Goal: Transaction & Acquisition: Purchase product/service

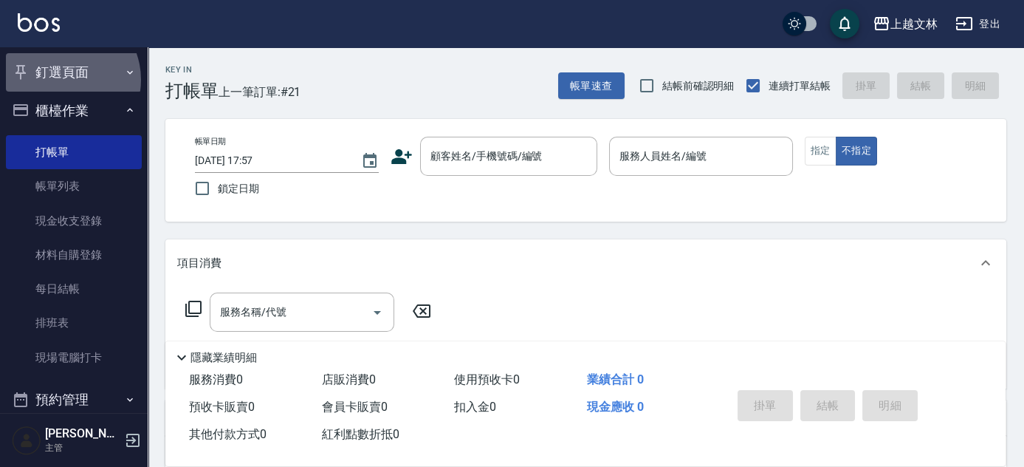
click at [62, 80] on button "釘選頁面" at bounding box center [74, 72] width 136 height 38
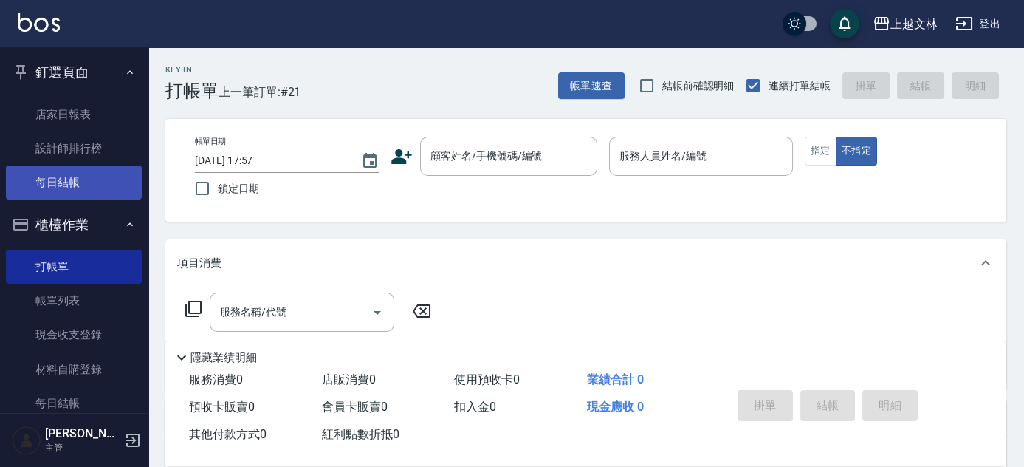
click at [67, 181] on link "每日結帳" at bounding box center [74, 182] width 136 height 34
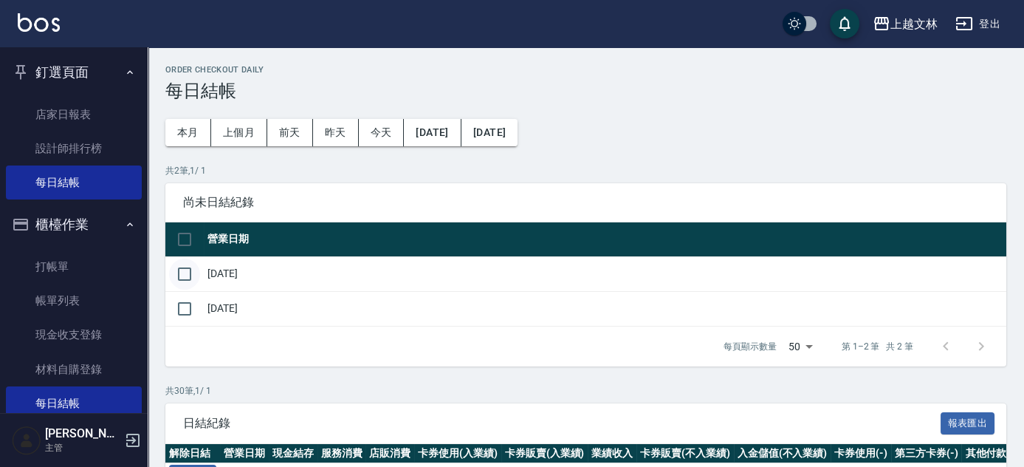
click at [185, 270] on input "checkbox" at bounding box center [184, 273] width 31 height 31
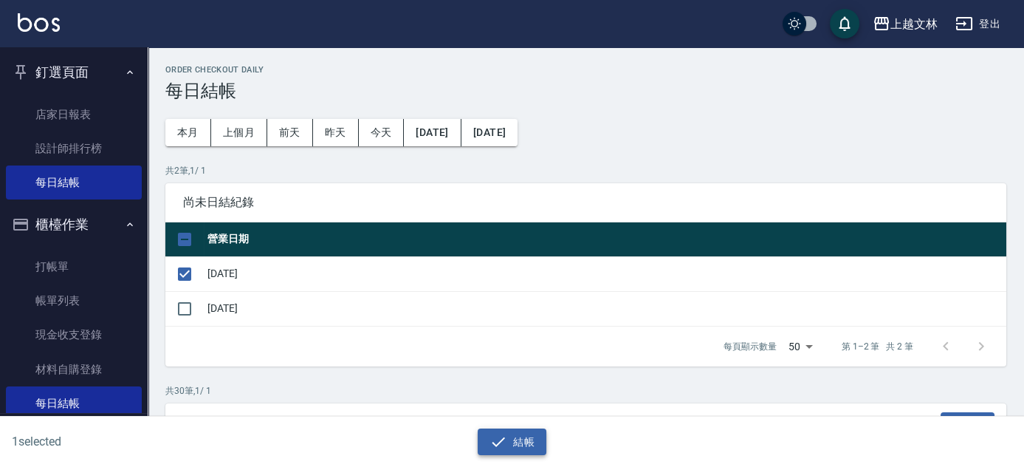
click at [525, 445] on button "結帳" at bounding box center [512, 441] width 69 height 27
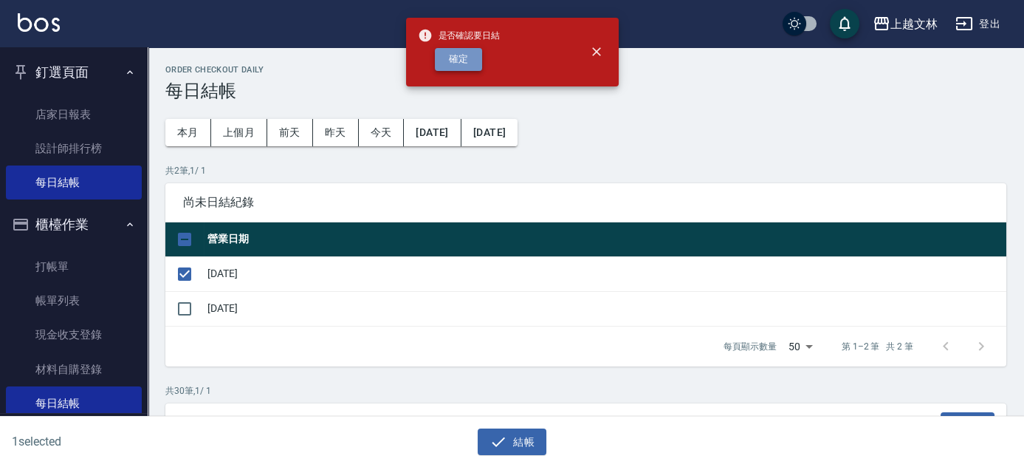
click at [474, 55] on button "確定" at bounding box center [458, 59] width 47 height 23
checkbox input "false"
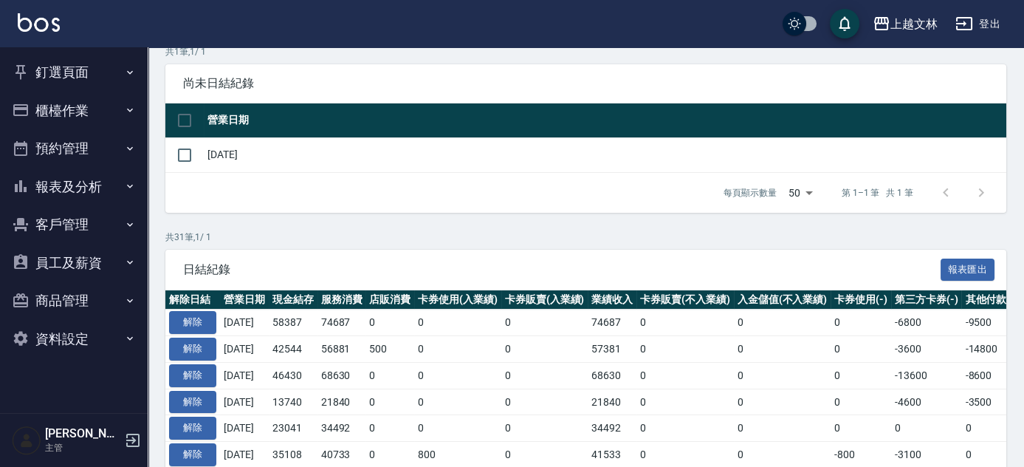
scroll to position [134, 0]
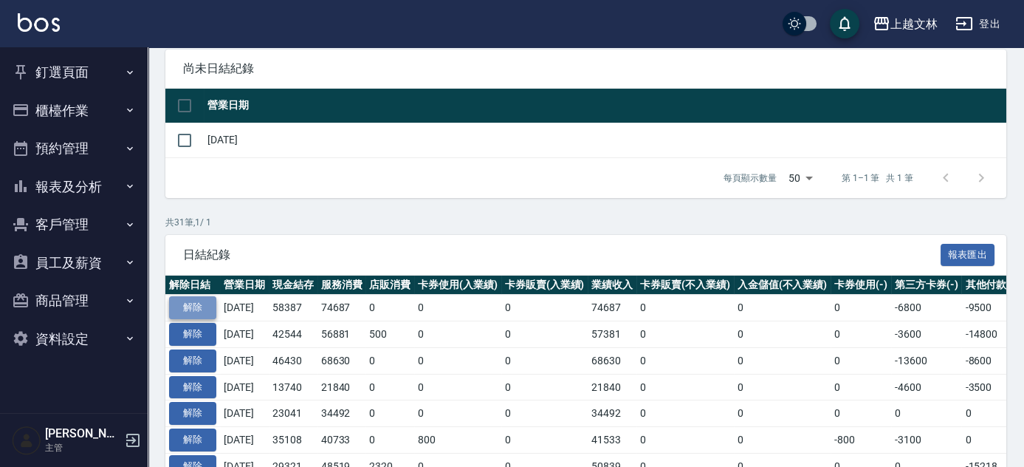
click at [196, 312] on button "解除" at bounding box center [192, 307] width 47 height 23
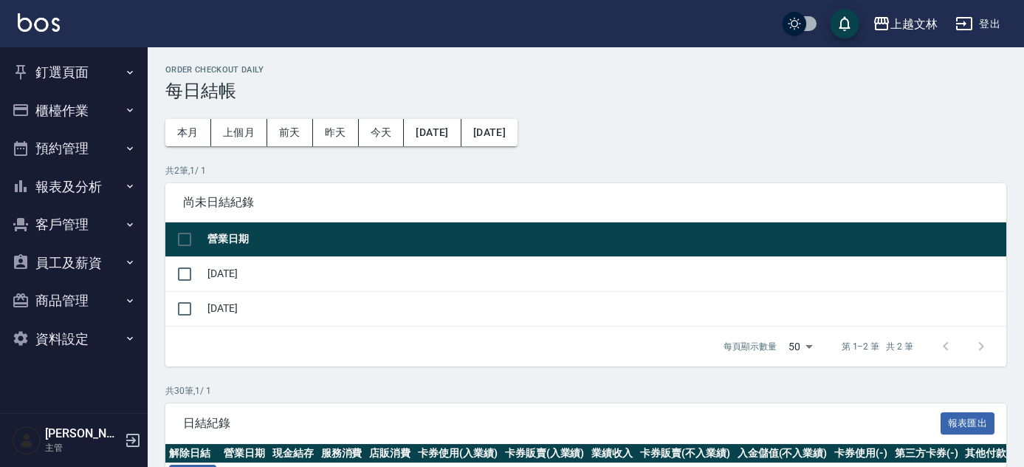
scroll to position [126, 0]
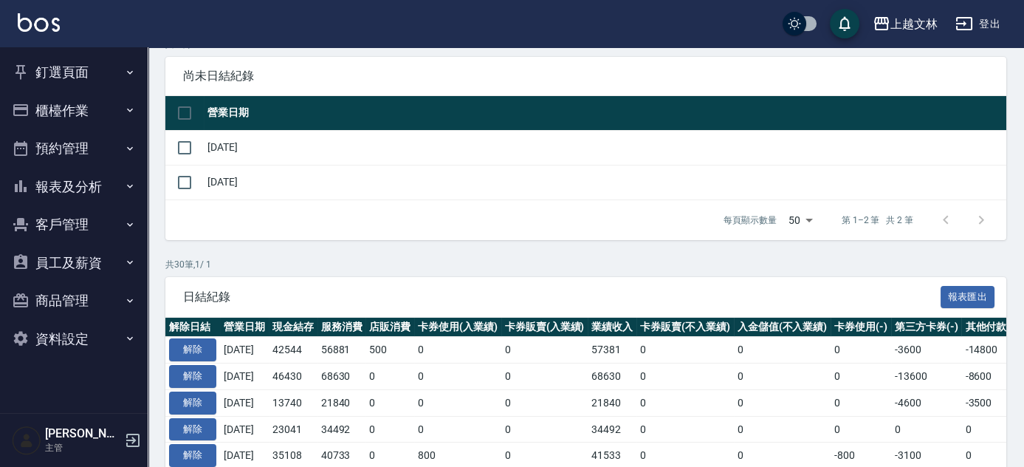
click at [64, 185] on button "報表及分析" at bounding box center [74, 187] width 136 height 38
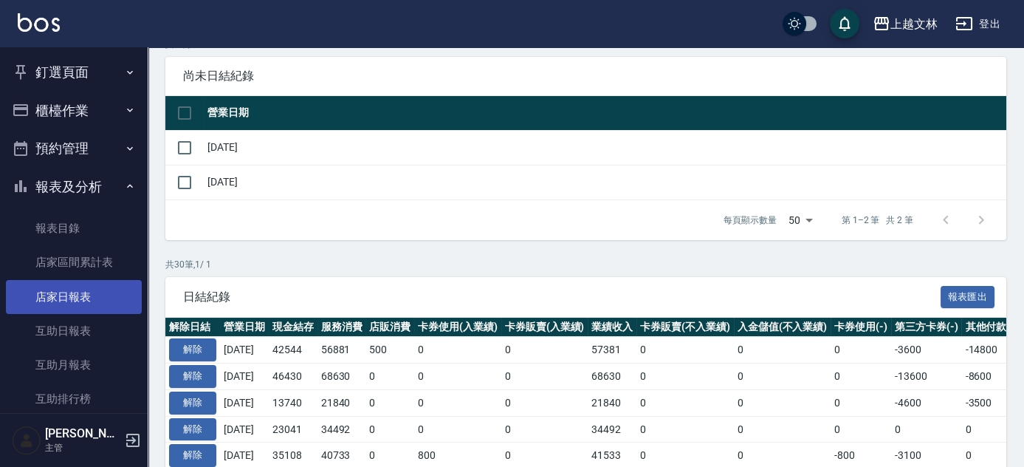
click at [56, 301] on link "店家日報表" at bounding box center [74, 297] width 136 height 34
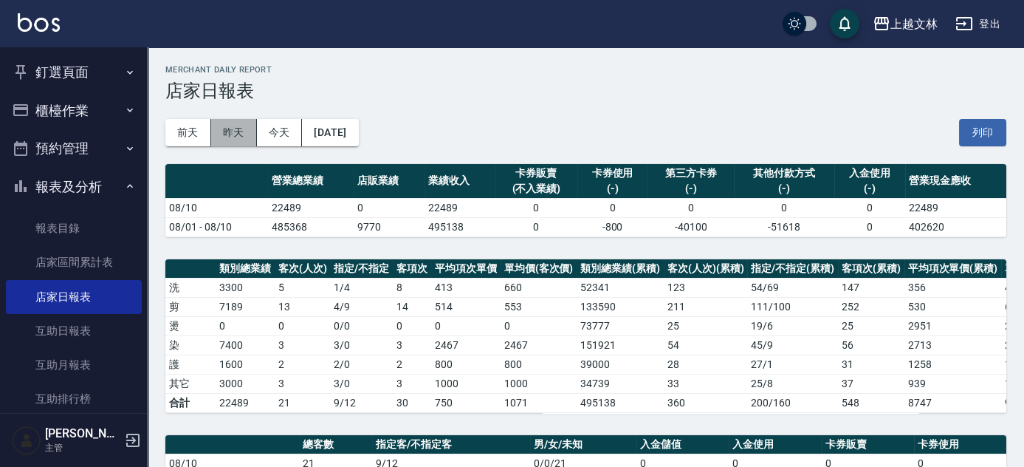
click at [227, 138] on button "昨天" at bounding box center [234, 132] width 46 height 27
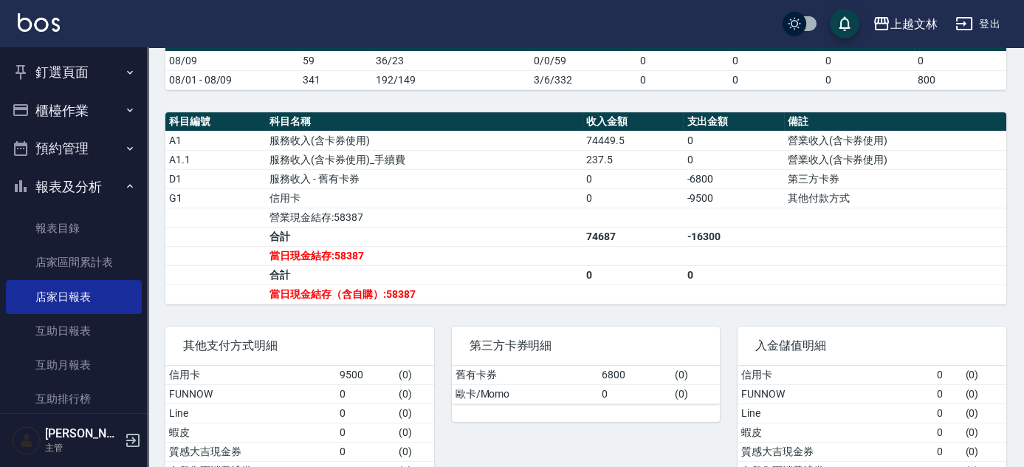
click at [59, 149] on button "預約管理" at bounding box center [74, 148] width 136 height 38
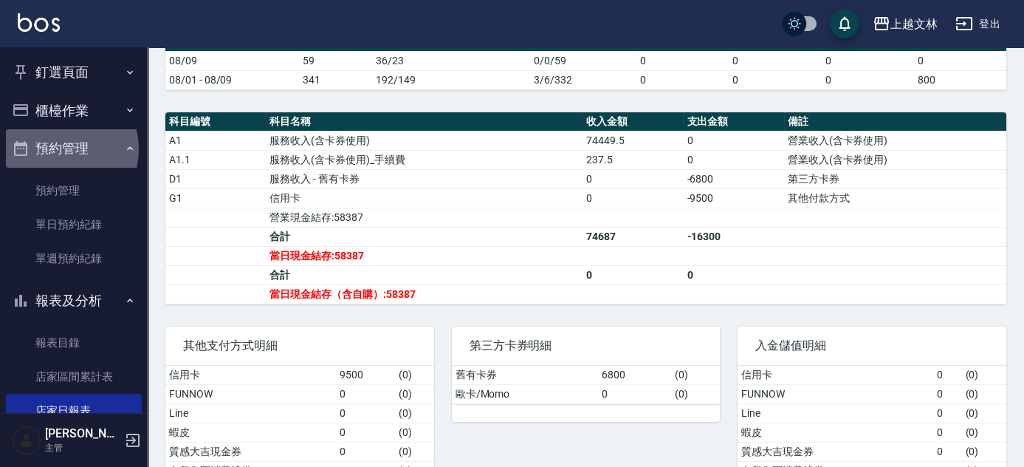
click at [59, 149] on button "預約管理" at bounding box center [74, 148] width 136 height 38
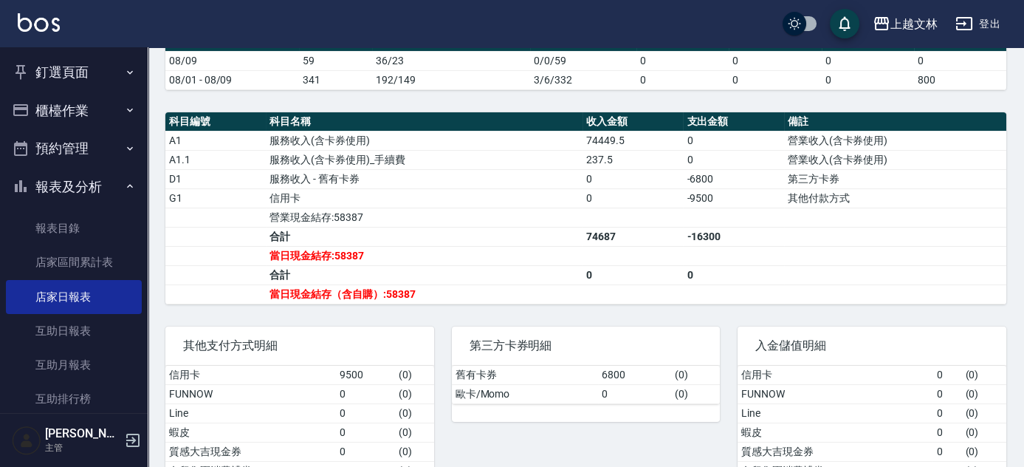
click at [66, 113] on button "櫃檯作業" at bounding box center [74, 111] width 136 height 38
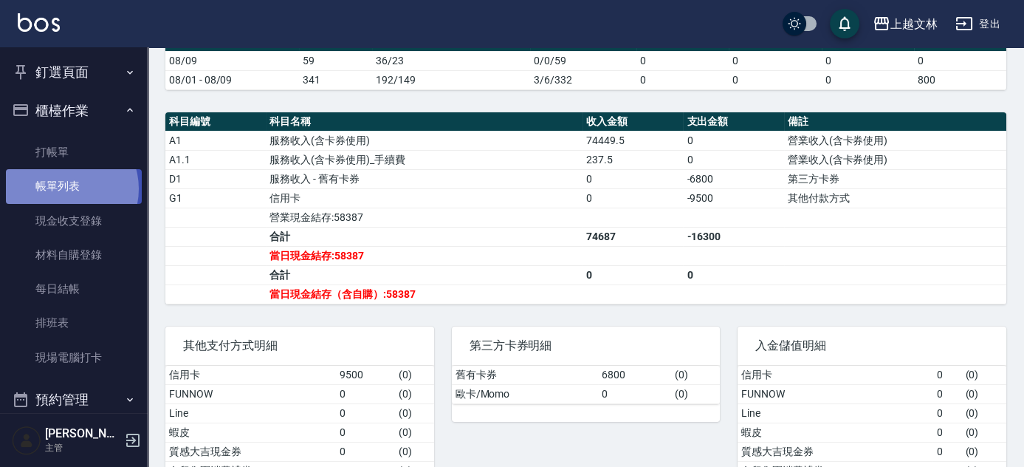
click at [63, 188] on link "帳單列表" at bounding box center [74, 186] width 136 height 34
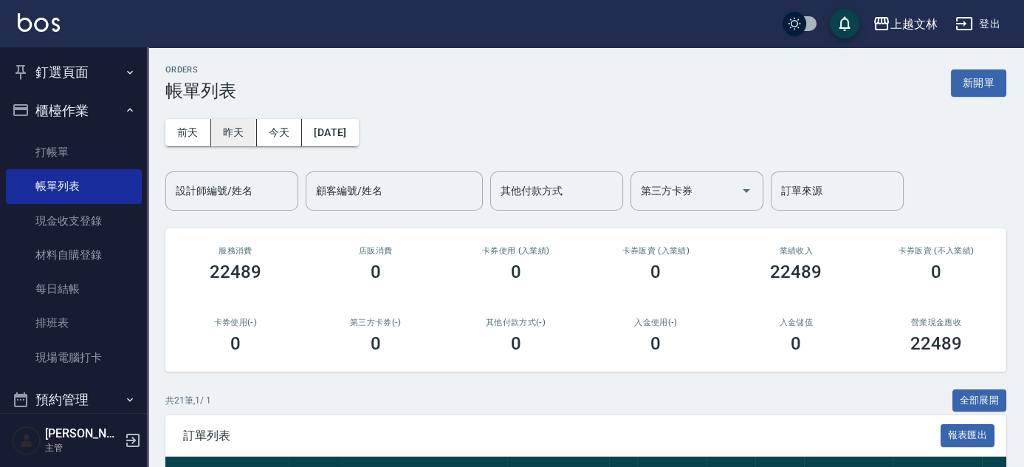
click at [232, 137] on button "昨天" at bounding box center [234, 132] width 46 height 27
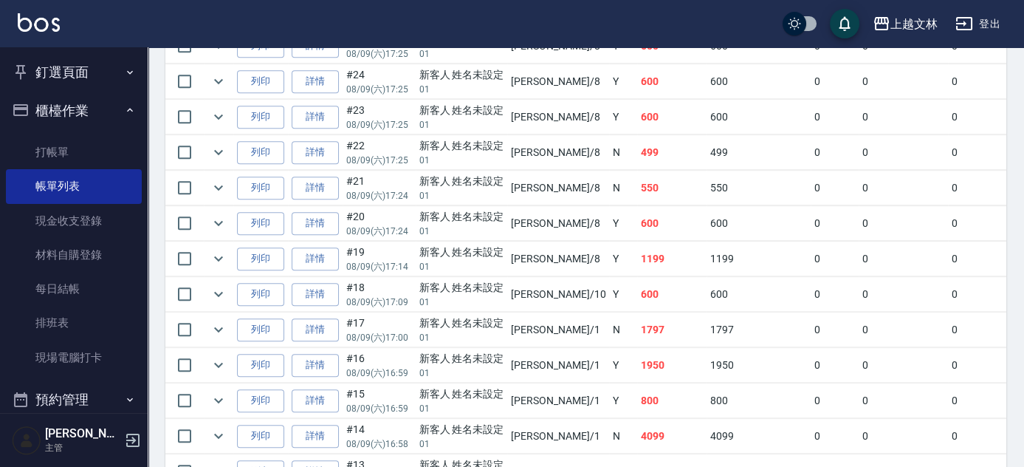
scroll to position [1812, 0]
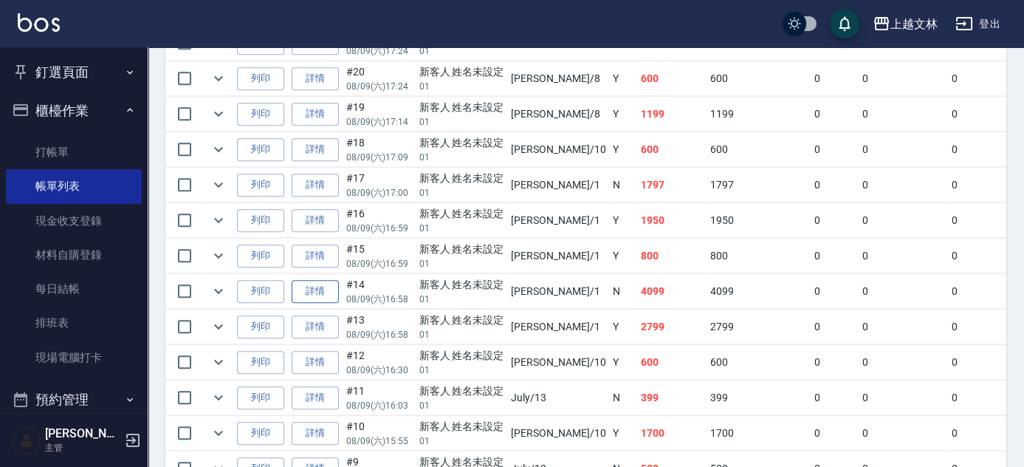
click at [299, 280] on link "詳情" at bounding box center [315, 291] width 47 height 23
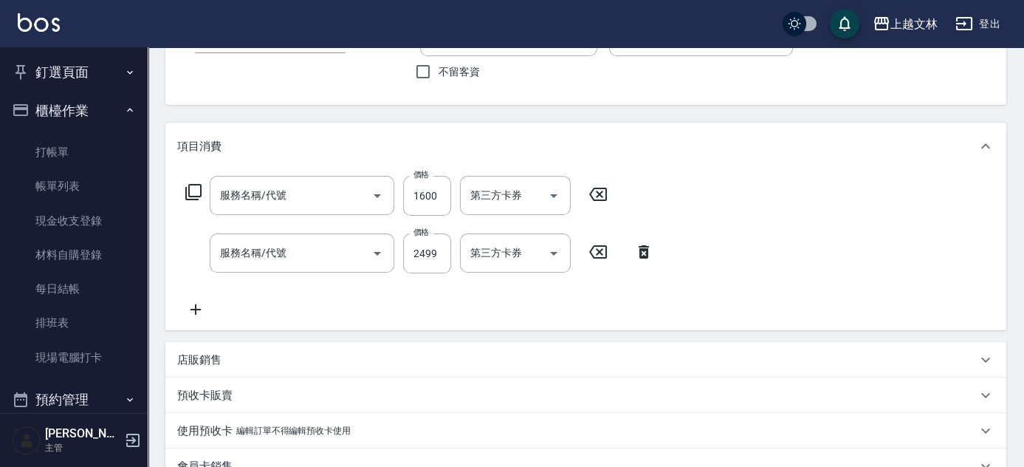
type input "2025/08/09 16:58"
type input "FIONA-1"
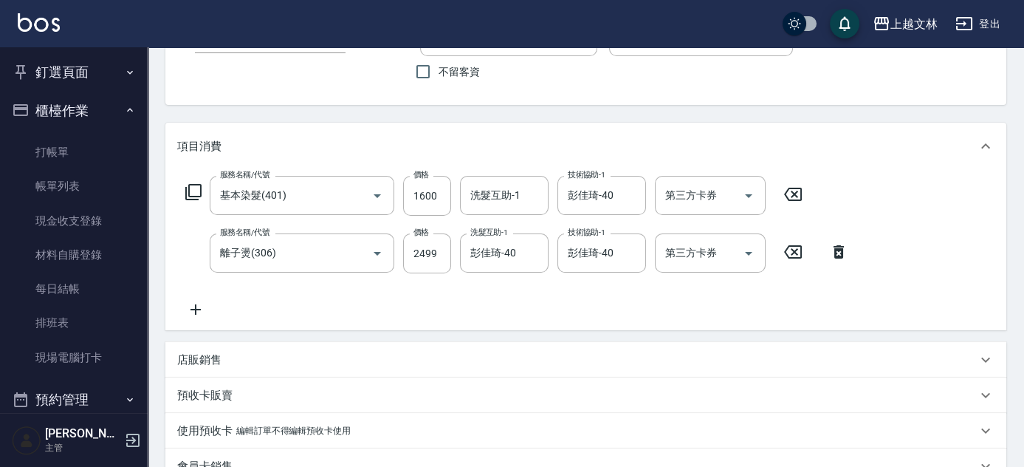
type input "基本染髮(401)"
type input "離子燙(306)"
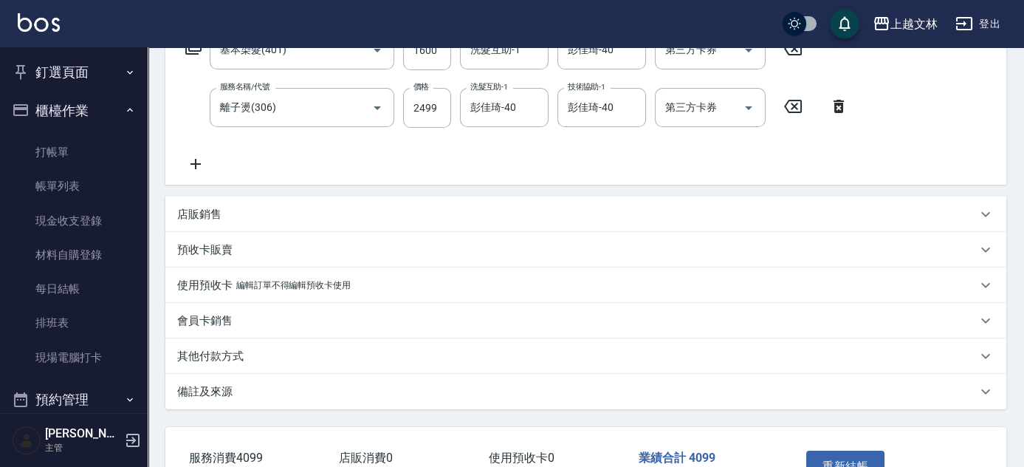
type input "新客人 姓名未設定/01/null"
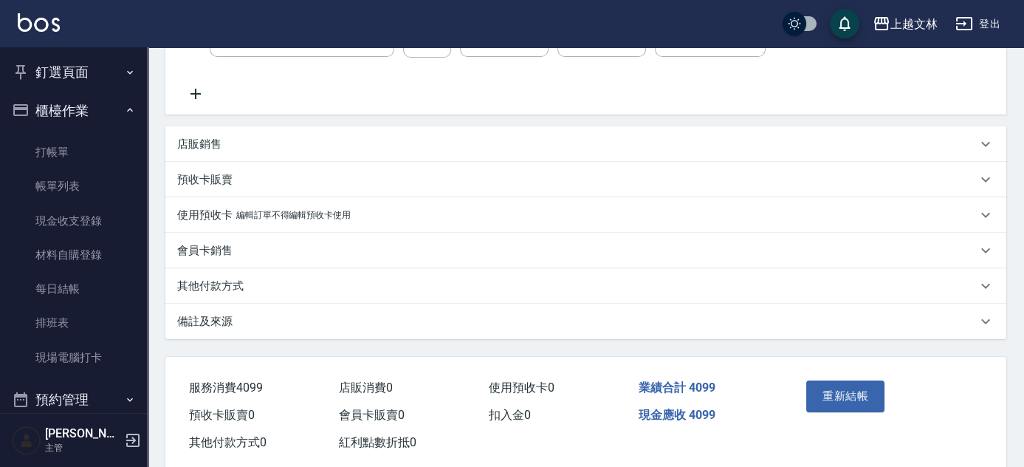
click at [224, 283] on p "其他付款方式" at bounding box center [210, 286] width 66 height 16
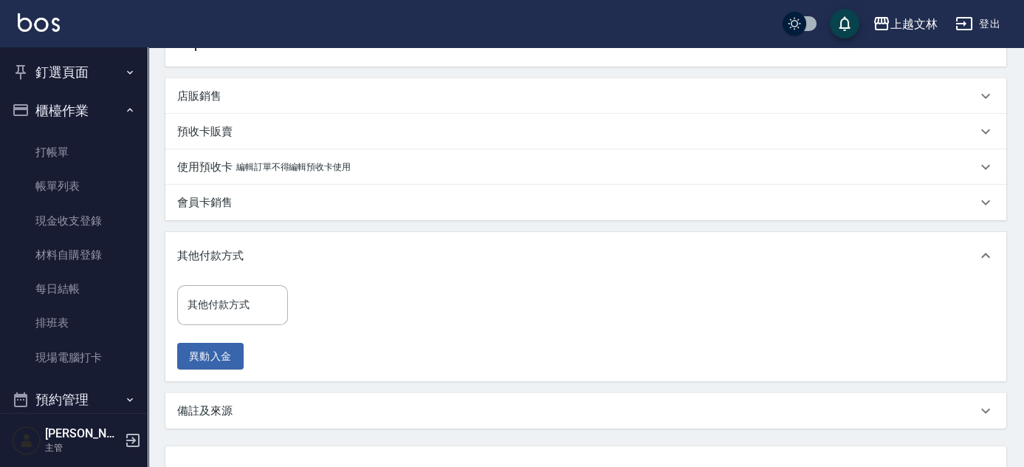
scroll to position [470, 0]
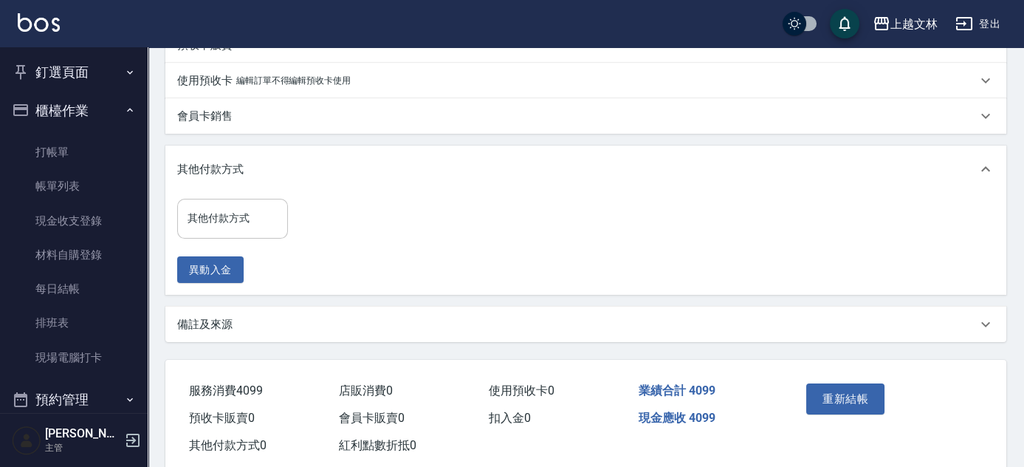
click at [244, 221] on div "其他付款方式 其他付款方式" at bounding box center [232, 218] width 111 height 39
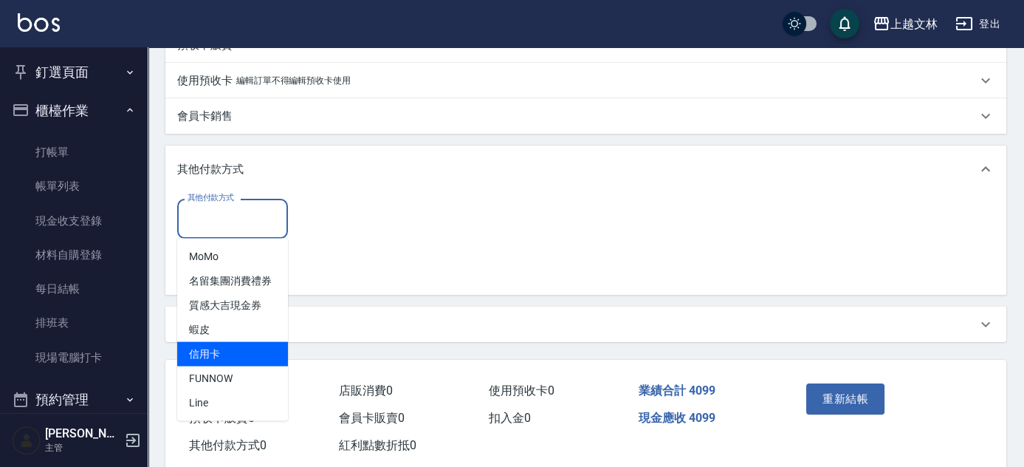
click at [244, 352] on span "信用卡" at bounding box center [232, 354] width 111 height 24
type input "信用卡"
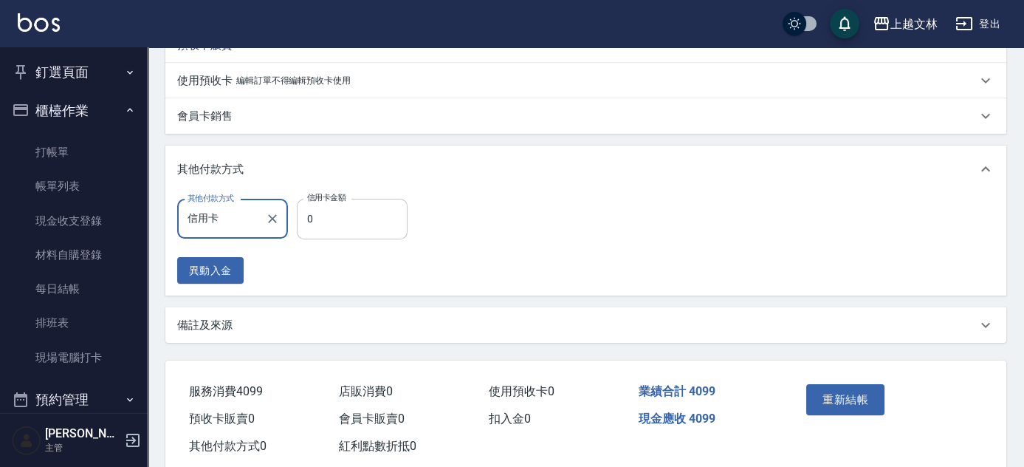
click at [315, 220] on input "0" at bounding box center [352, 219] width 111 height 40
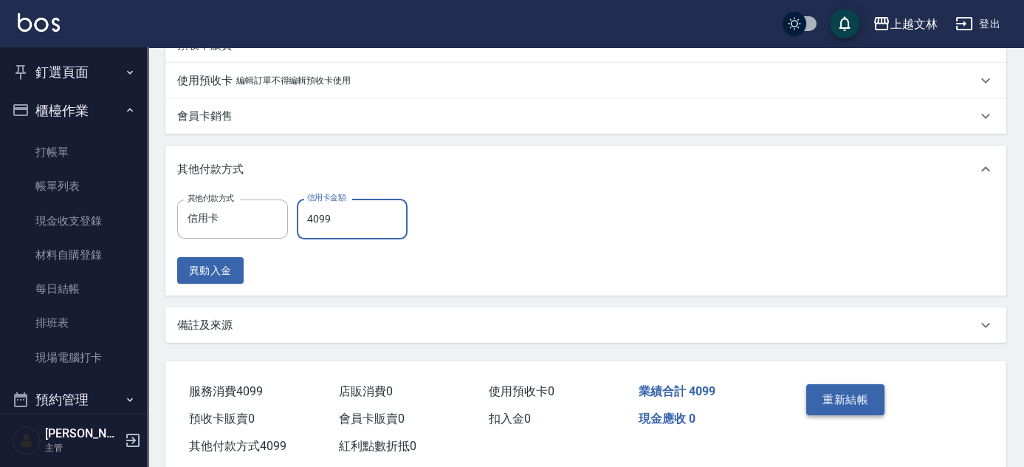
type input "4099"
click at [843, 399] on button "重新結帳" at bounding box center [846, 399] width 78 height 31
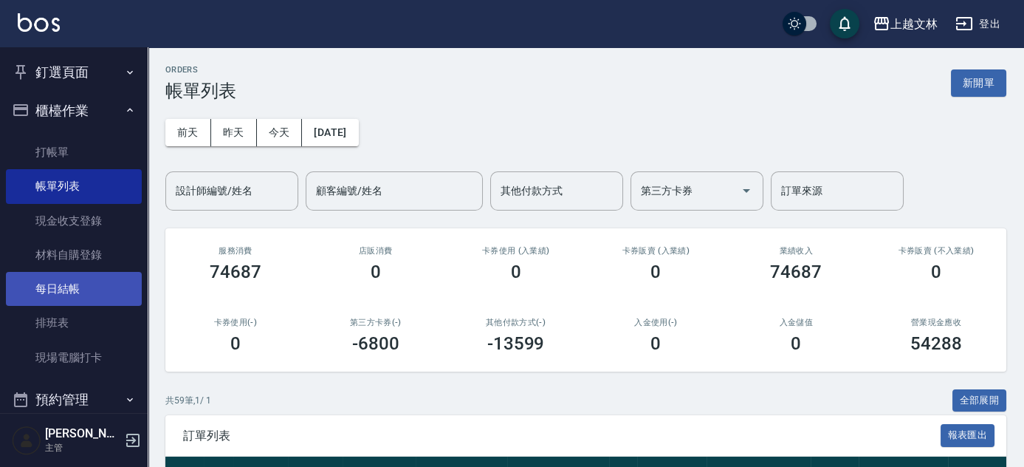
click at [60, 289] on link "每日結帳" at bounding box center [74, 289] width 136 height 34
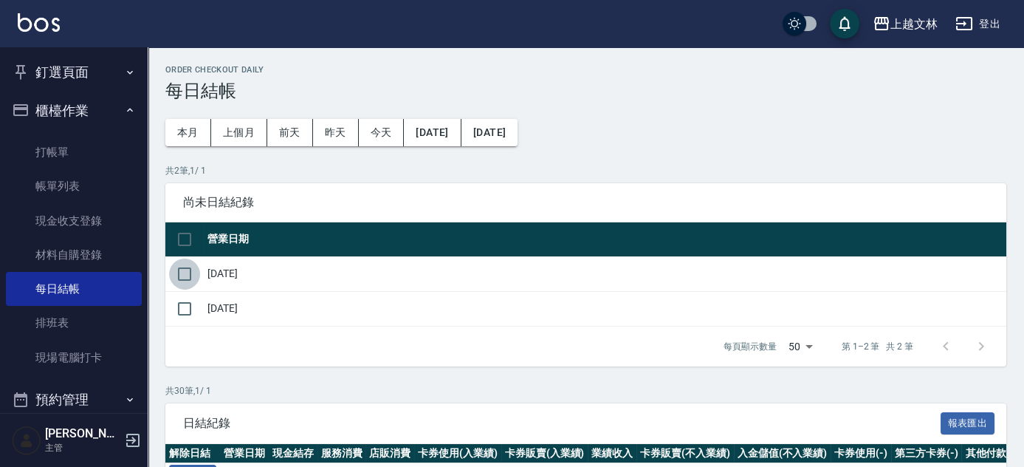
click at [184, 279] on input "checkbox" at bounding box center [184, 273] width 31 height 31
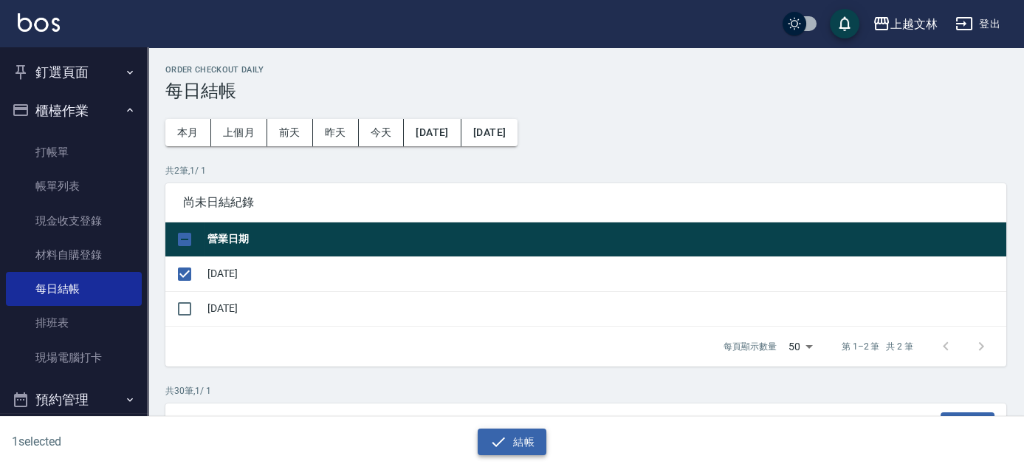
click at [510, 441] on button "結帳" at bounding box center [512, 441] width 69 height 27
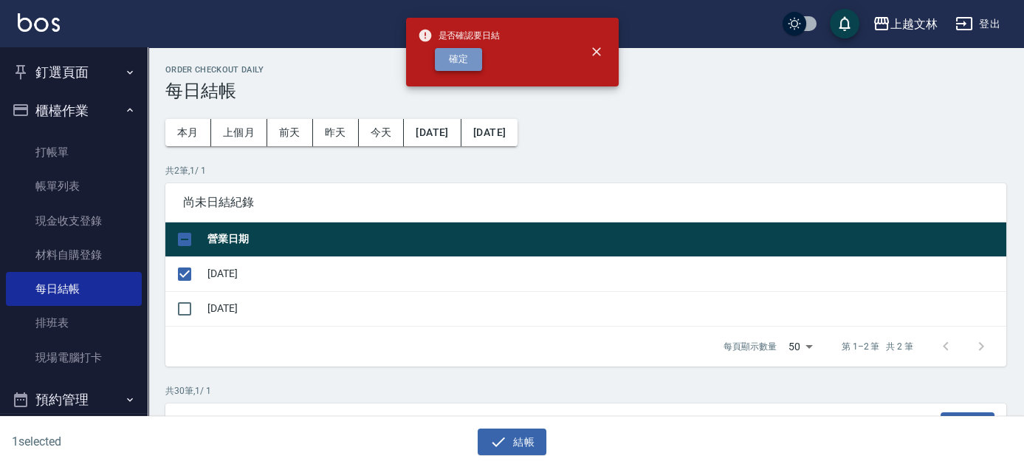
click at [465, 58] on button "確定" at bounding box center [458, 59] width 47 height 23
checkbox input "false"
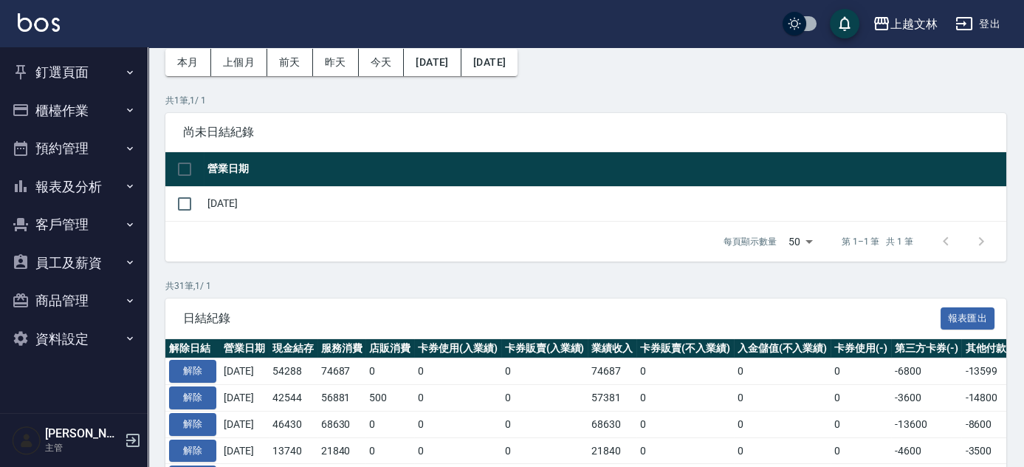
scroll to position [268, 0]
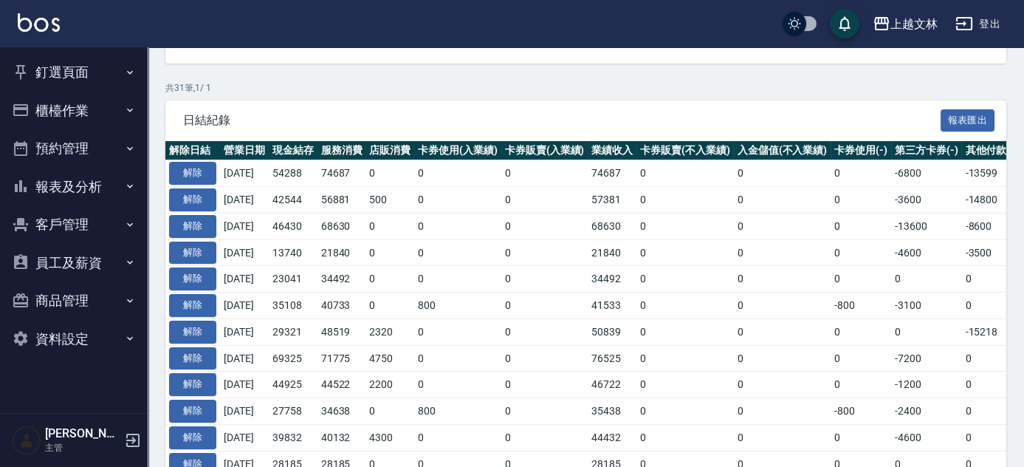
click at [86, 117] on button "櫃檯作業" at bounding box center [74, 111] width 136 height 38
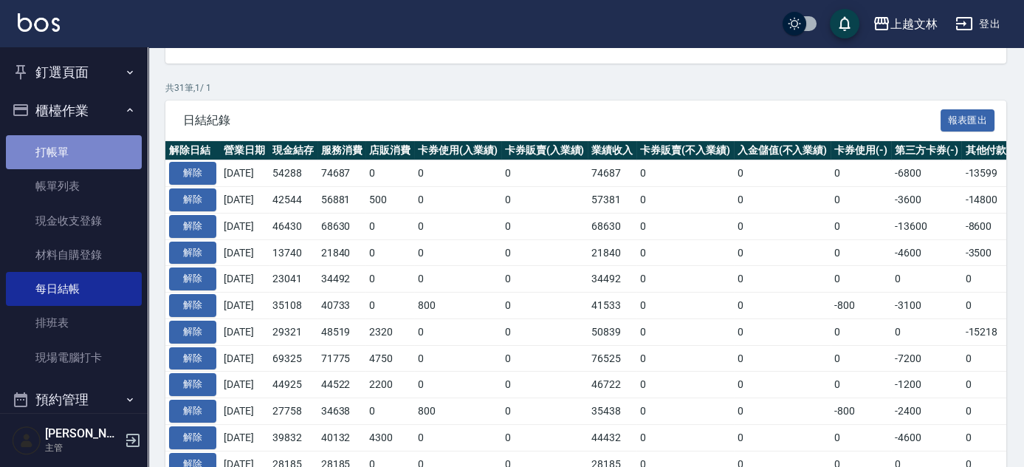
click at [82, 151] on link "打帳單" at bounding box center [74, 152] width 136 height 34
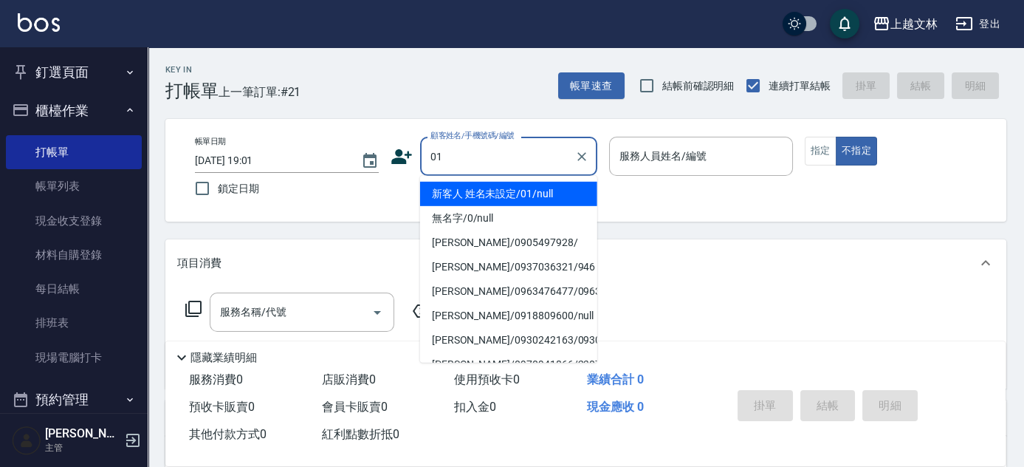
type input "新客人 姓名未設定/01/null"
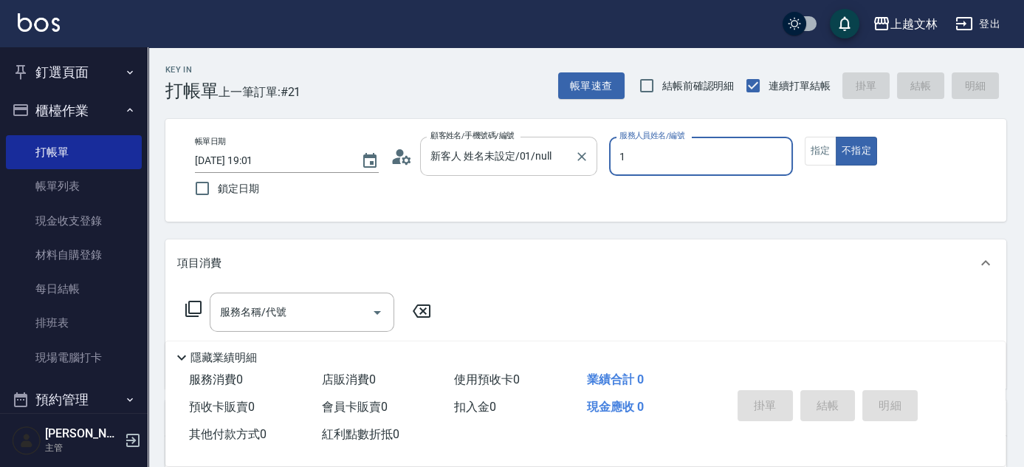
type input "FIONA-1"
type button "false"
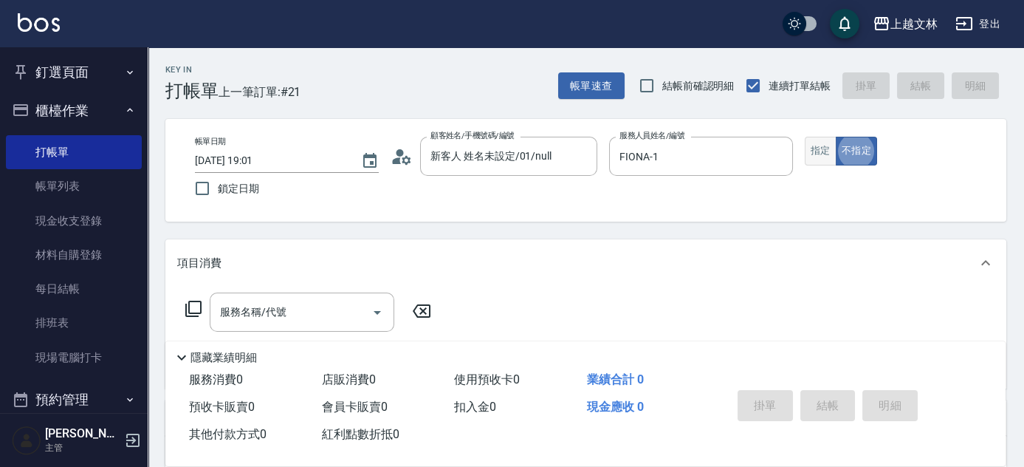
click at [829, 143] on button "指定" at bounding box center [821, 151] width 32 height 29
click at [285, 318] on div "服務名稱/代號 服務名稱/代號" at bounding box center [302, 311] width 185 height 39
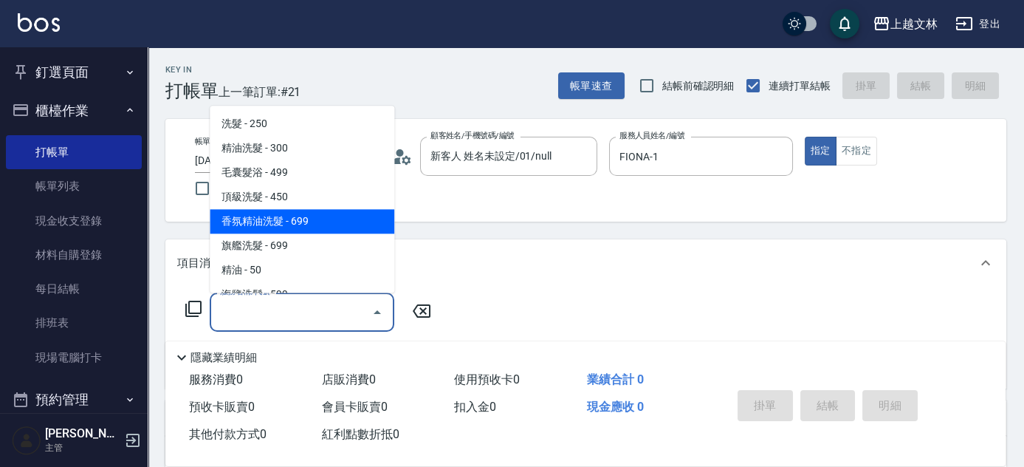
click at [295, 228] on span "香氛精油洗髮 - 699" at bounding box center [302, 222] width 185 height 24
type input "香氛精油洗髮(105)"
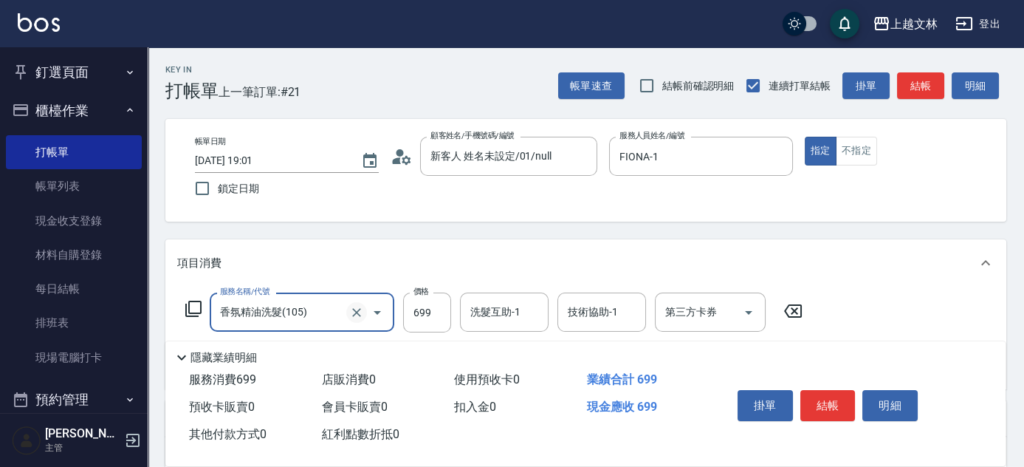
click at [357, 311] on icon "Clear" at bounding box center [356, 312] width 9 height 9
click at [323, 311] on input "服務名稱/代號" at bounding box center [281, 312] width 130 height 26
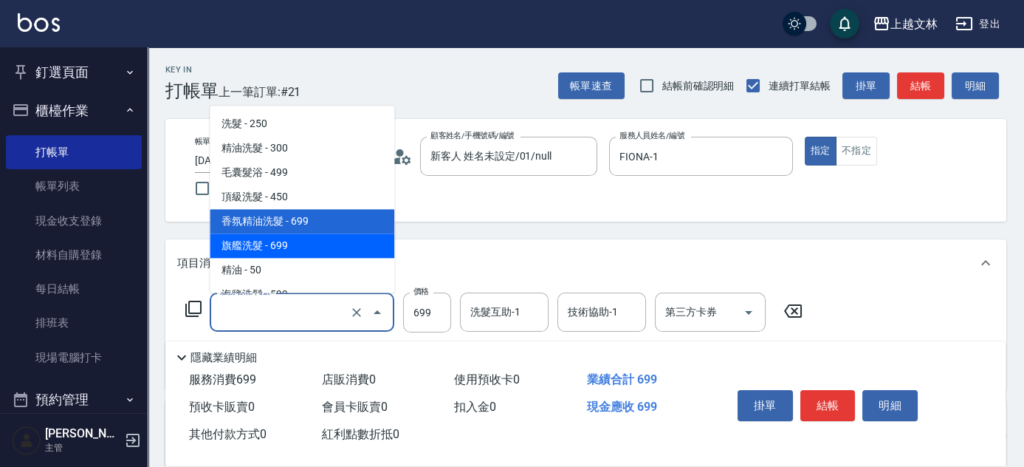
click at [312, 253] on span "旗艦洗髮 - 699" at bounding box center [302, 246] width 185 height 24
type input "旗艦洗髮(106)"
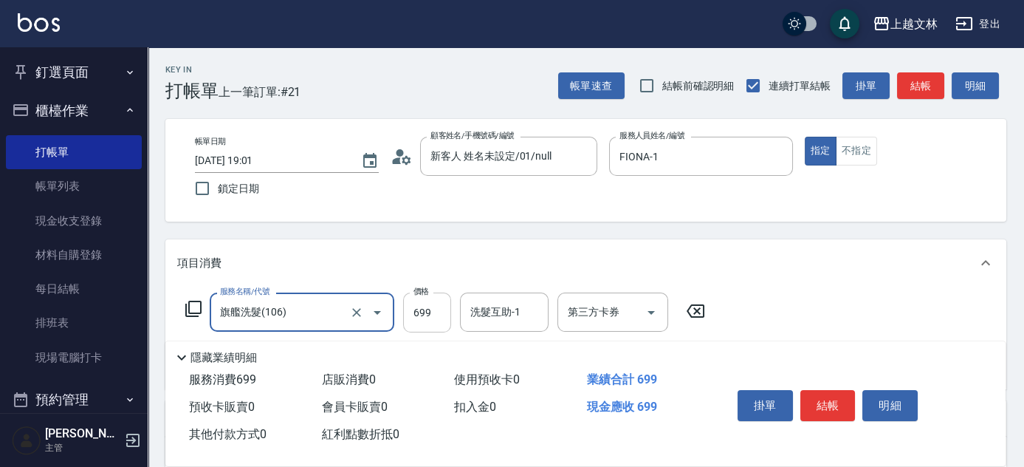
click at [425, 318] on input "699" at bounding box center [427, 312] width 48 height 40
type input "900"
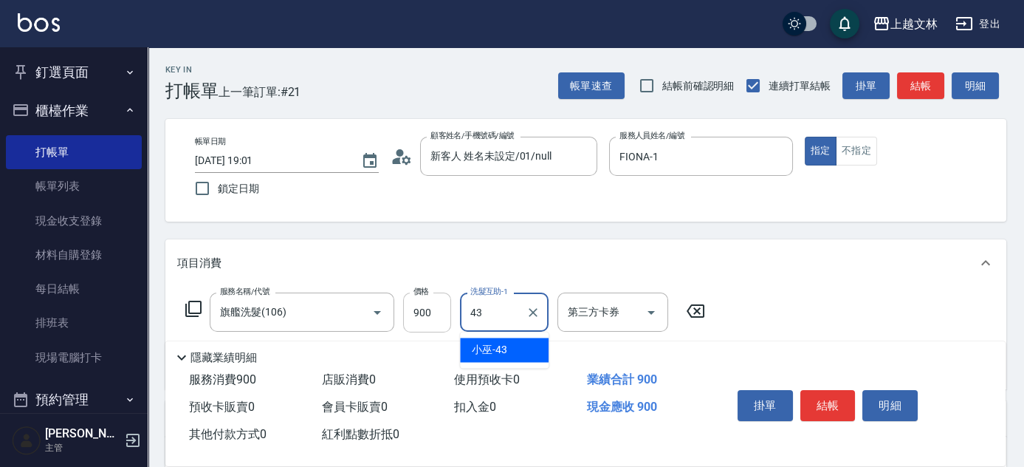
type input "小巫-43"
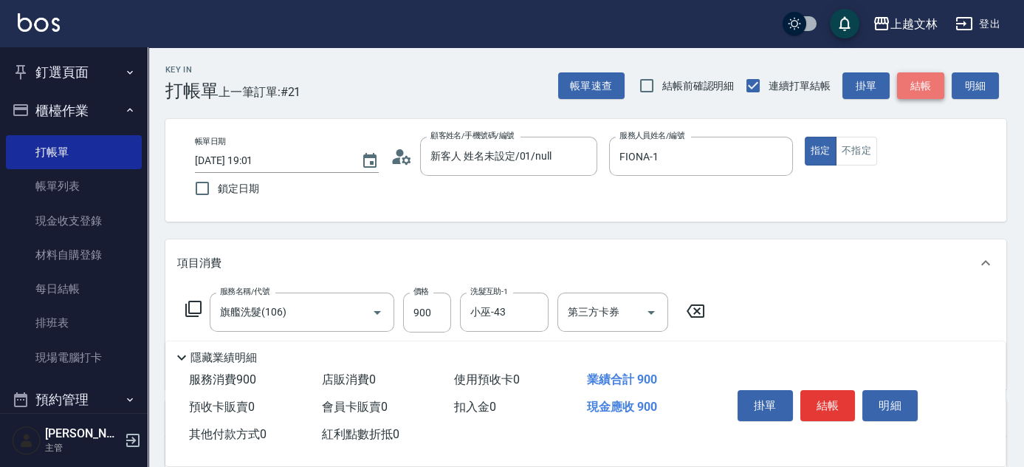
click at [928, 94] on button "結帳" at bounding box center [920, 85] width 47 height 27
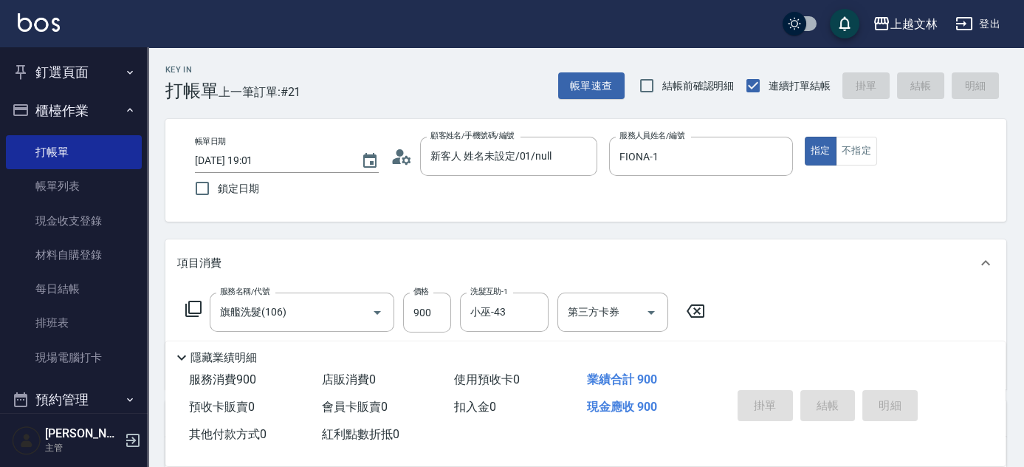
type input "2025/08/10 19:02"
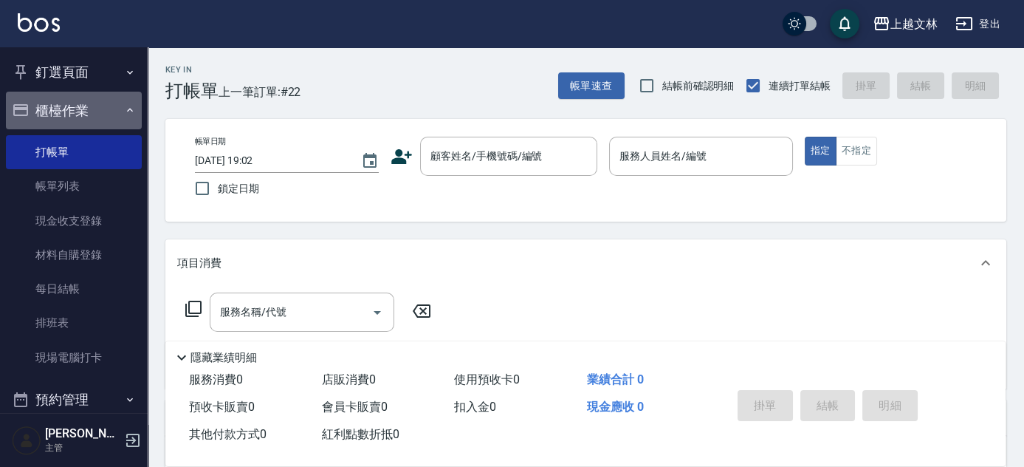
click at [108, 121] on button "櫃檯作業" at bounding box center [74, 111] width 136 height 38
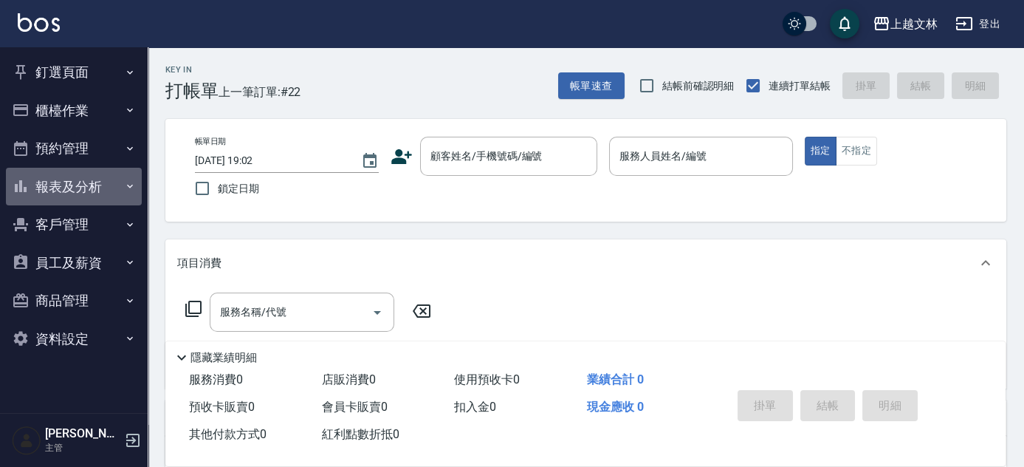
click at [128, 188] on icon "button" at bounding box center [130, 186] width 12 height 12
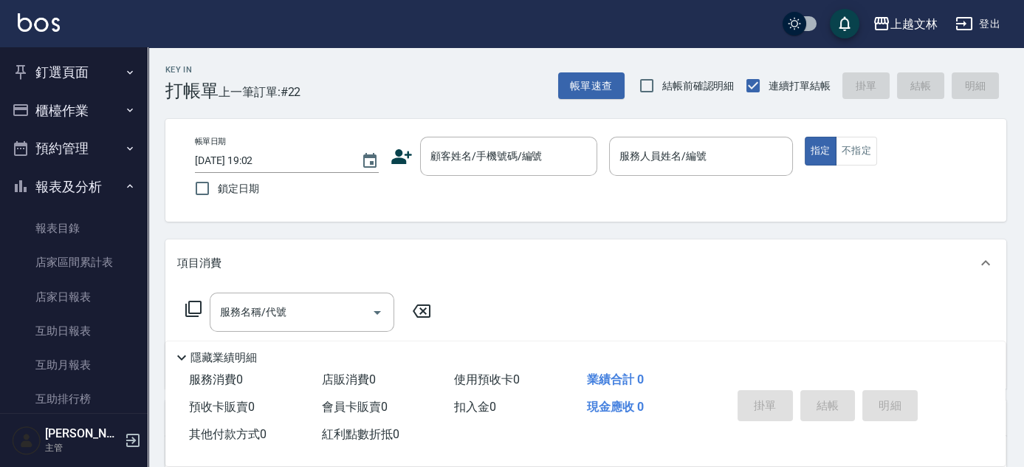
scroll to position [320, 0]
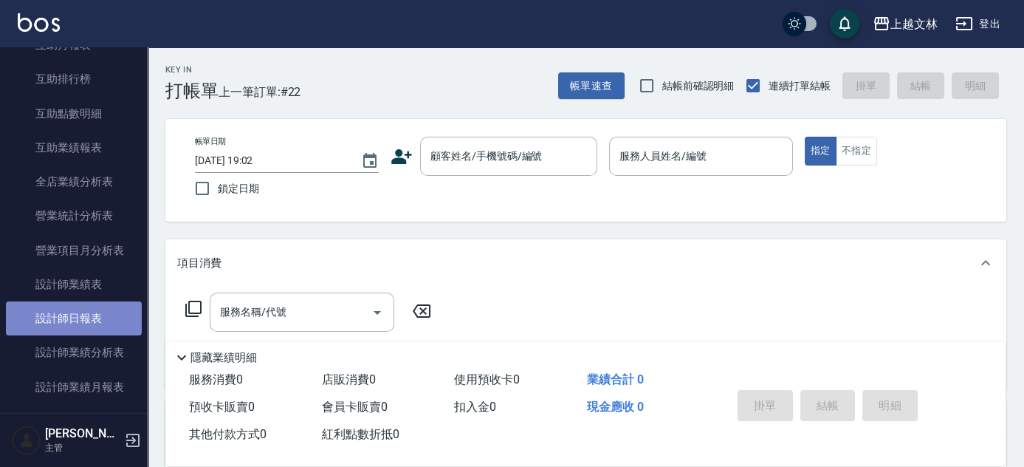
click at [124, 314] on link "設計師日報表" at bounding box center [74, 318] width 136 height 34
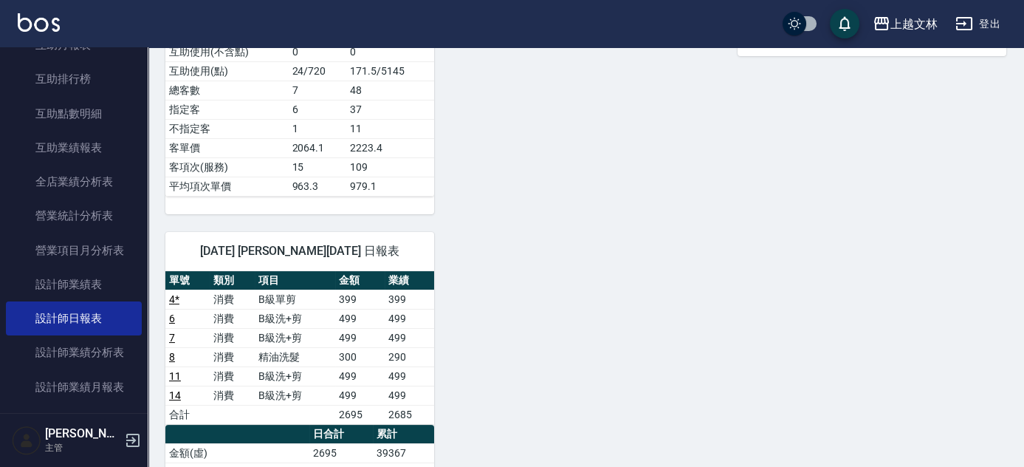
scroll to position [662, 0]
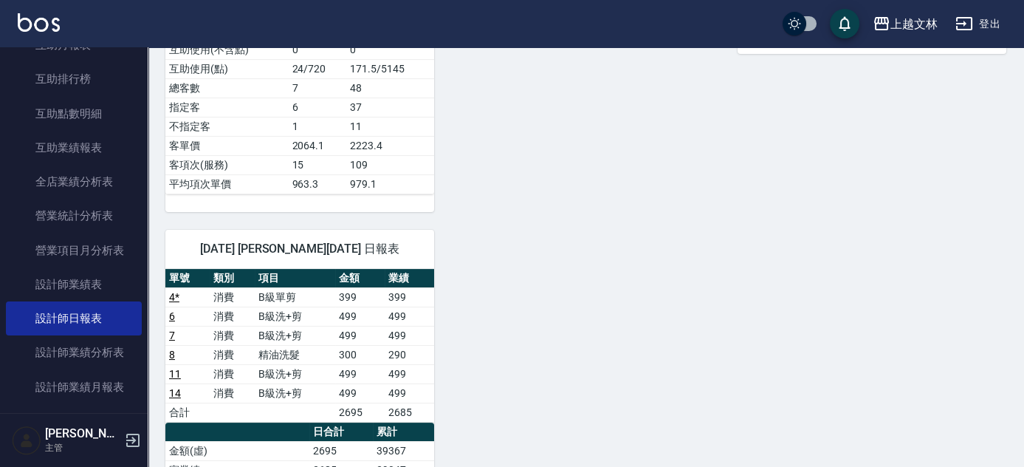
drag, startPoint x: 968, startPoint y: 323, endPoint x: 979, endPoint y: 325, distance: 11.2
click at [972, 324] on div "1 FIONA 于綾方 08/10/2025 日報表 單號 類別 項目 金額 業績 16 * 消費 旗艦洗髮 1100 1100 17 * 消費 嚴選染髮 2…" at bounding box center [577, 125] width 859 height 1282
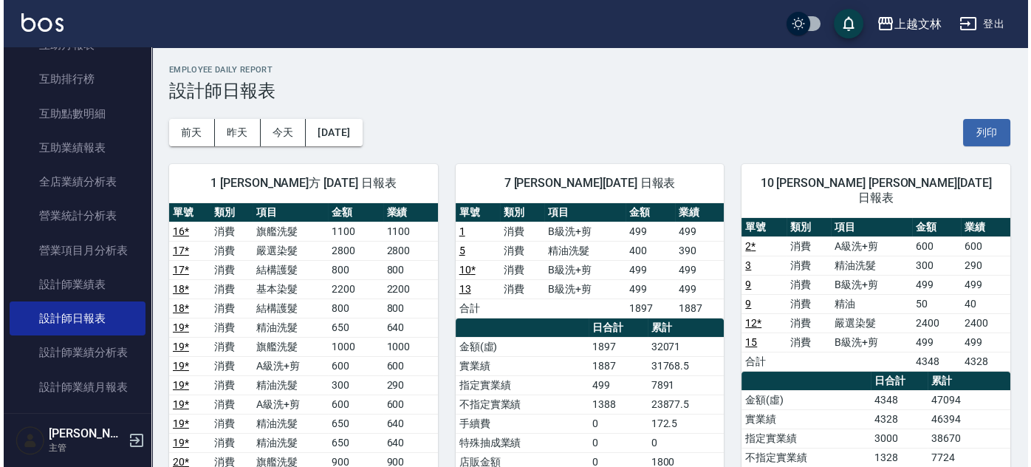
scroll to position [0, 0]
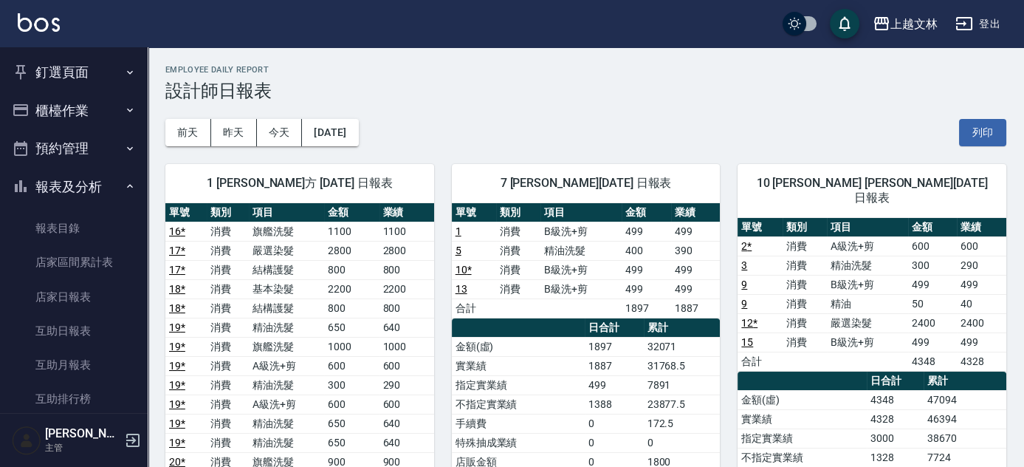
click at [94, 188] on button "報表及分析" at bounding box center [74, 187] width 136 height 38
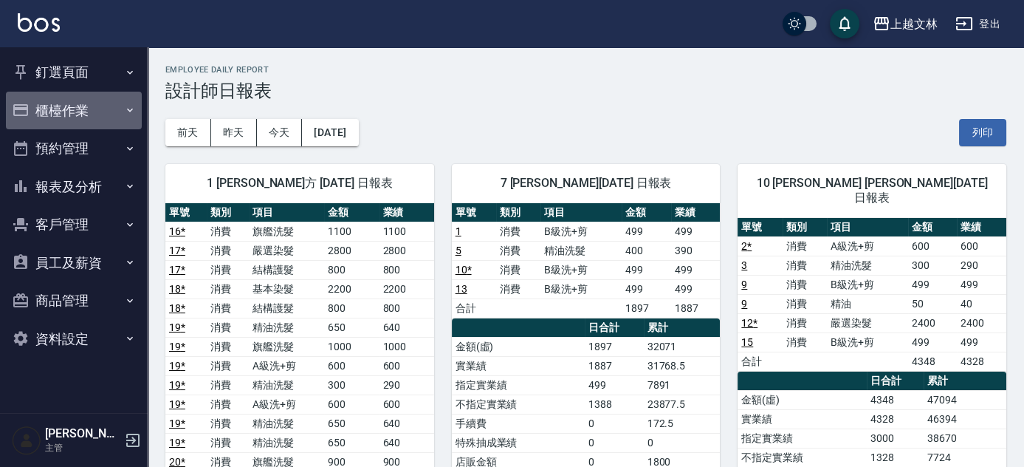
click at [68, 108] on button "櫃檯作業" at bounding box center [74, 111] width 136 height 38
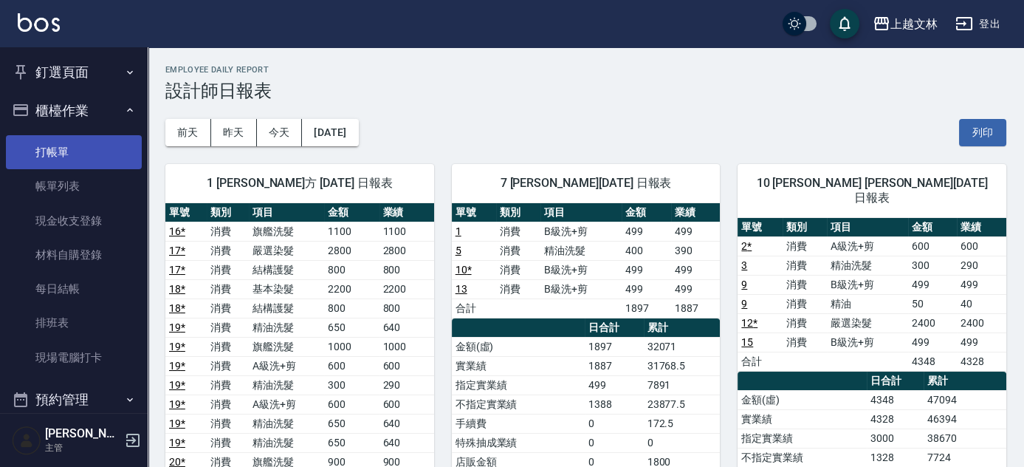
click at [71, 135] on link "打帳單" at bounding box center [74, 152] width 136 height 34
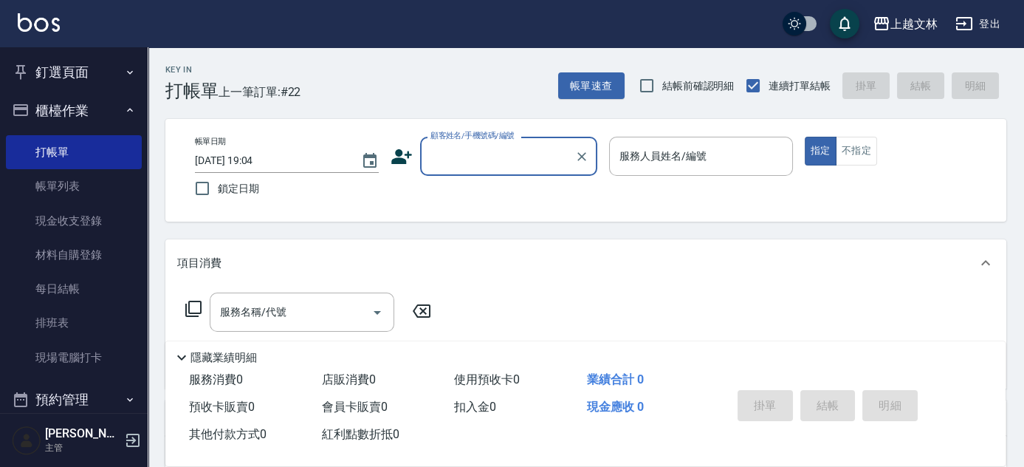
click at [51, 111] on button "櫃檯作業" at bounding box center [74, 111] width 136 height 38
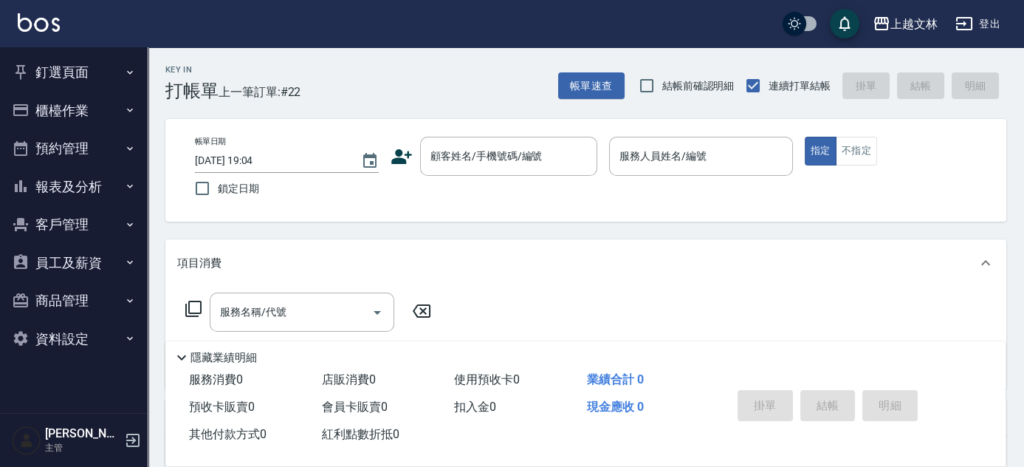
click at [95, 247] on button "員工及薪資" at bounding box center [74, 263] width 136 height 38
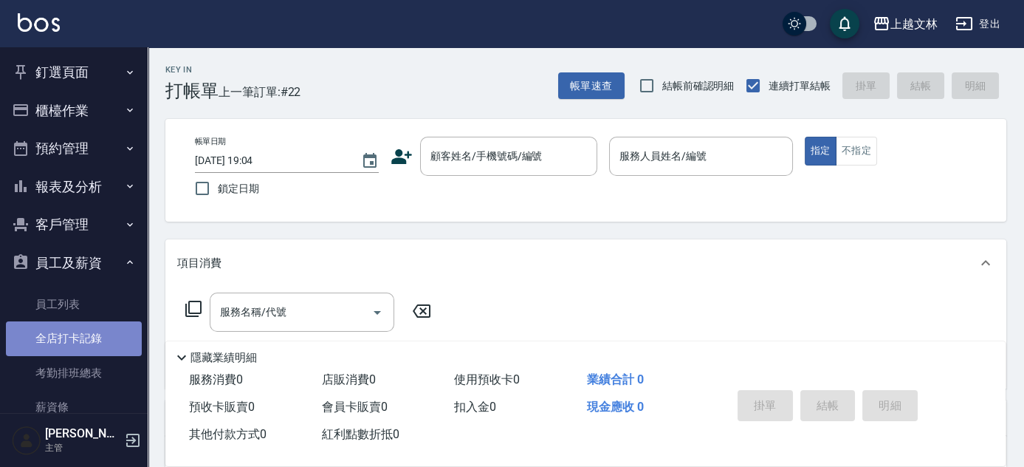
click at [89, 338] on link "全店打卡記錄" at bounding box center [74, 338] width 136 height 34
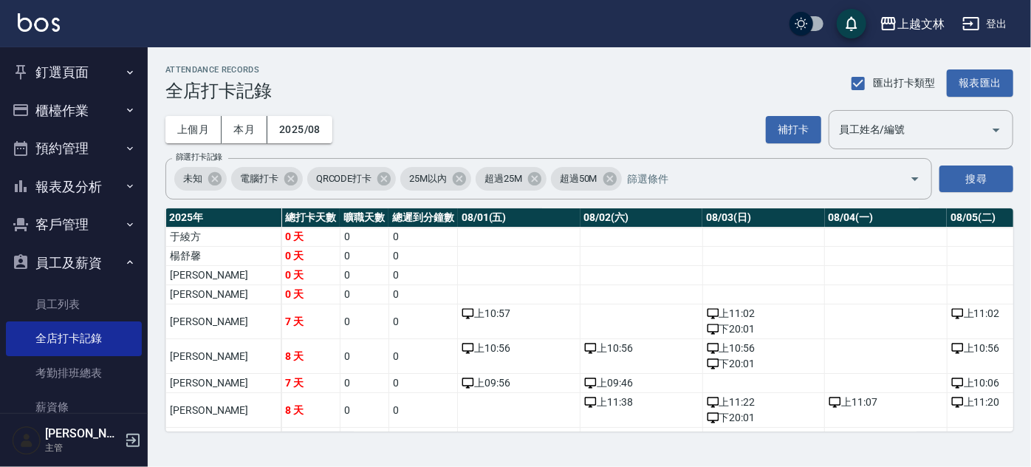
click at [1016, 247] on div "ATTENDANCE RECORDS 全店打卡記錄 匯出打卡類型 報表匯出 上個月 本月 2025/08 補打卡 員工姓名/編號 員工姓名/編號 篩選打卡記錄…" at bounding box center [589, 248] width 883 height 402
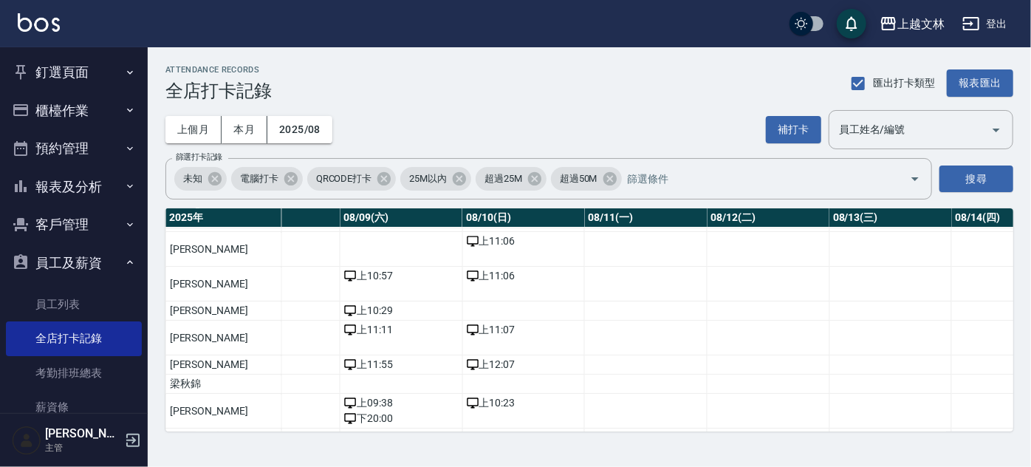
scroll to position [72, 0]
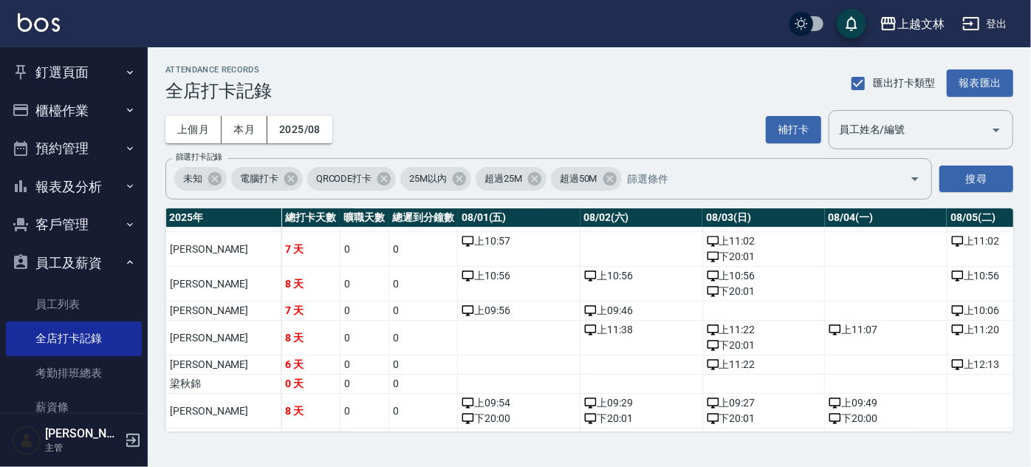
click at [116, 272] on button "員工及薪資" at bounding box center [74, 263] width 136 height 38
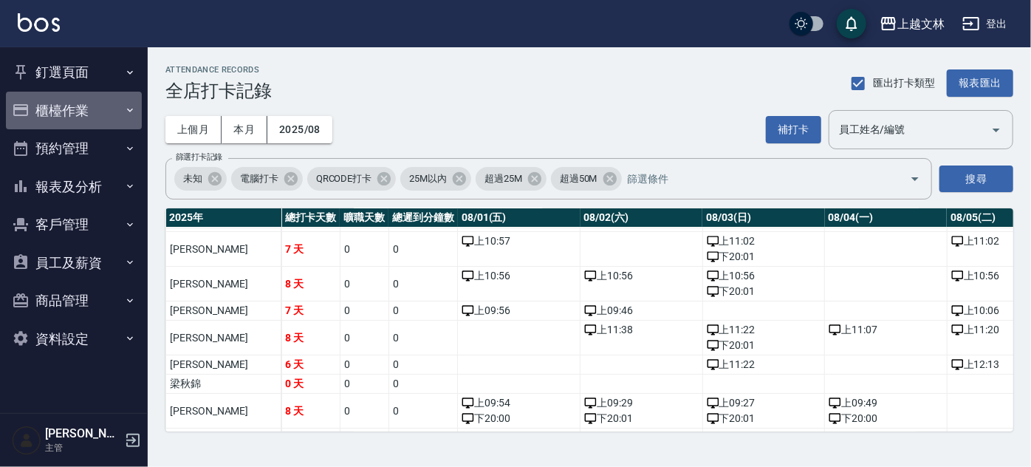
click at [89, 108] on button "櫃檯作業" at bounding box center [74, 111] width 136 height 38
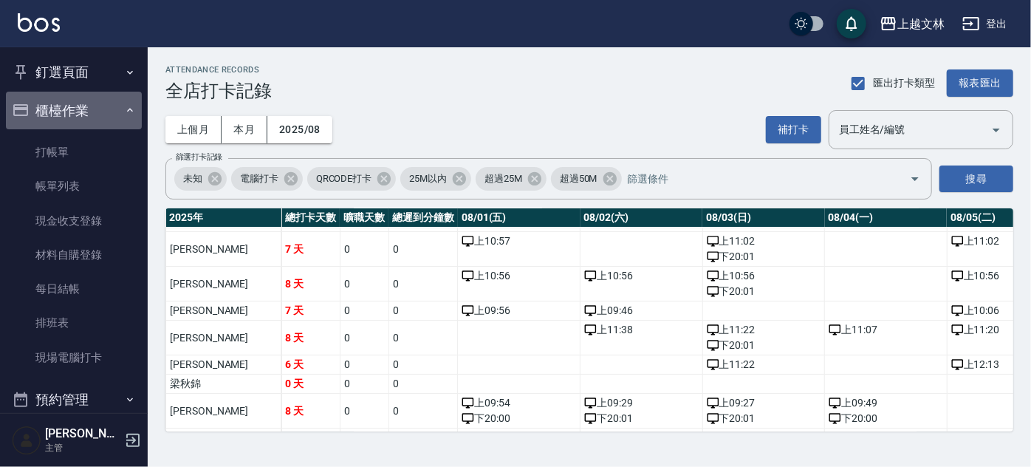
click at [90, 114] on button "櫃檯作業" at bounding box center [74, 111] width 136 height 38
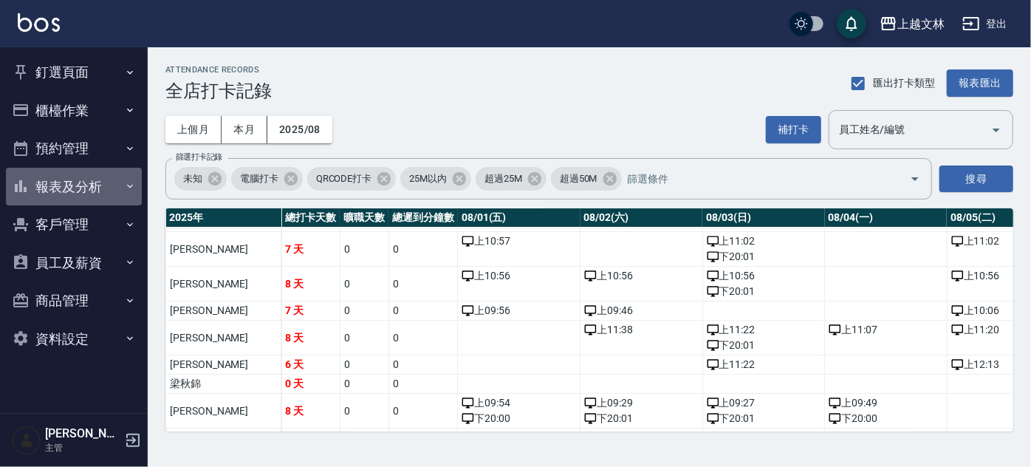
click at [102, 180] on button "報表及分析" at bounding box center [74, 187] width 136 height 38
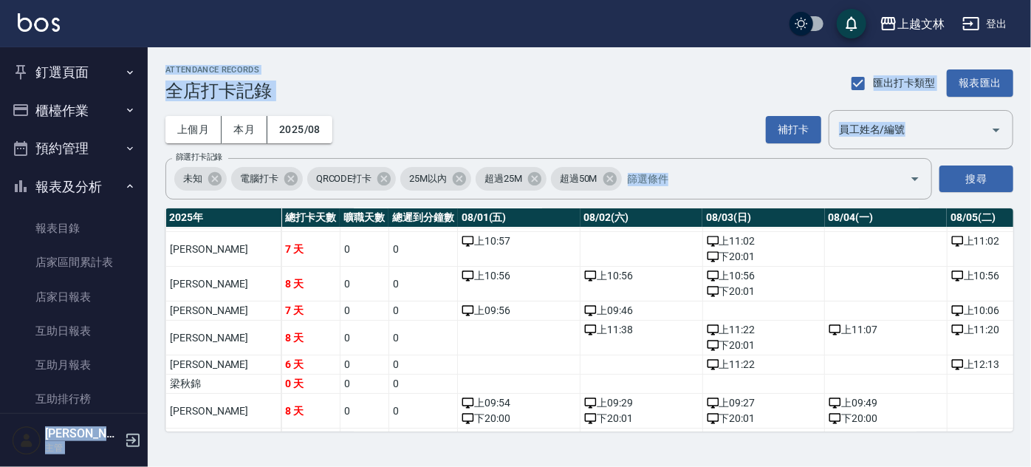
click at [147, 236] on div "上越文林 登出 釘選頁面 店家日報表 設計師排行榜 每日結帳 櫃檯作業 打帳單 帳單列表 現金收支登錄 材料自購登錄 每日結帳 排班表 現場電腦打卡 預約管理…" at bounding box center [515, 233] width 1031 height 467
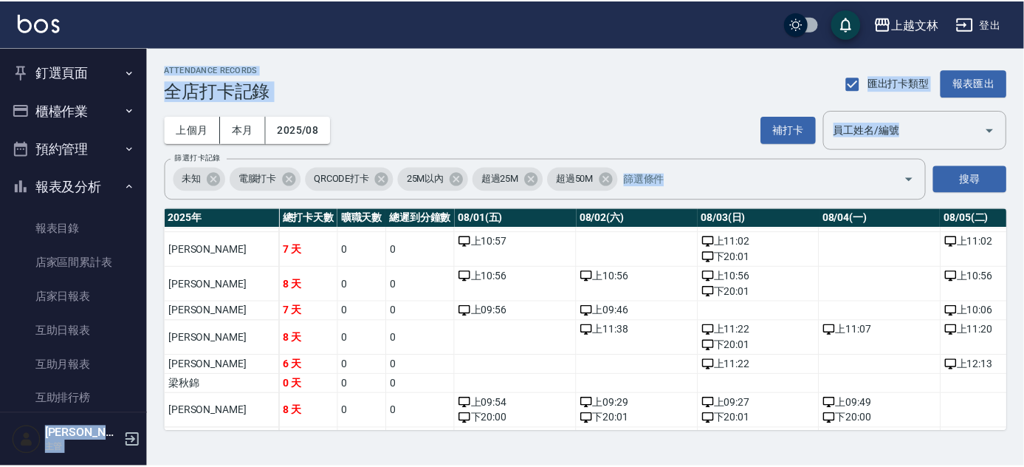
scroll to position [320, 0]
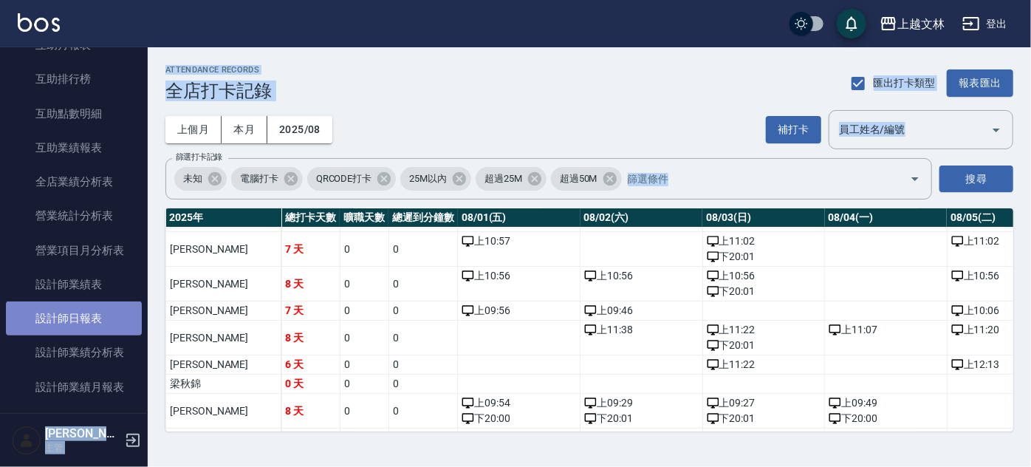
click at [128, 313] on link "設計師日報表" at bounding box center [74, 318] width 136 height 34
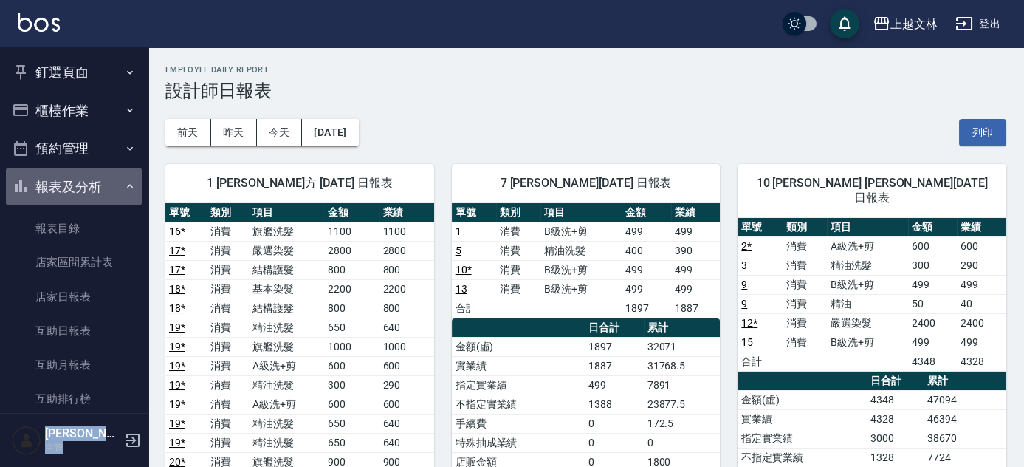
click at [120, 179] on button "報表及分析" at bounding box center [74, 187] width 136 height 38
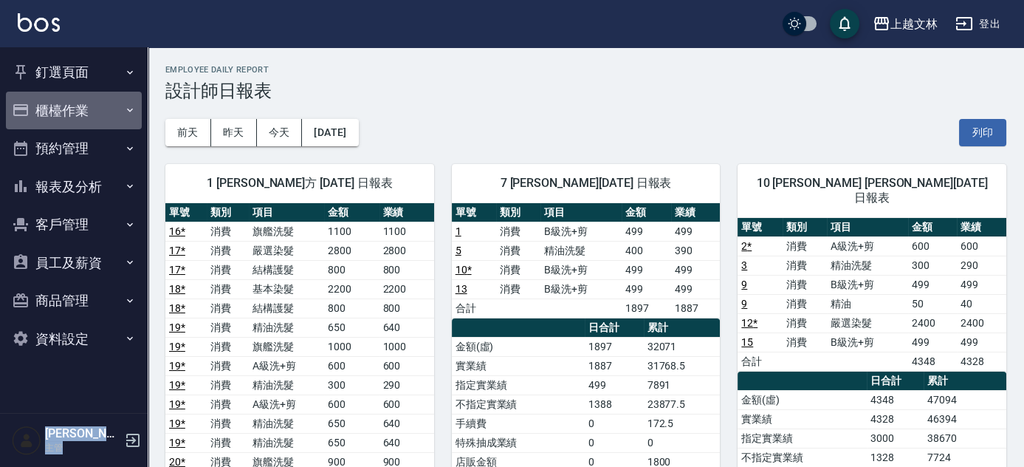
click at [100, 115] on button "櫃檯作業" at bounding box center [74, 111] width 136 height 38
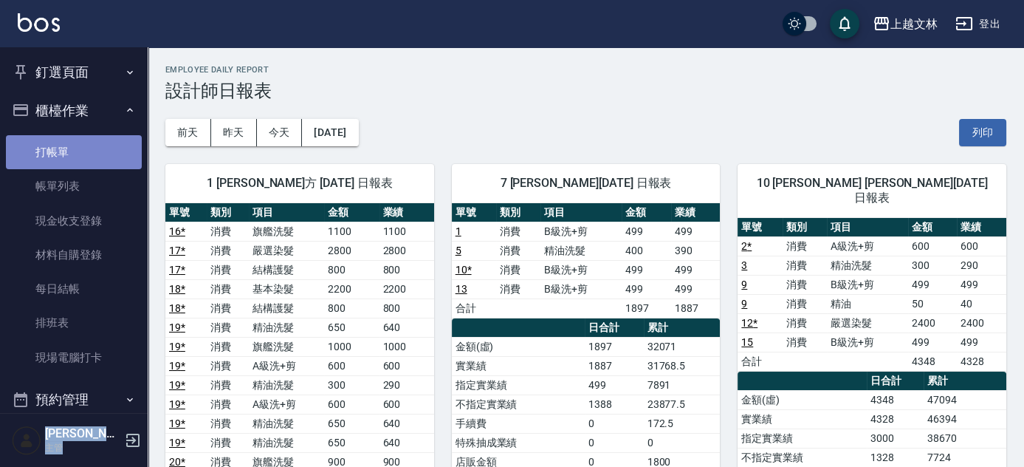
click at [110, 146] on link "打帳單" at bounding box center [74, 152] width 136 height 34
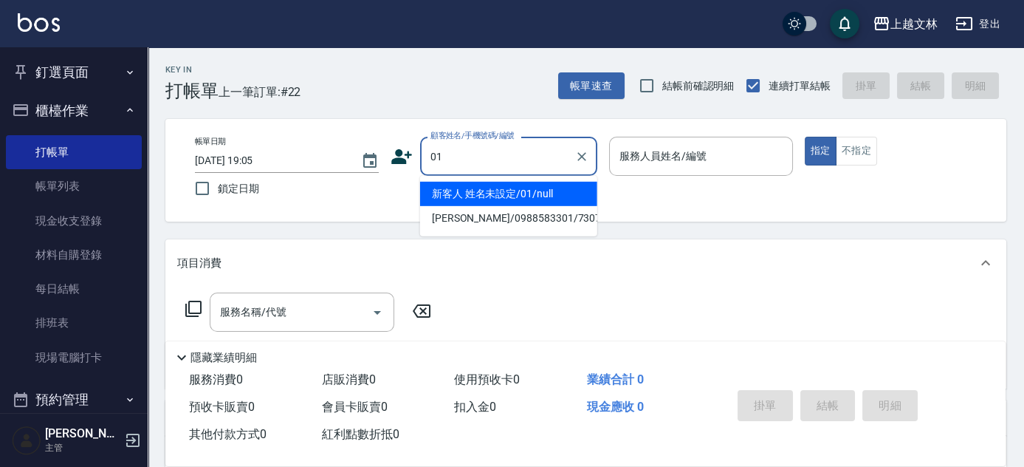
type input "01"
type input "9"
type button "true"
type input "新客人 姓名未設定/01/null"
type input "Miya-9"
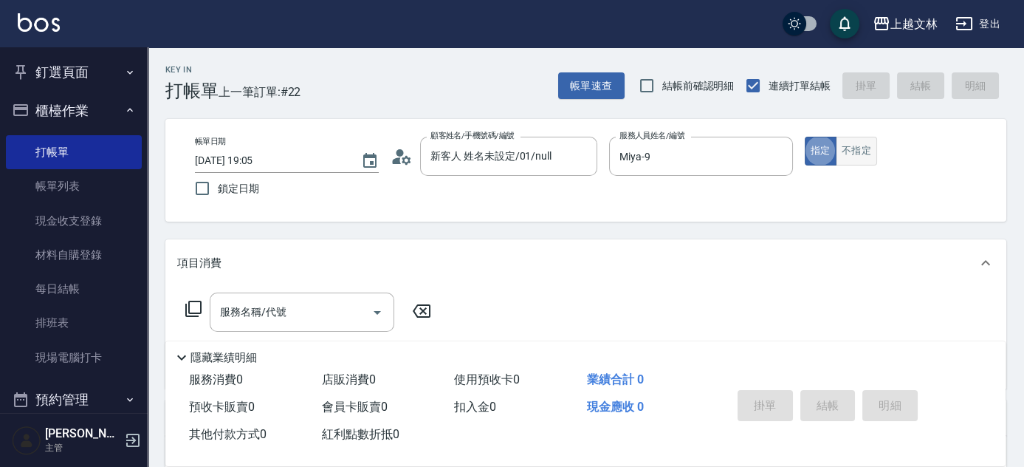
click at [864, 151] on button "不指定" at bounding box center [856, 151] width 41 height 29
type button "false"
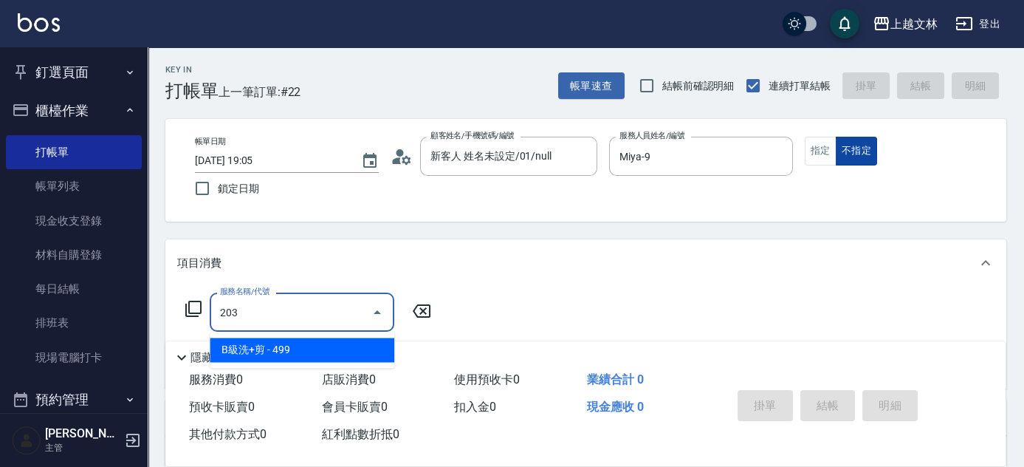
type input "B級洗+剪(203)"
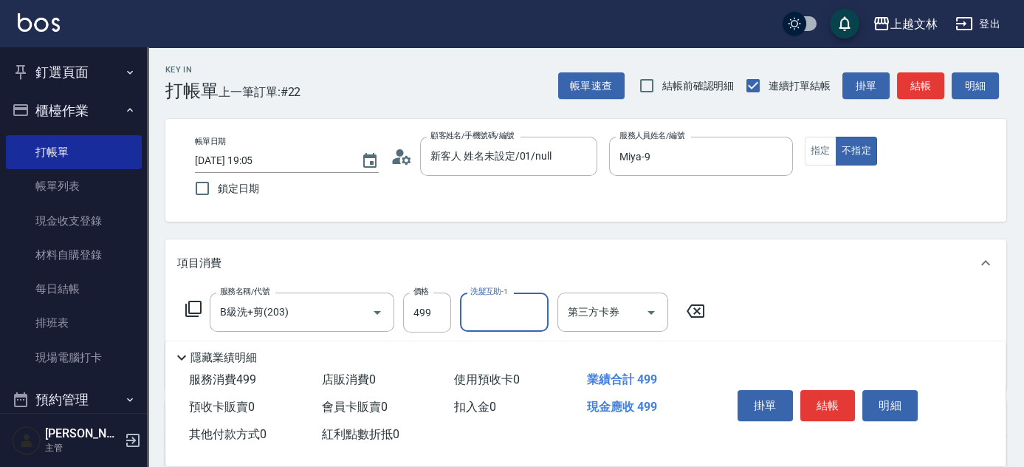
scroll to position [139, 0]
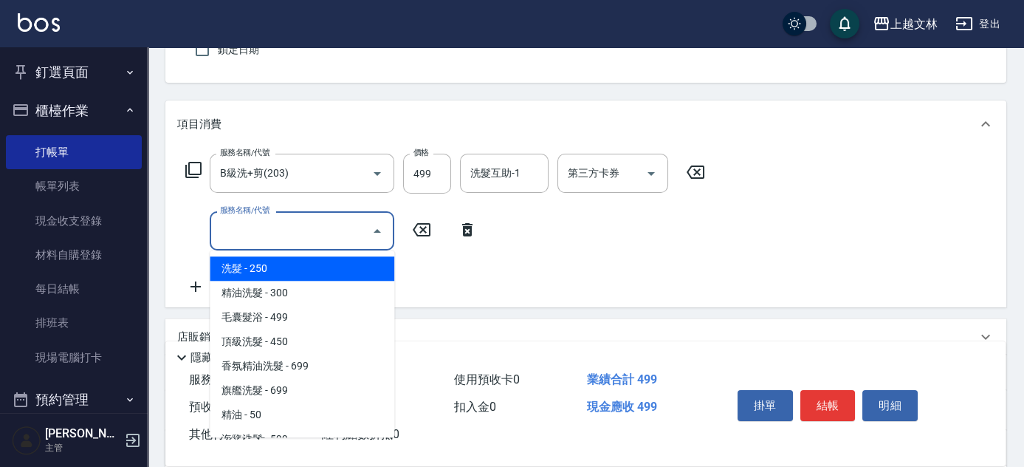
click at [312, 236] on input "服務名稱/代號" at bounding box center [290, 231] width 149 height 26
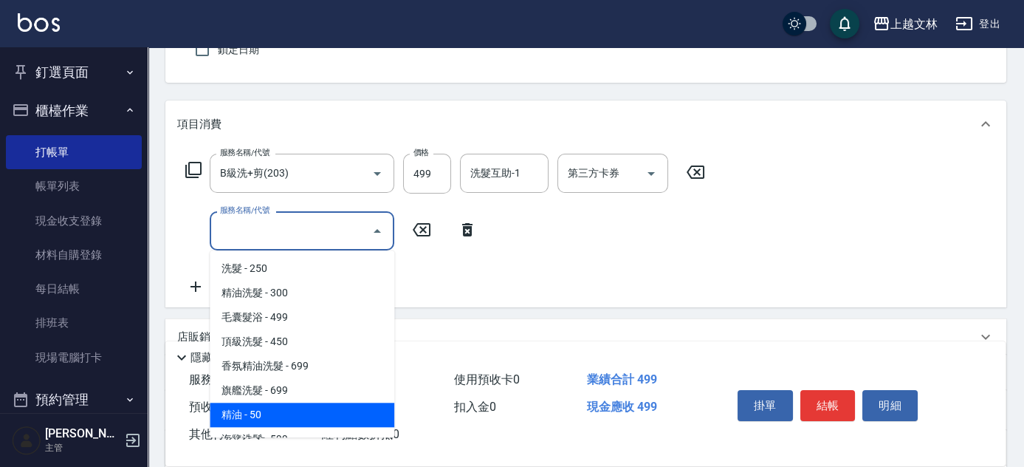
click at [312, 407] on span "精油 - 50" at bounding box center [302, 415] width 185 height 24
type input "精油(107)"
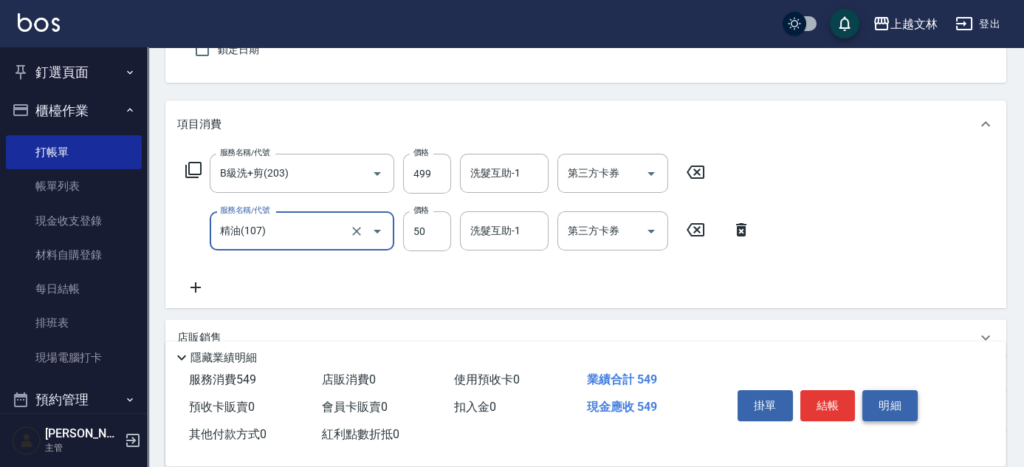
click at [905, 397] on button "明細" at bounding box center [890, 405] width 55 height 31
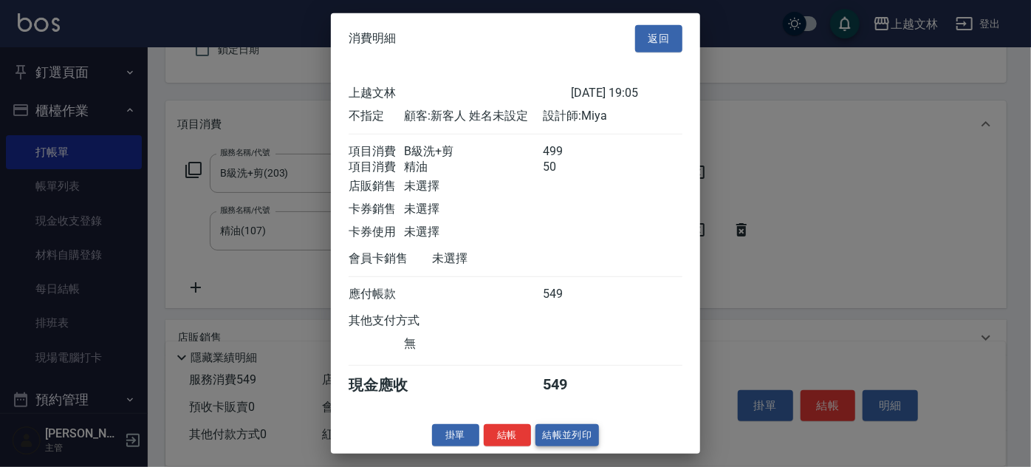
click at [550, 442] on button "結帳並列印" at bounding box center [567, 434] width 64 height 23
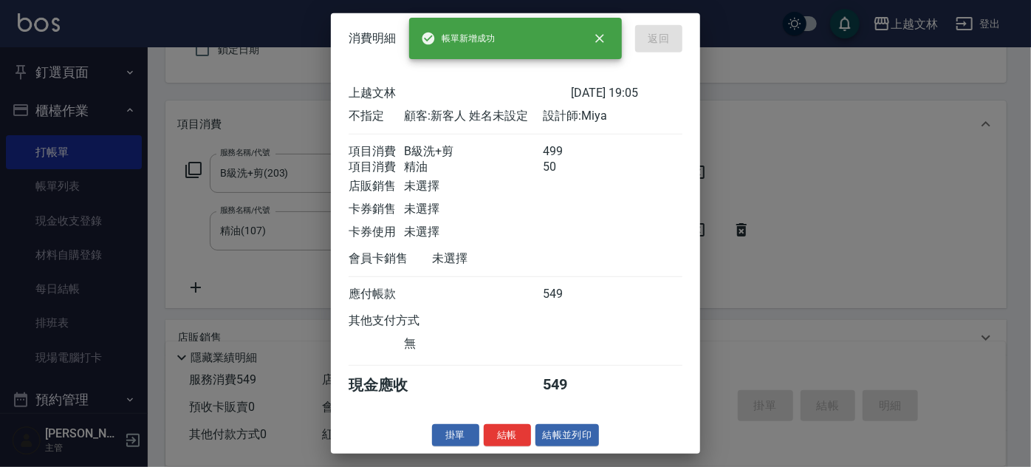
type input "2025/08/10 19:21"
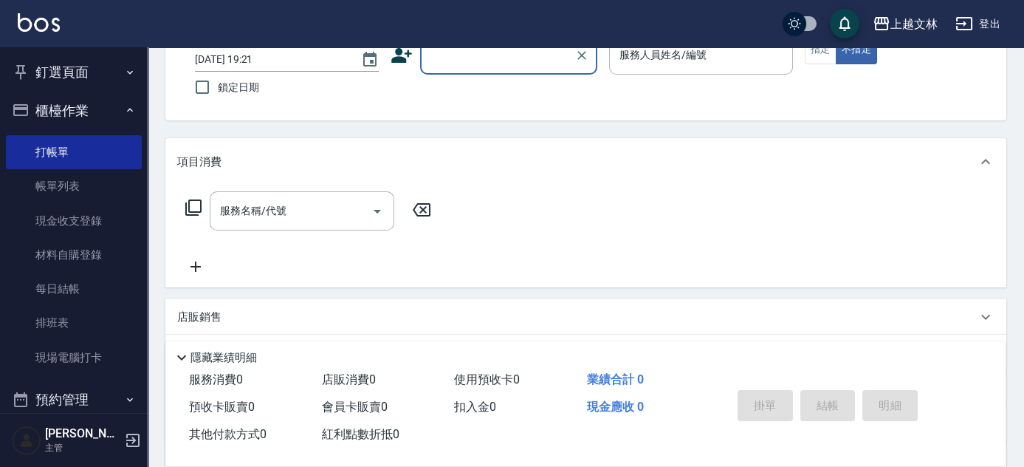
scroll to position [99, 0]
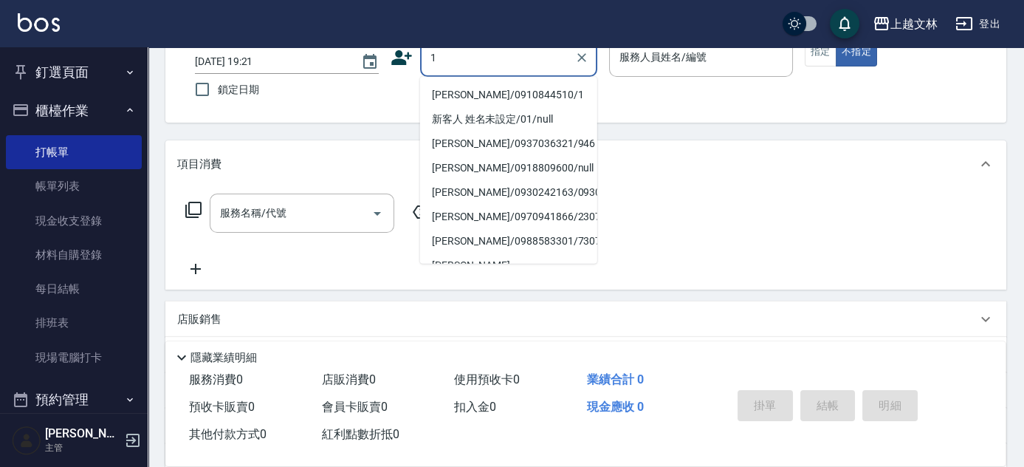
type input "陳明英/0910844510/1"
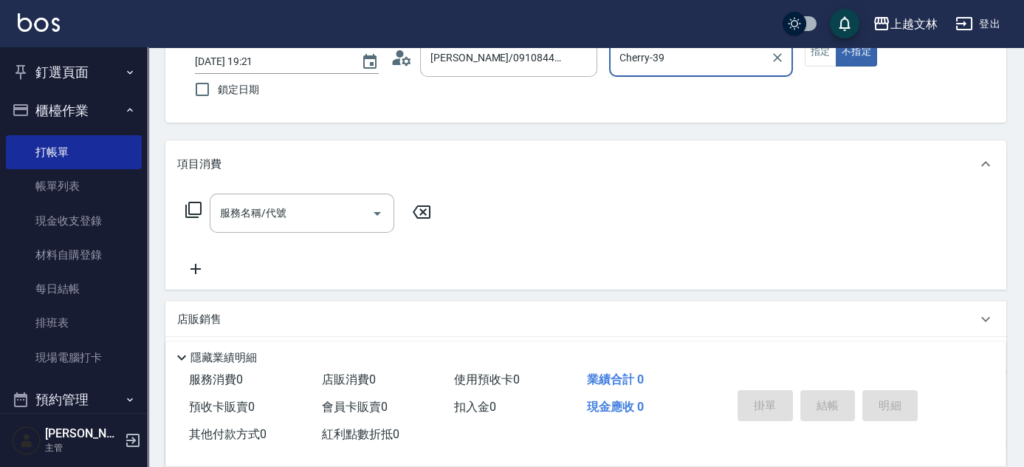
click at [836, 38] on button "不指定" at bounding box center [856, 52] width 41 height 29
type input "Cherry-3"
drag, startPoint x: 580, startPoint y: 55, endPoint x: 631, endPoint y: 55, distance: 51.7
click at [580, 55] on icon "Clear" at bounding box center [582, 57] width 9 height 9
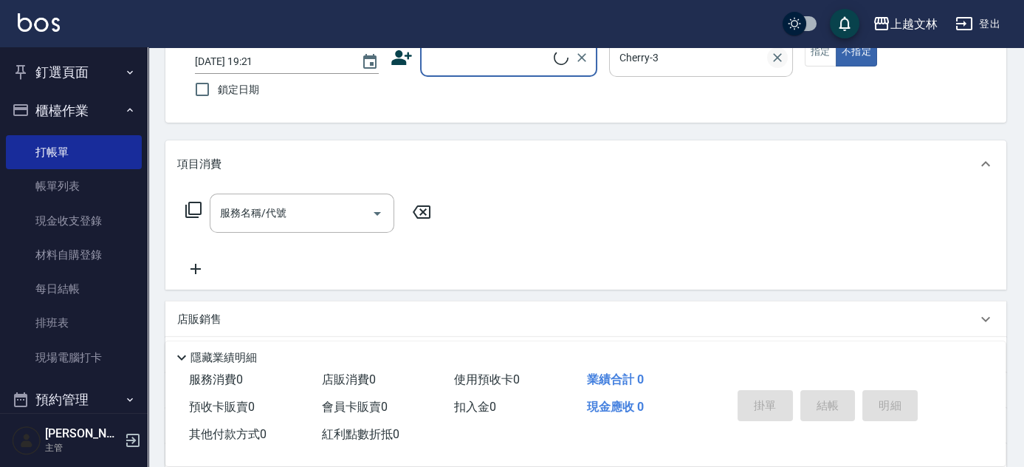
click at [777, 58] on icon "Clear" at bounding box center [777, 57] width 15 height 15
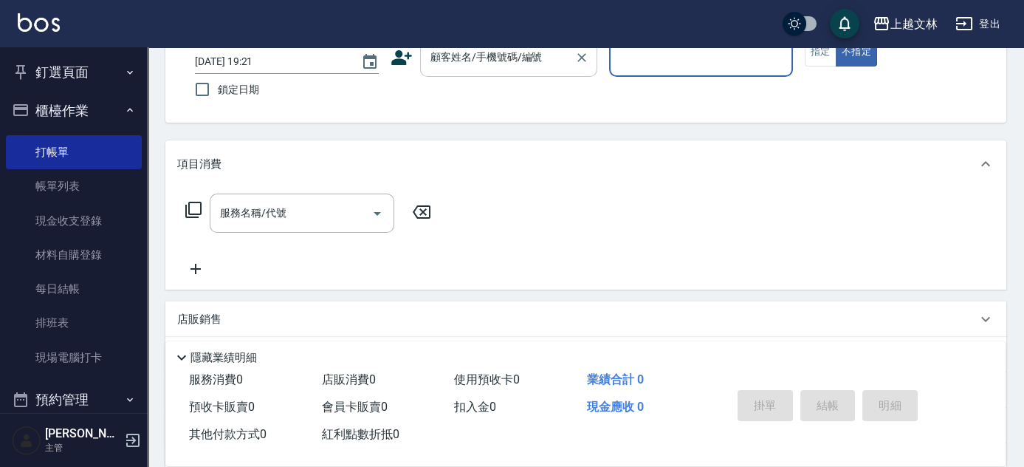
click at [542, 62] on input "顧客姓名/手機號碼/編號" at bounding box center [498, 57] width 142 height 26
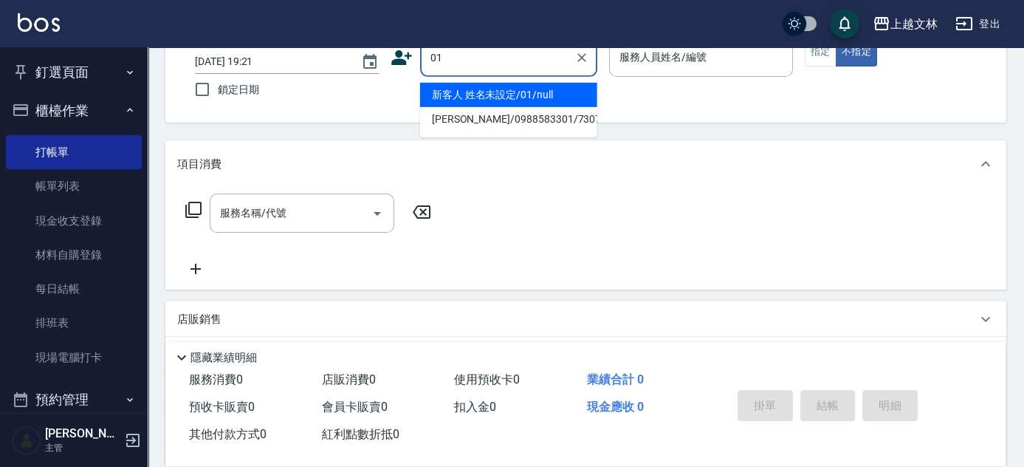
type input "01"
type input "9"
type input "新客人 姓名未設定/01/null"
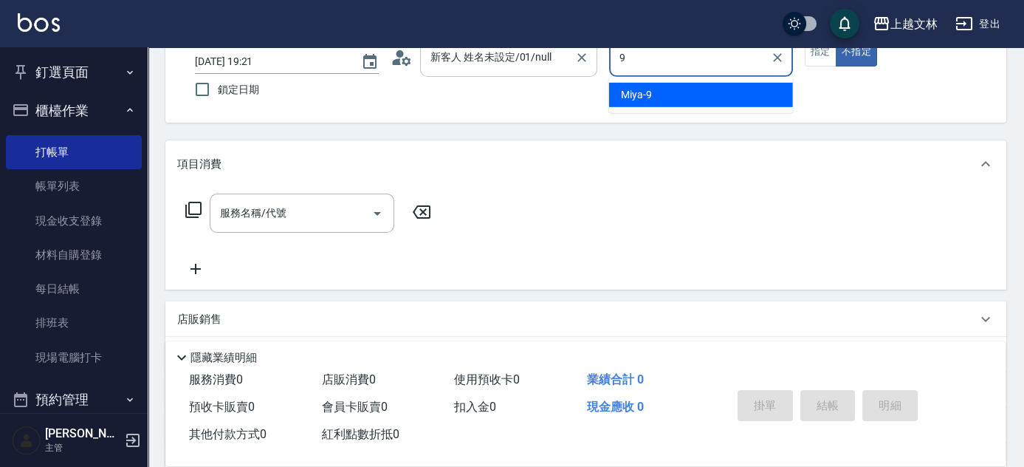
type input "Miya-9"
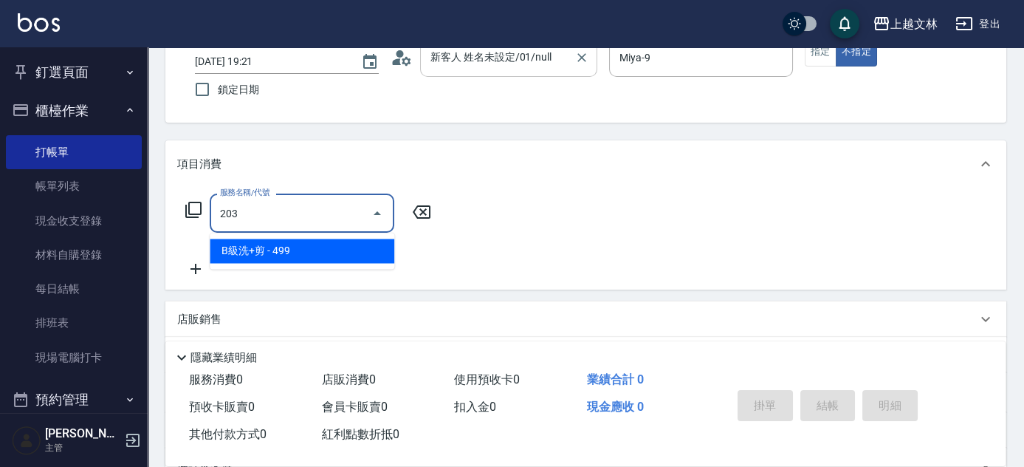
type input "B級洗+剪(203)"
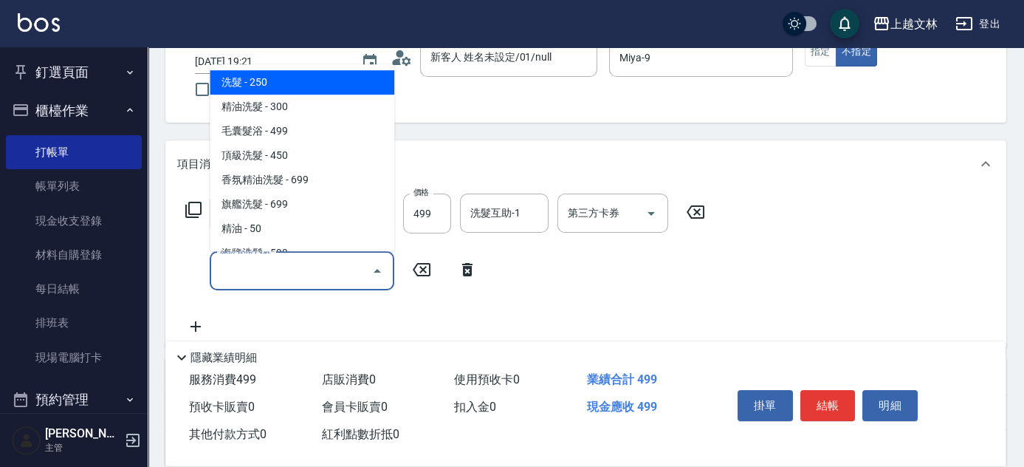
click at [314, 269] on input "服務名稱/代號" at bounding box center [290, 271] width 149 height 26
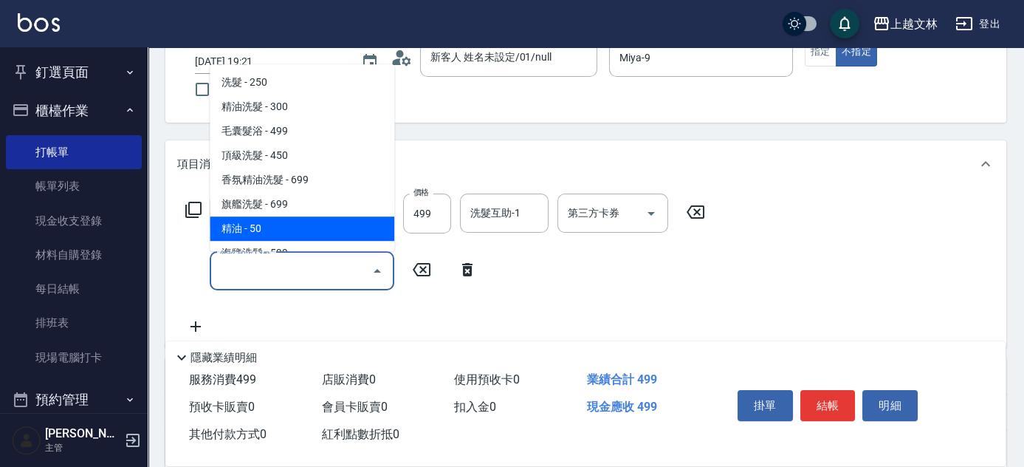
click at [338, 221] on span "精油 - 50" at bounding box center [302, 228] width 185 height 24
type input "精油(107)"
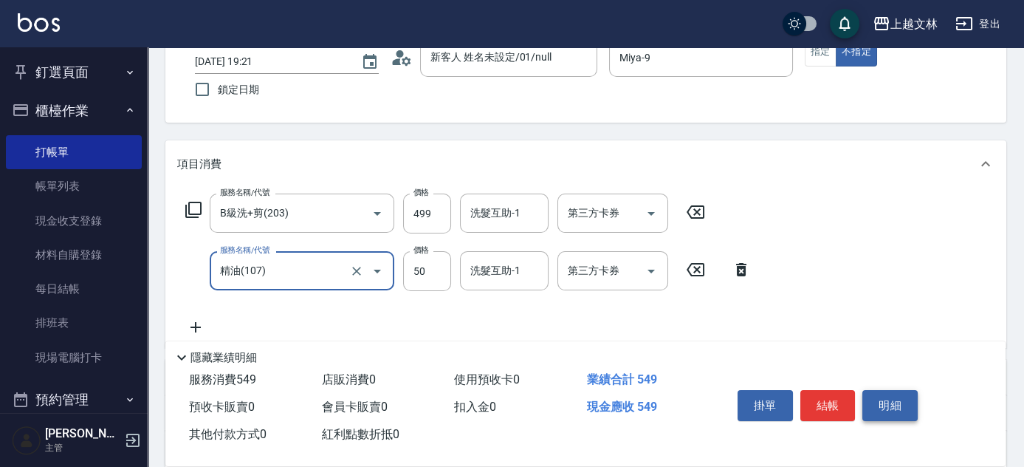
click at [898, 399] on button "明細" at bounding box center [890, 405] width 55 height 31
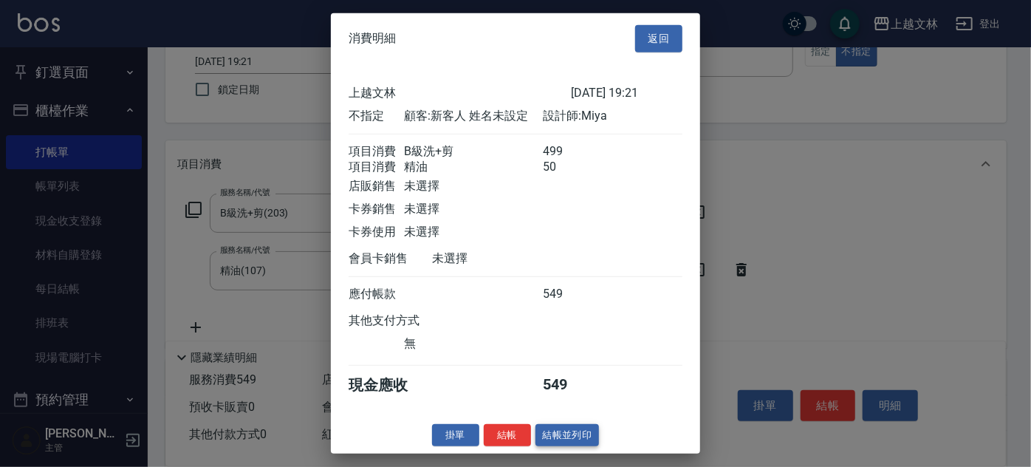
click at [578, 440] on button "結帳並列印" at bounding box center [567, 434] width 64 height 23
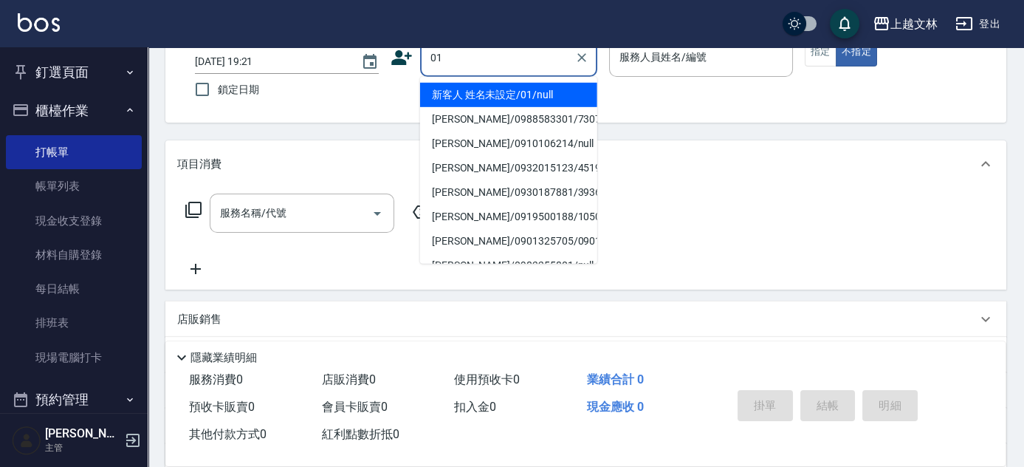
type input "01"
type input "9"
type input "新客人 姓名未設定/01/null"
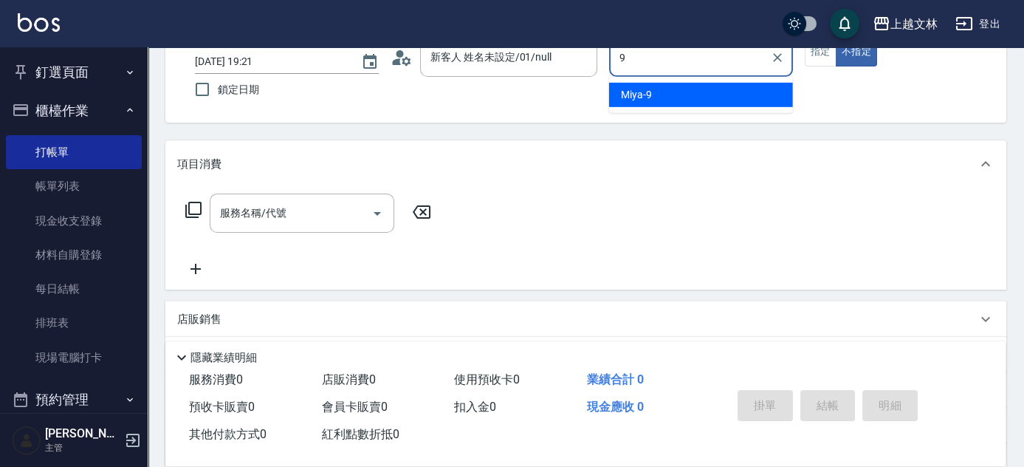
type input "Miya-9"
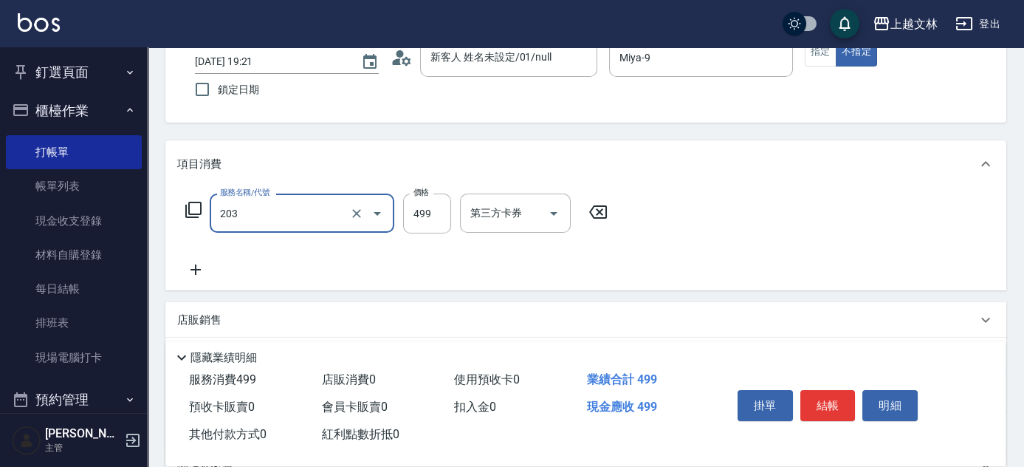
type input "B級洗+剪(203)"
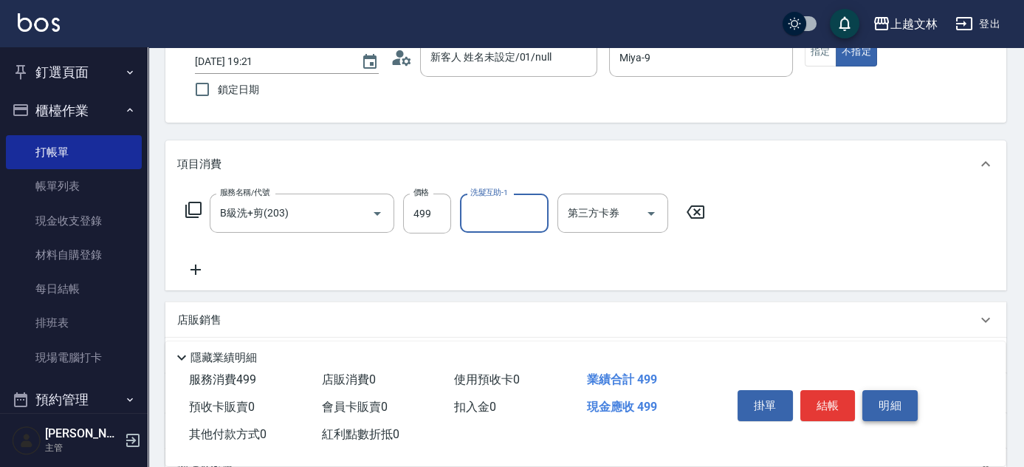
click at [882, 399] on button "明細" at bounding box center [890, 405] width 55 height 31
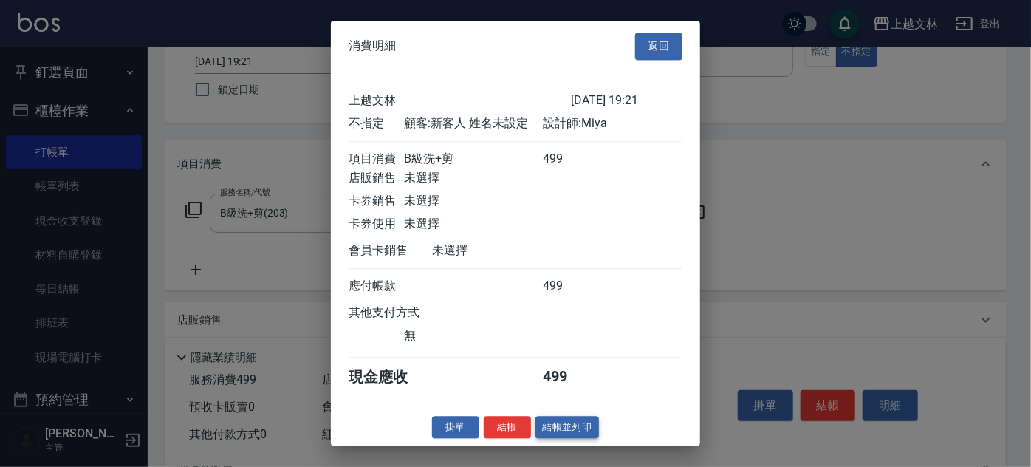
click at [563, 426] on button "結帳並列印" at bounding box center [567, 427] width 64 height 23
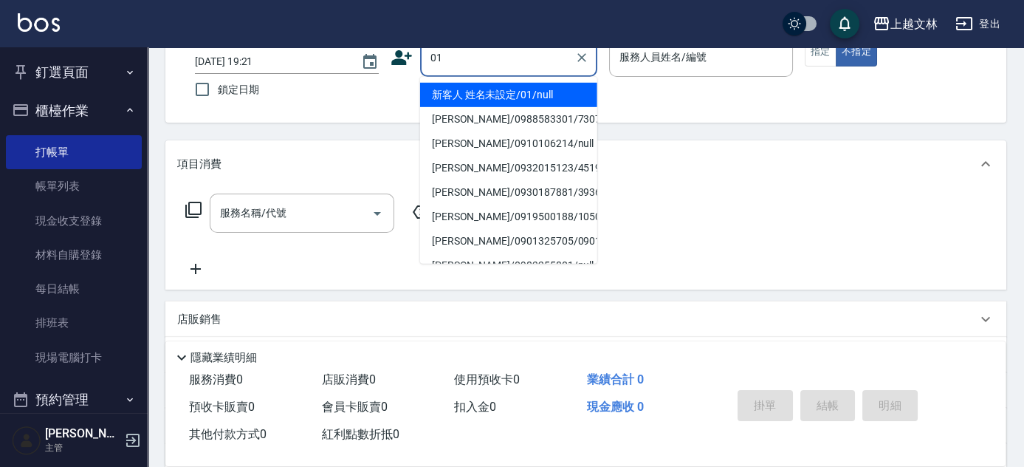
type input "01"
type input "9"
type input "新客人 姓名未設定/01/null"
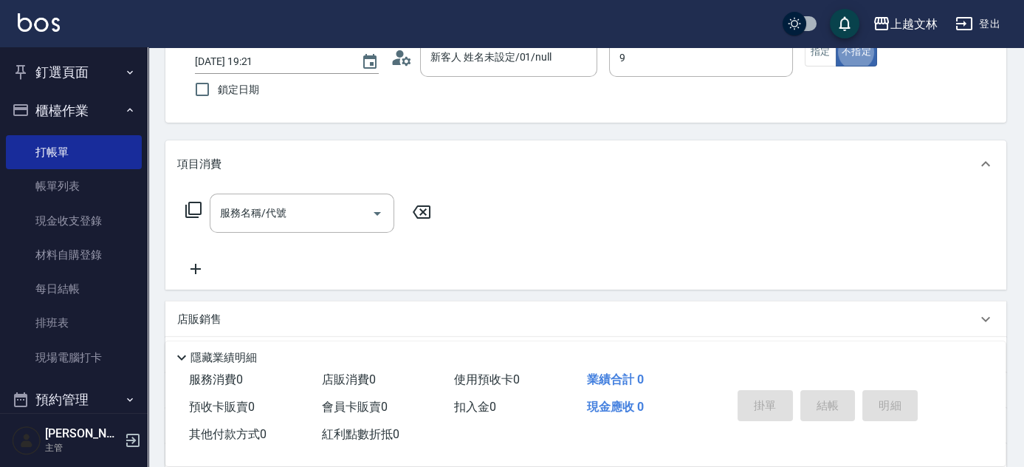
type input "Miya-9"
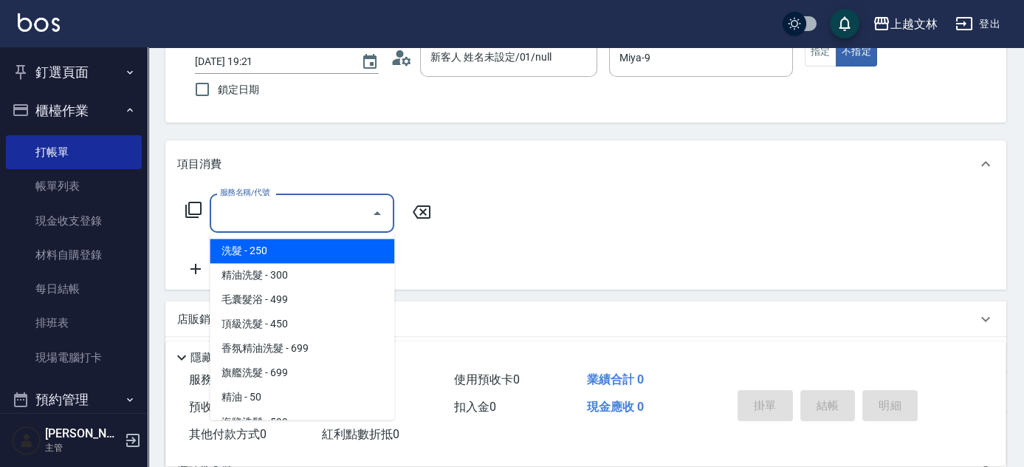
click at [309, 220] on input "服務名稱/代號" at bounding box center [290, 213] width 149 height 26
drag, startPoint x: 329, startPoint y: 244, endPoint x: 329, endPoint y: 256, distance: 11.1
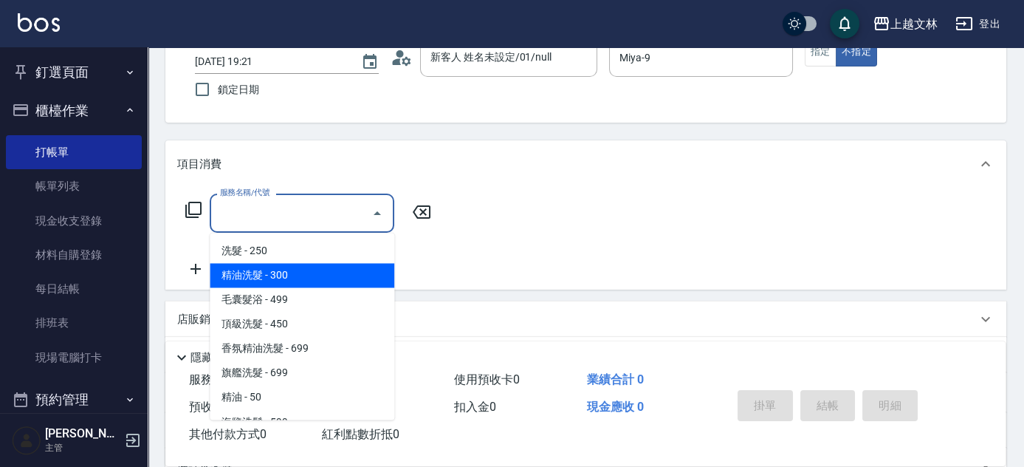
click at [322, 271] on span "精油洗髮 - 300" at bounding box center [302, 275] width 185 height 24
type input "精油洗髮(102)"
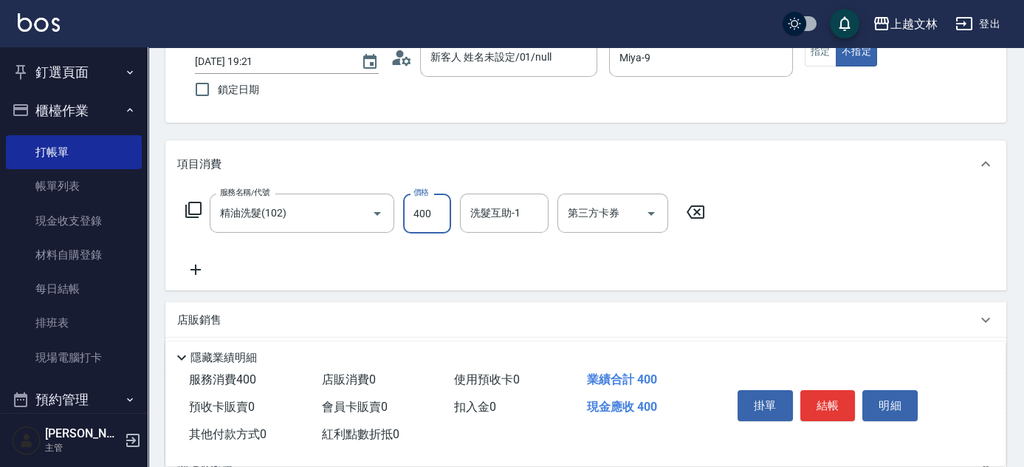
type input "400"
click at [894, 393] on button "明細" at bounding box center [890, 405] width 55 height 31
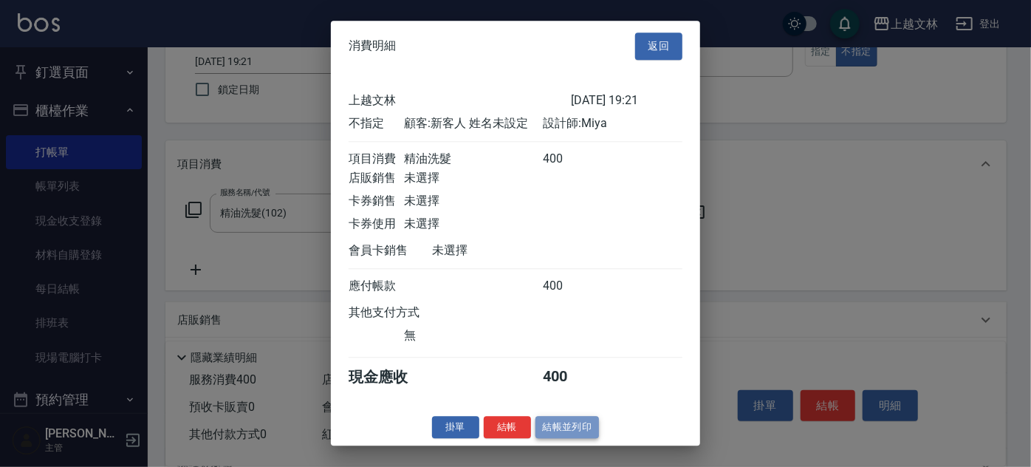
click at [575, 439] on button "結帳並列印" at bounding box center [567, 427] width 64 height 23
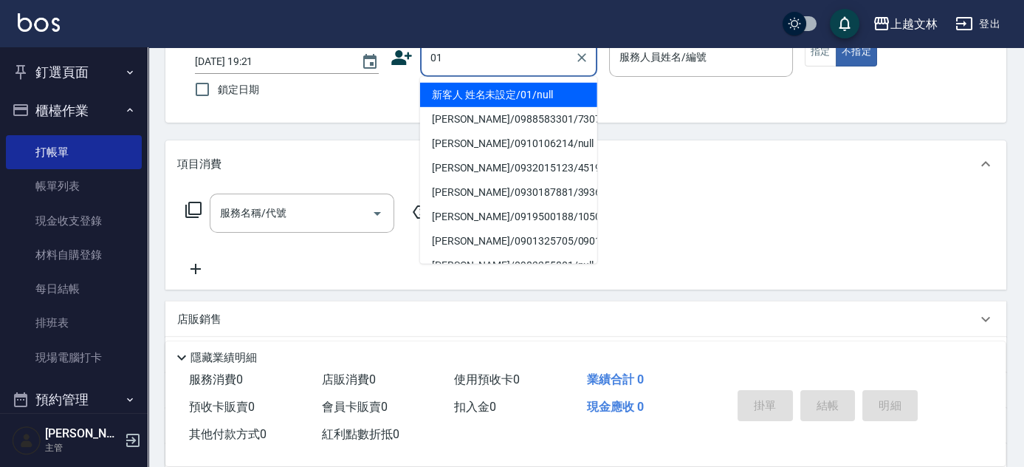
type input "新客人 姓名未設定/01/null"
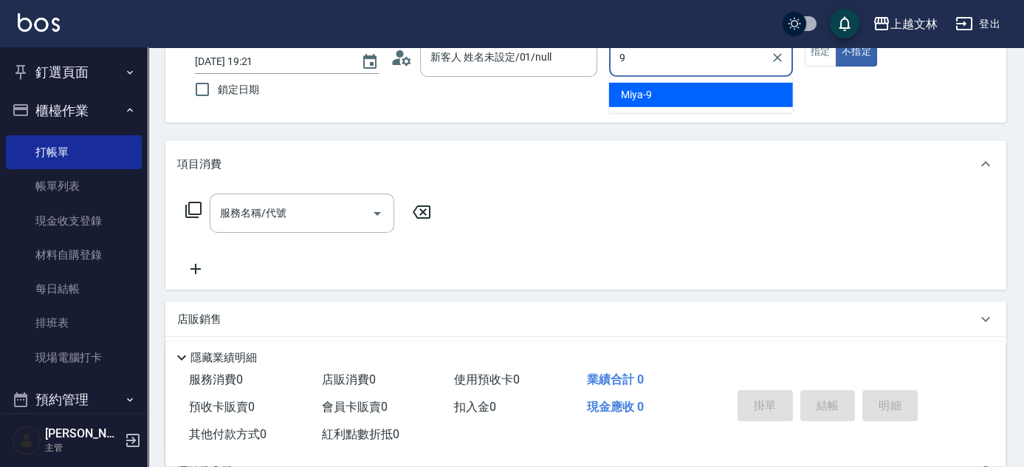
type input "Miya-9"
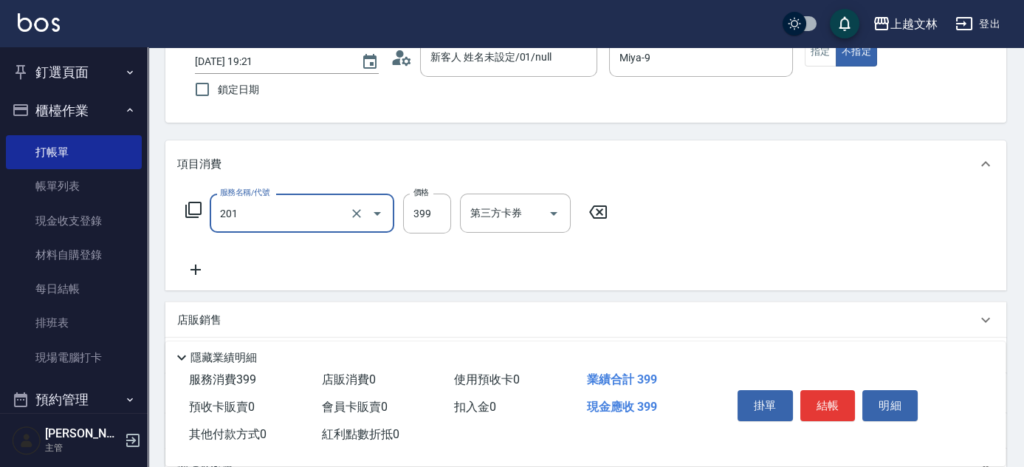
type input "B級單剪(201)"
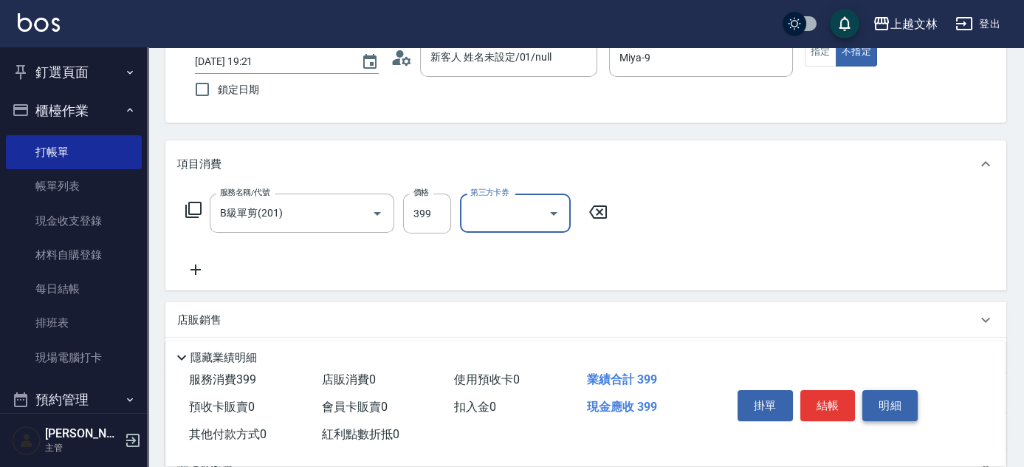
click at [907, 394] on button "明細" at bounding box center [890, 405] width 55 height 31
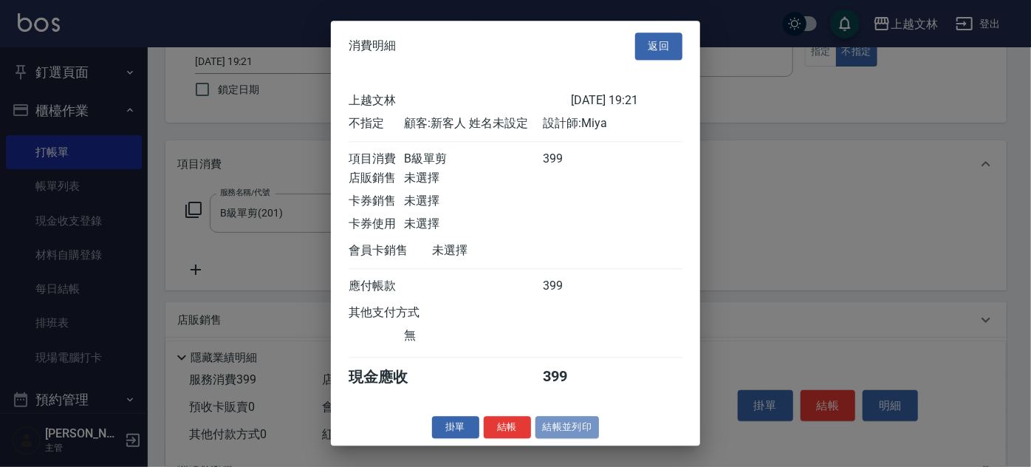
click at [589, 434] on button "結帳並列印" at bounding box center [567, 427] width 64 height 23
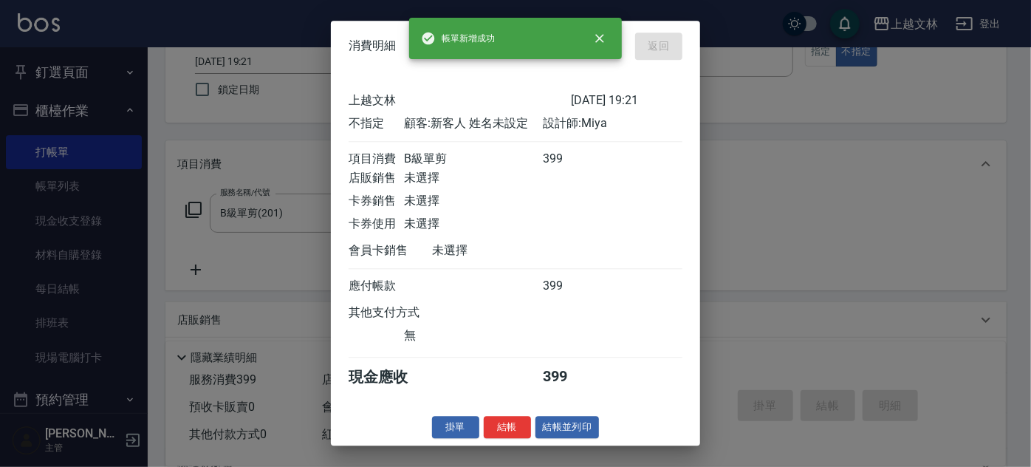
type input "2025/08/10 19:22"
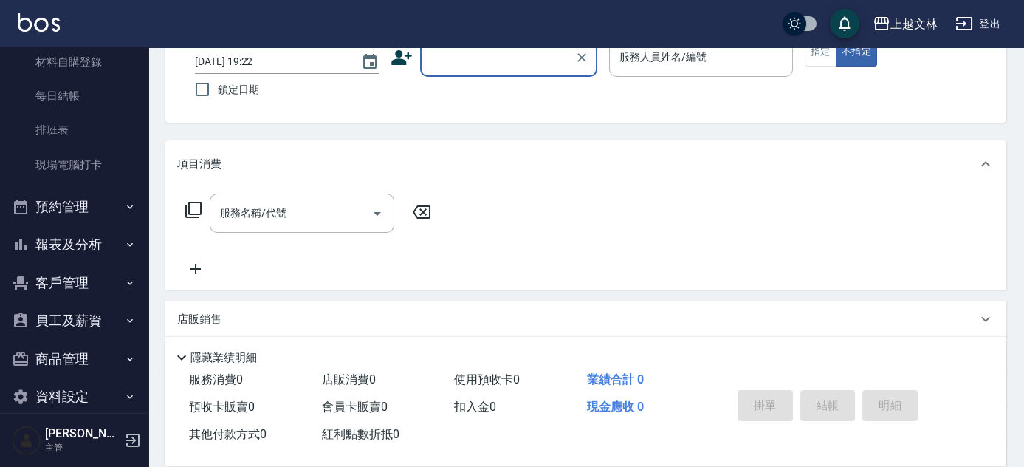
scroll to position [201, 0]
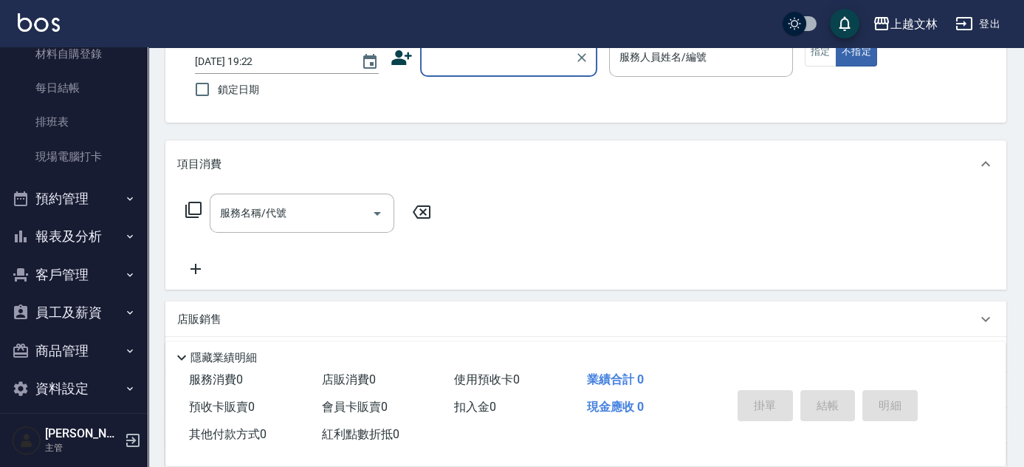
click at [77, 237] on button "報表及分析" at bounding box center [74, 236] width 136 height 38
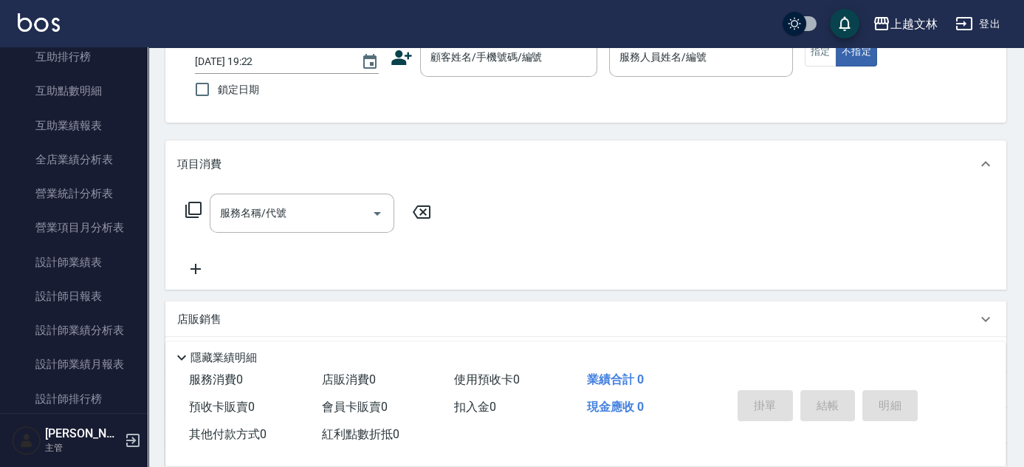
scroll to position [613, 0]
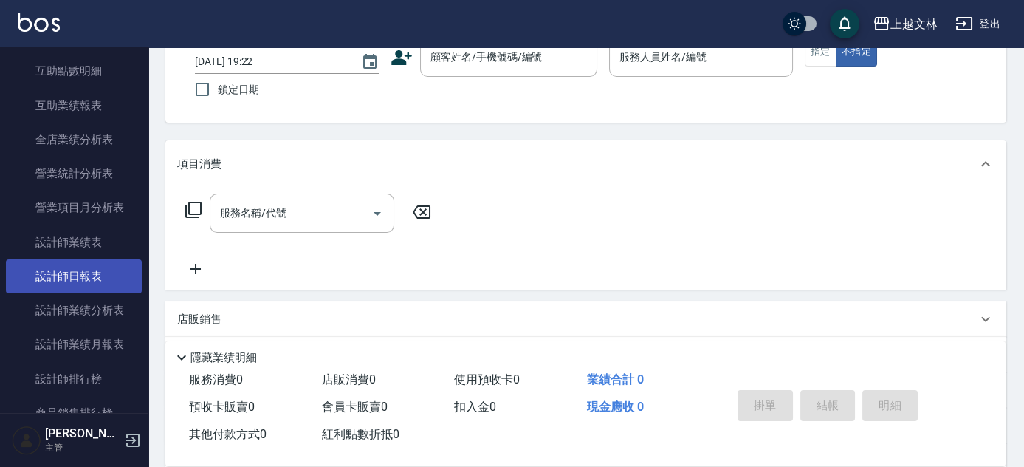
click at [109, 281] on link "設計師日報表" at bounding box center [74, 276] width 136 height 34
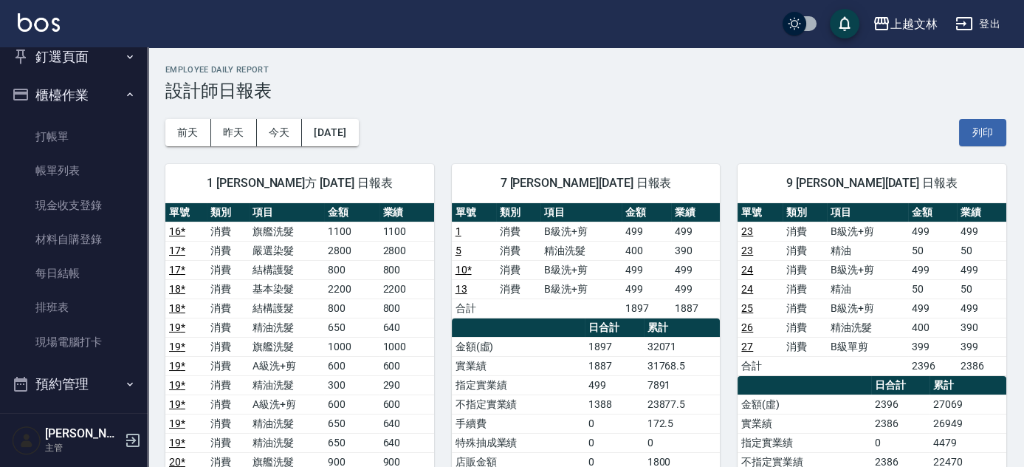
scroll to position [11, 0]
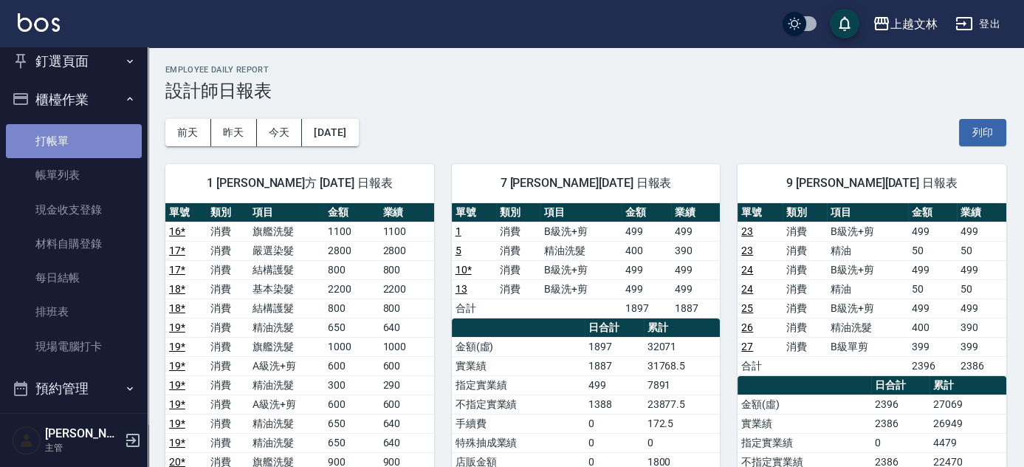
click at [116, 139] on link "打帳單" at bounding box center [74, 141] width 136 height 34
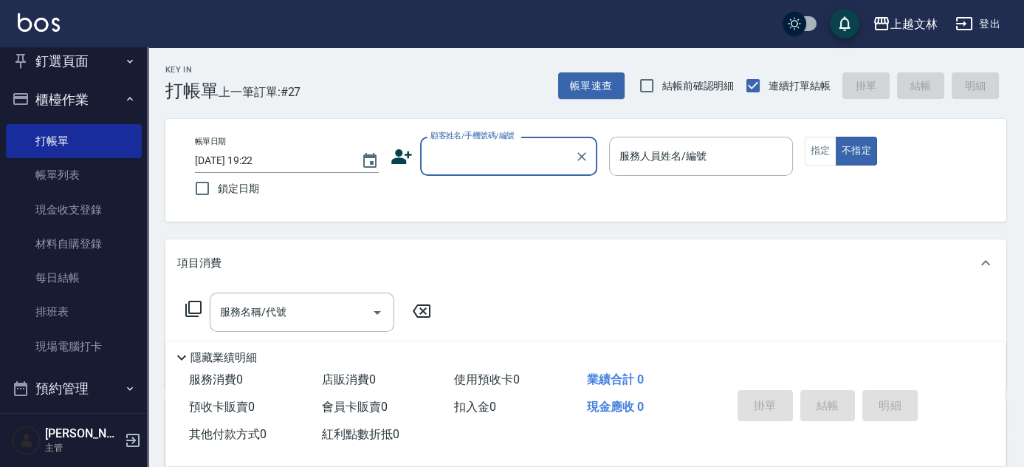
click at [77, 61] on button "釘選頁面" at bounding box center [74, 61] width 136 height 38
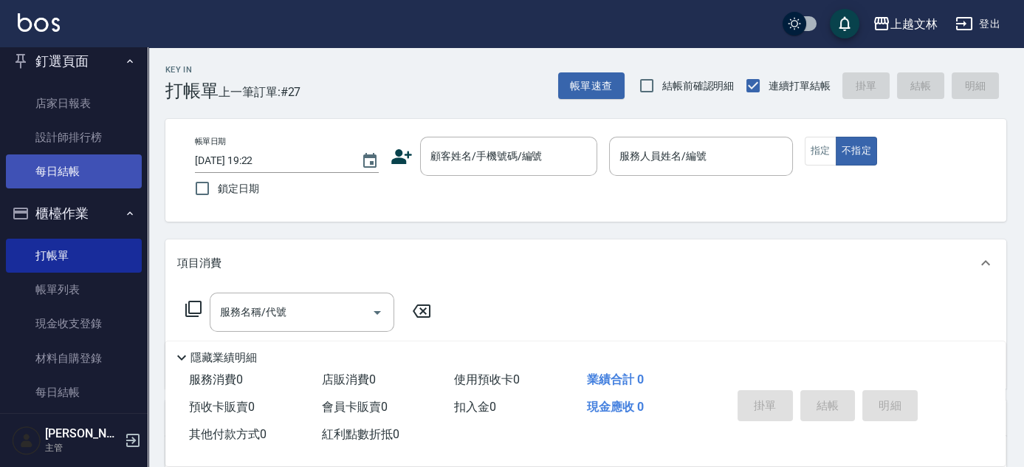
click at [81, 179] on link "每日結帳" at bounding box center [74, 171] width 136 height 34
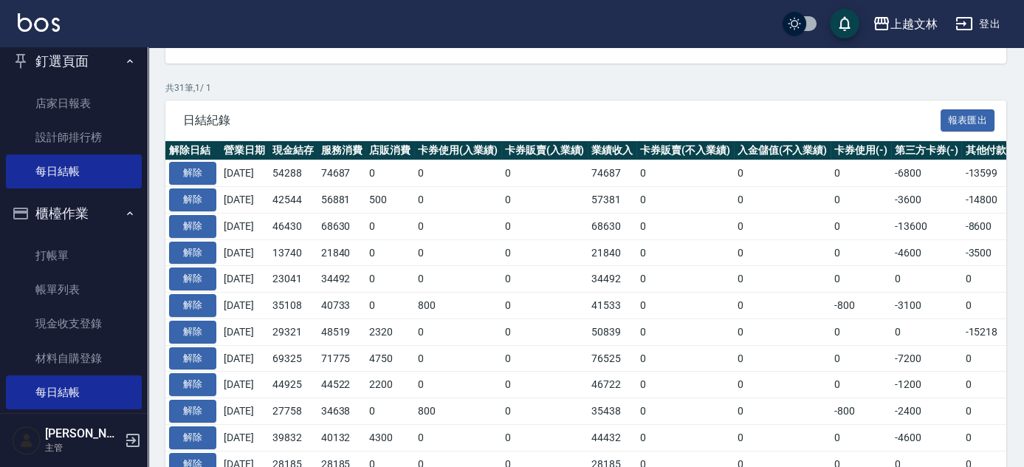
scroll to position [335, 0]
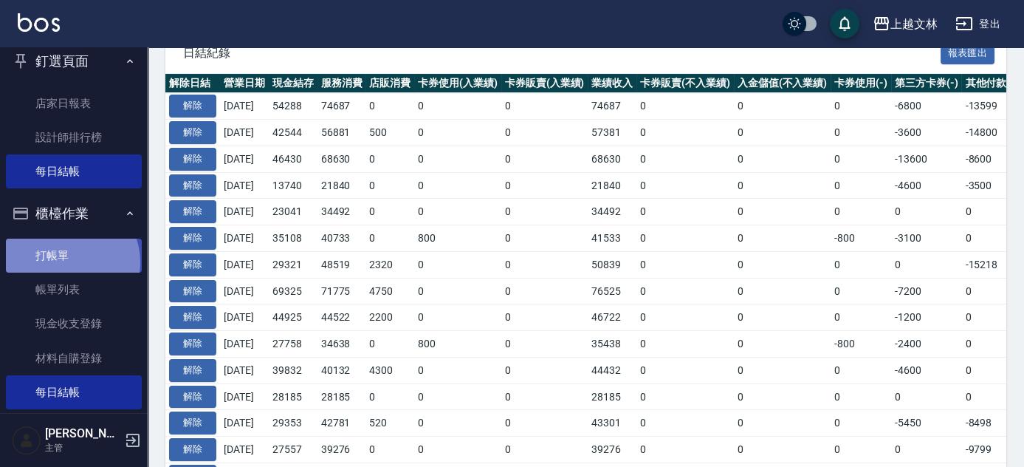
click at [67, 261] on link "打帳單" at bounding box center [74, 256] width 136 height 34
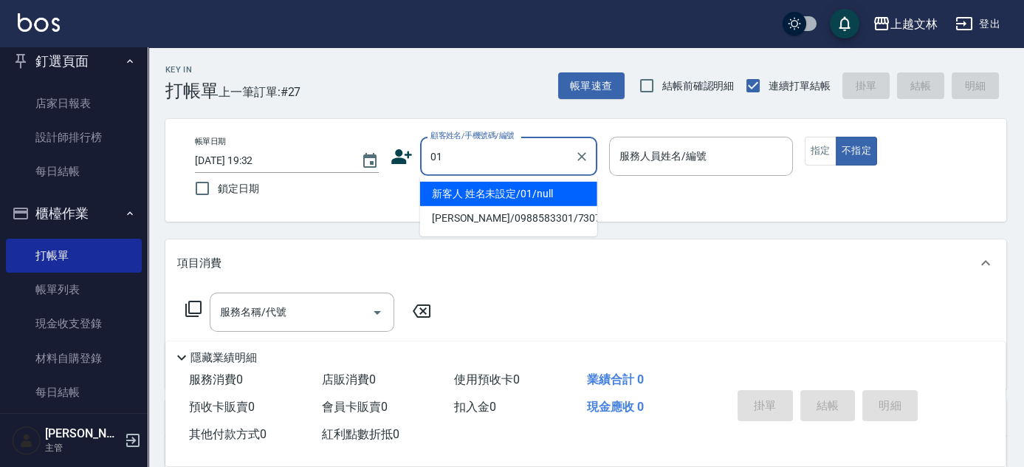
type input "01"
type input "5"
type input "新客人 姓名未設定/01/null"
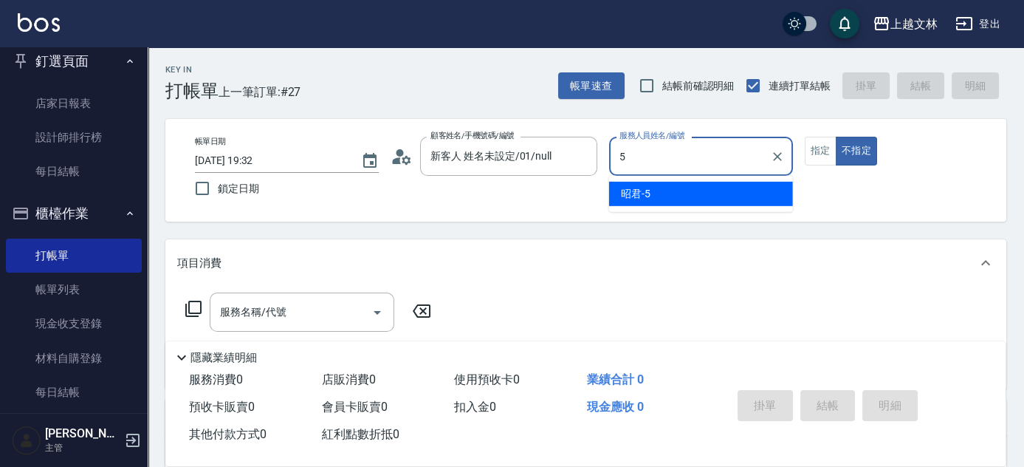
type input "5"
type button "false"
type input "昭君-5"
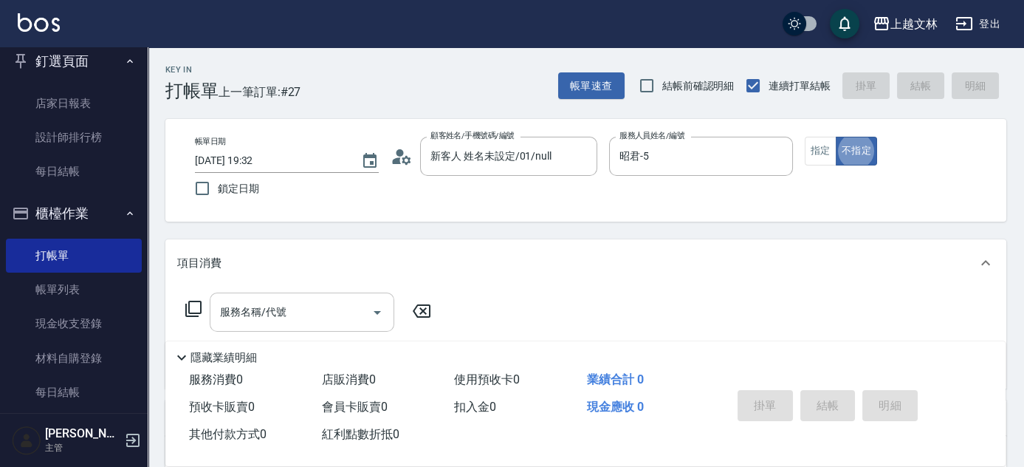
click at [338, 316] on input "服務名稱/代號" at bounding box center [290, 312] width 149 height 26
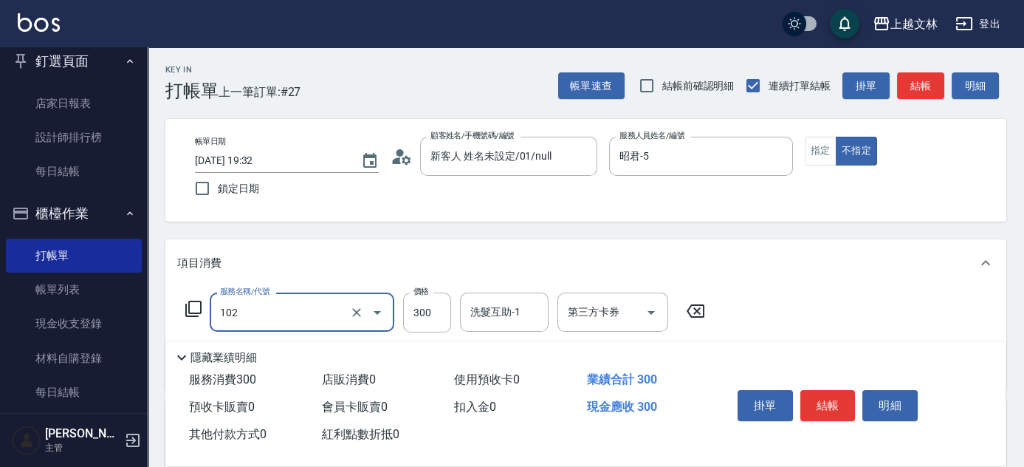
type input "精油洗髮(102)"
type input "400"
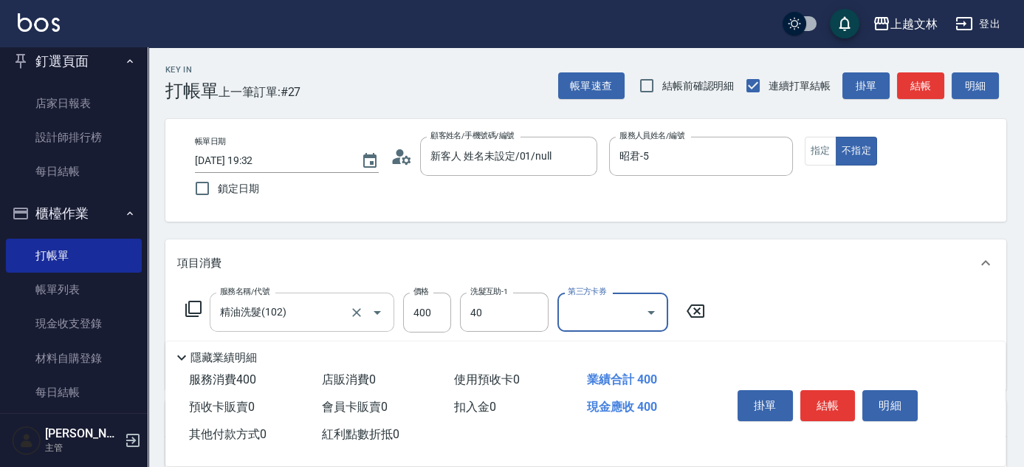
type input "彭佳琦-40"
drag, startPoint x: 839, startPoint y: 386, endPoint x: 825, endPoint y: 410, distance: 27.5
click at [835, 391] on button "結帳" at bounding box center [828, 405] width 55 height 31
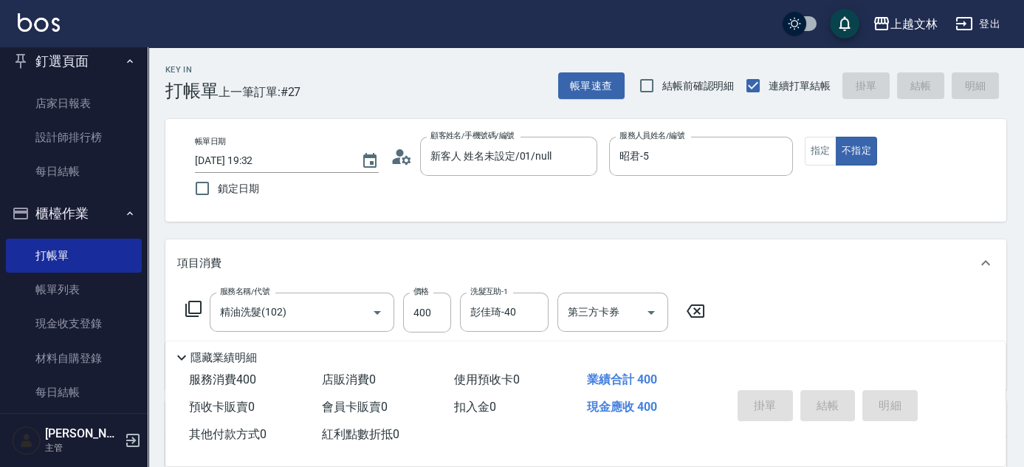
type input "2025/08/10 19:33"
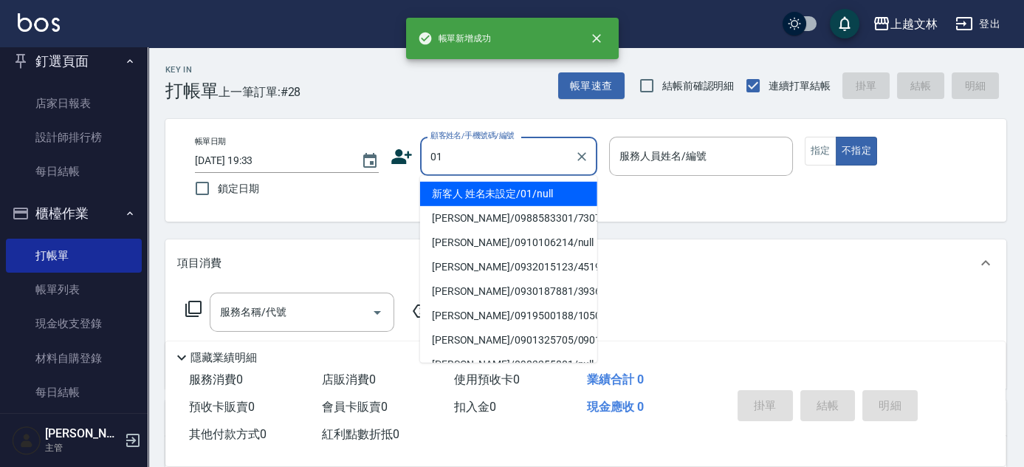
type input "01"
type input "5"
type input "新客人 姓名未設定/01/null"
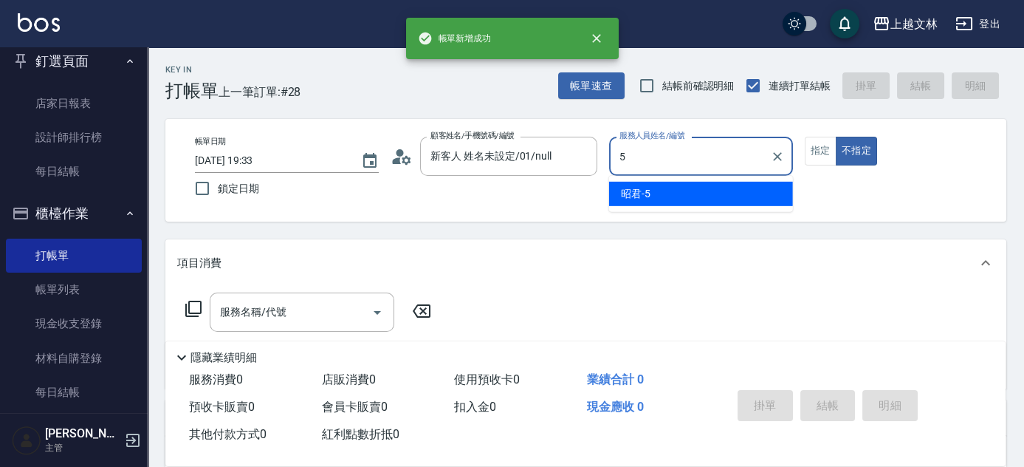
type input "昭君-5"
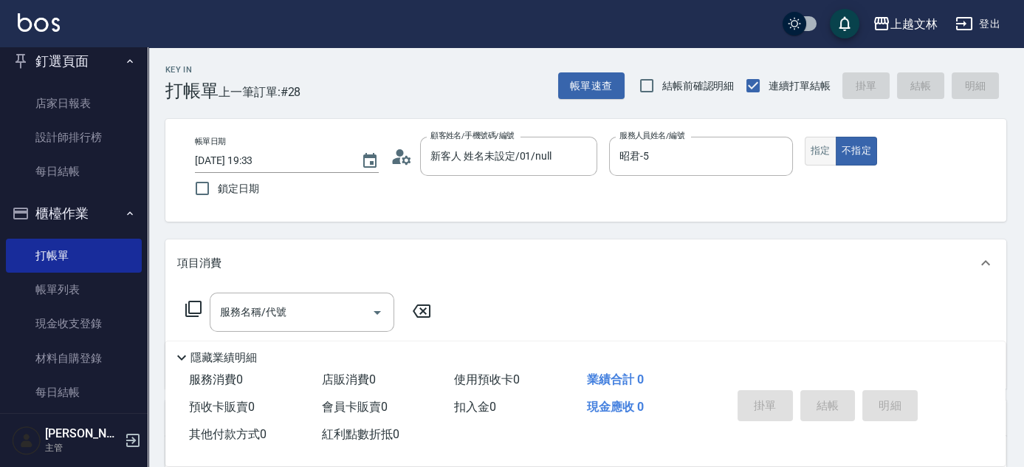
click at [809, 157] on button "指定" at bounding box center [821, 151] width 32 height 29
click at [335, 321] on input "服務名稱/代號" at bounding box center [290, 312] width 149 height 26
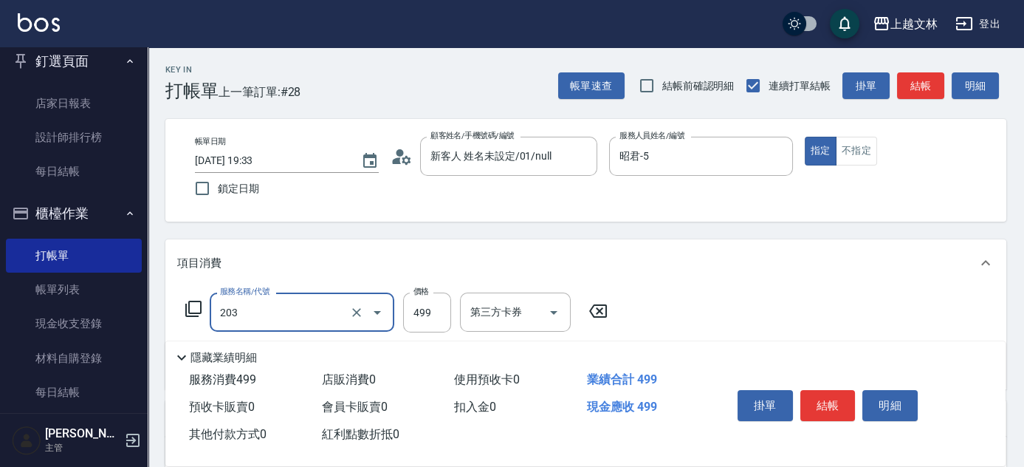
type input "B級洗+剪(203)"
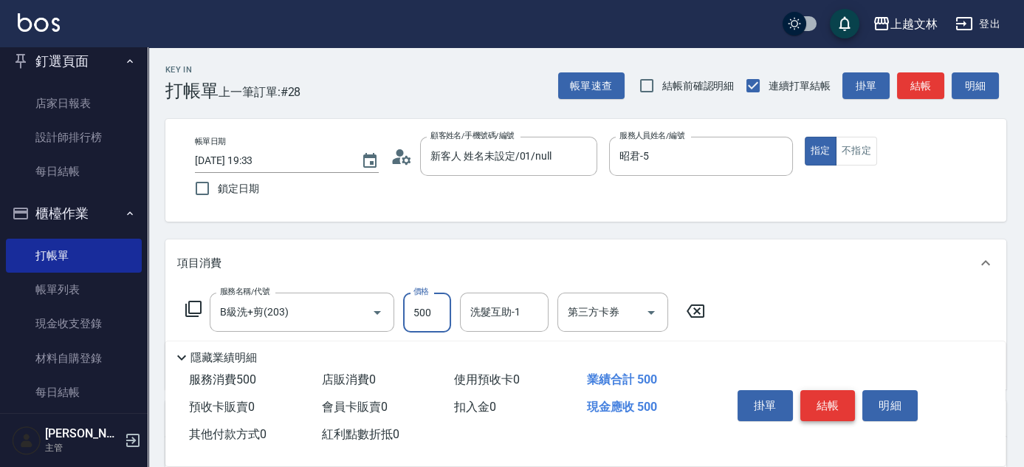
type input "500"
drag, startPoint x: 813, startPoint y: 403, endPoint x: 827, endPoint y: 398, distance: 14.7
click at [824, 399] on button "結帳" at bounding box center [828, 405] width 55 height 31
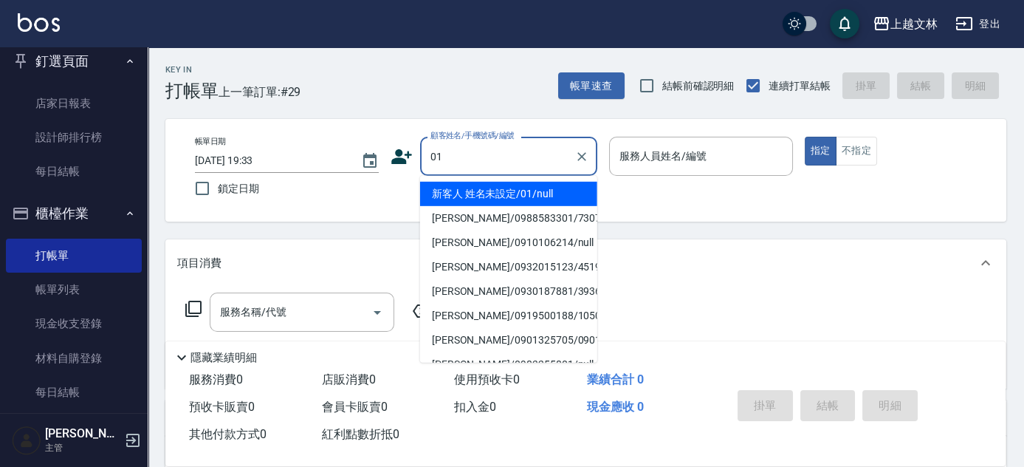
type input "01"
type input "5"
type input "新客人 姓名未設定/01/null"
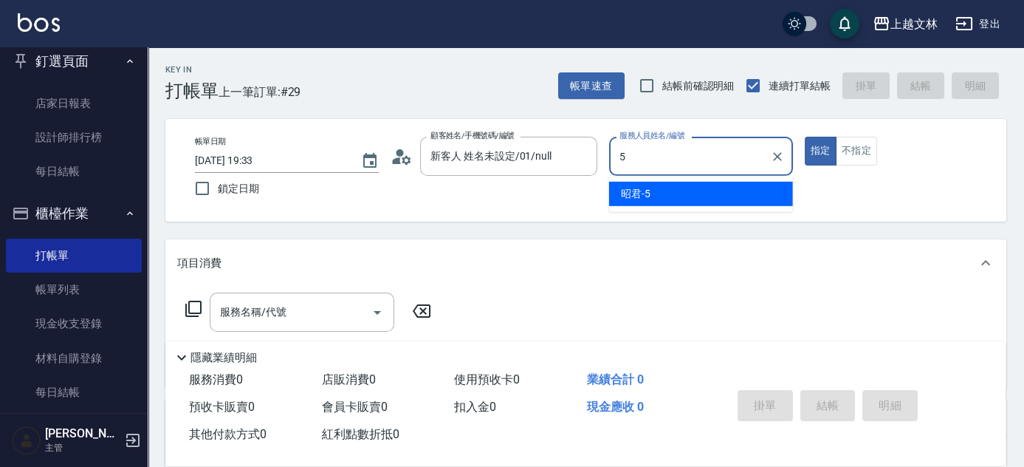
type input "5"
type button "true"
type input "昭君-5"
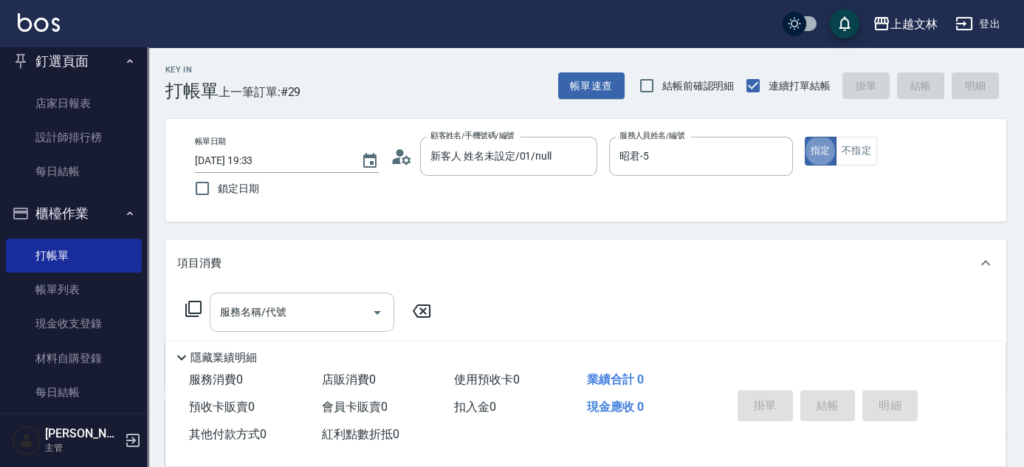
click at [318, 297] on div "服務名稱/代號" at bounding box center [302, 311] width 185 height 39
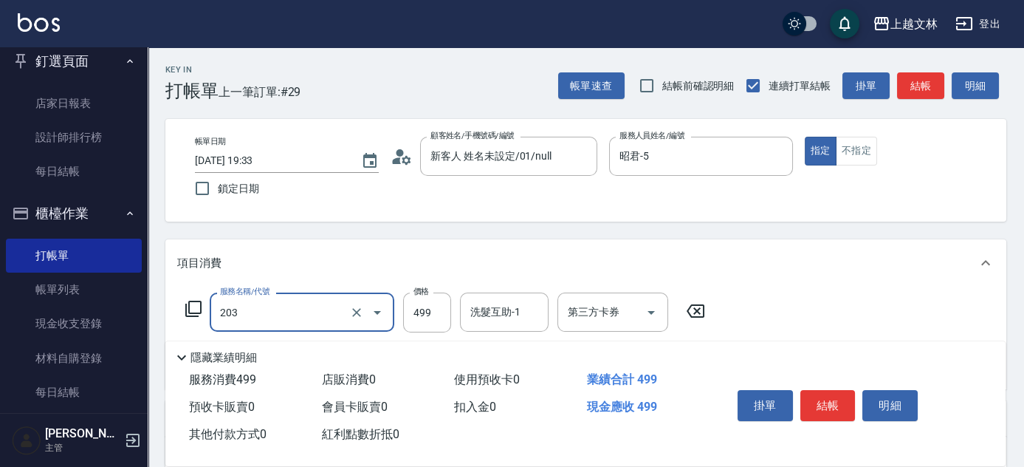
type input "B級洗+剪(203)"
type input "600"
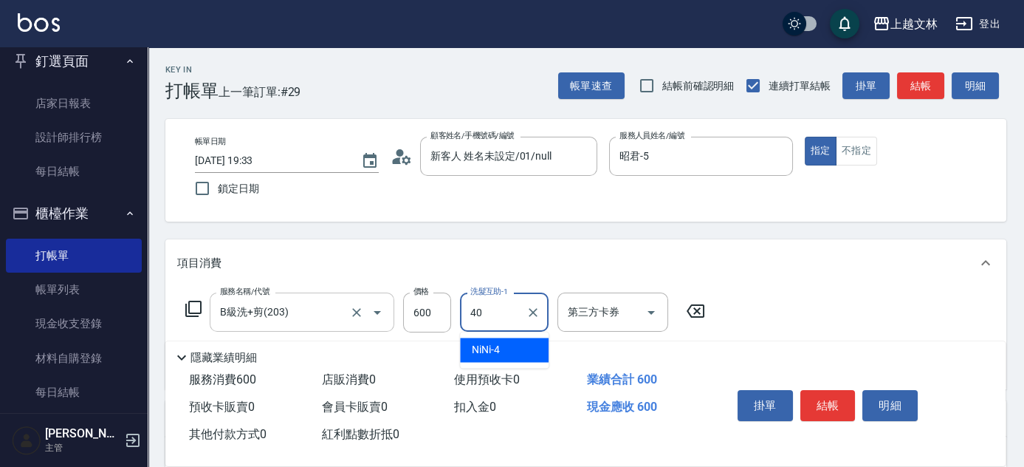
type input "彭佳琦-40"
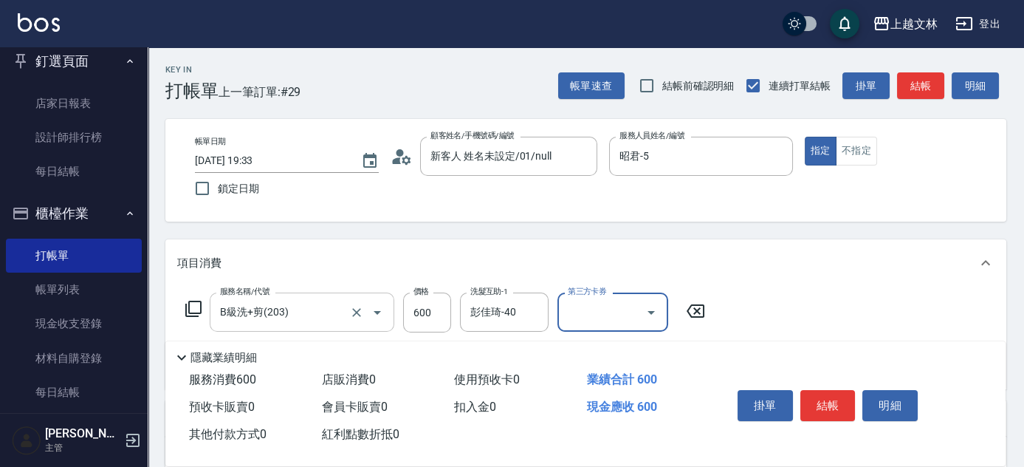
scroll to position [134, 0]
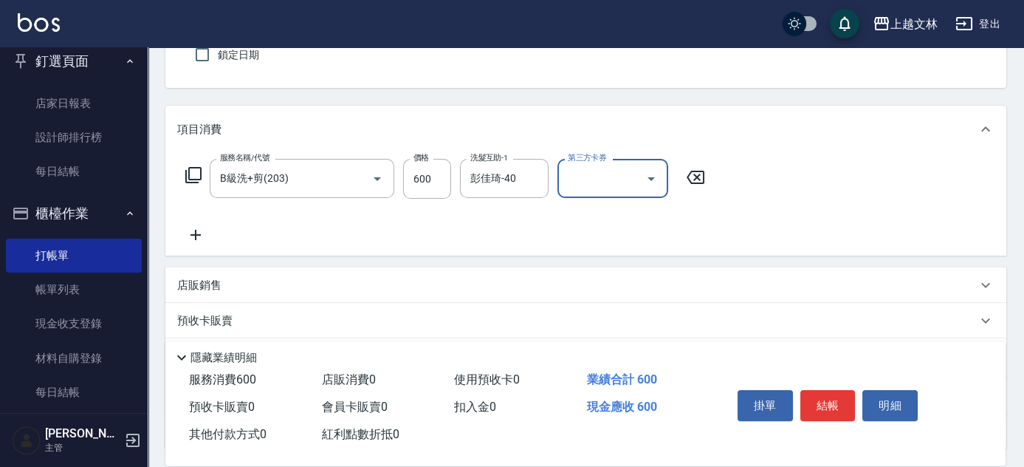
click at [199, 233] on icon at bounding box center [195, 235] width 37 height 18
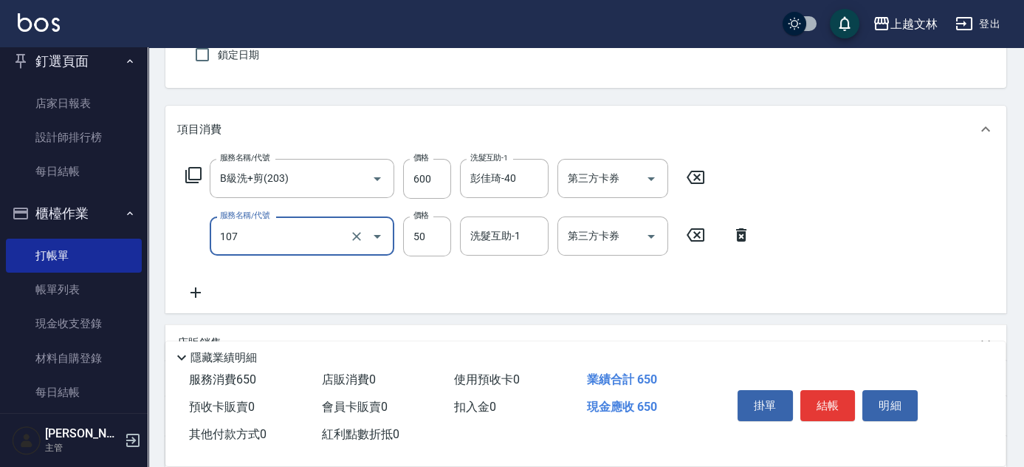
type input "精油(107)"
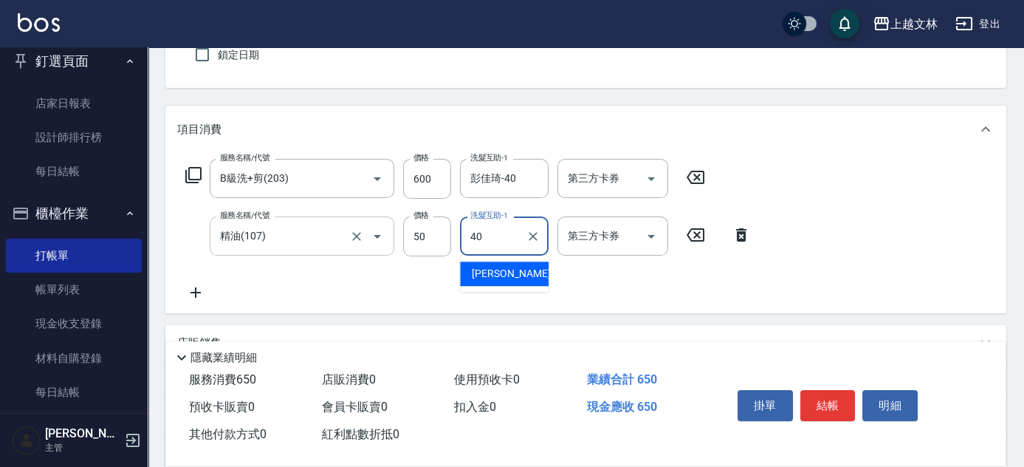
type input "彭佳琦-40"
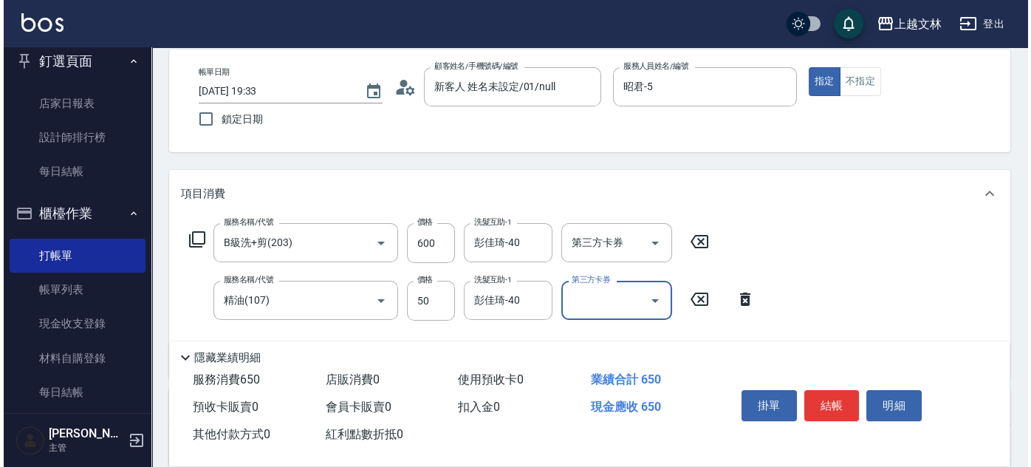
scroll to position [0, 0]
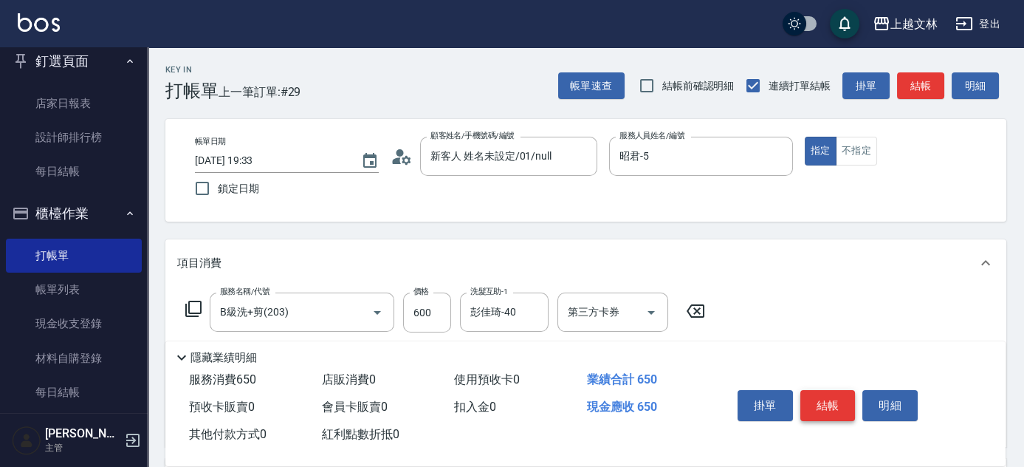
click at [835, 397] on button "結帳" at bounding box center [828, 405] width 55 height 31
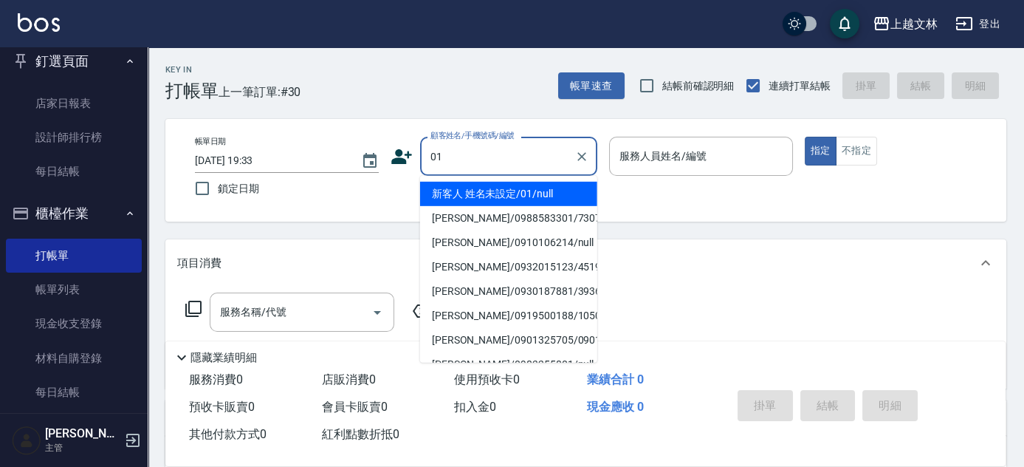
type input "01"
type input "5"
type input "新客人 姓名未設定/01/null"
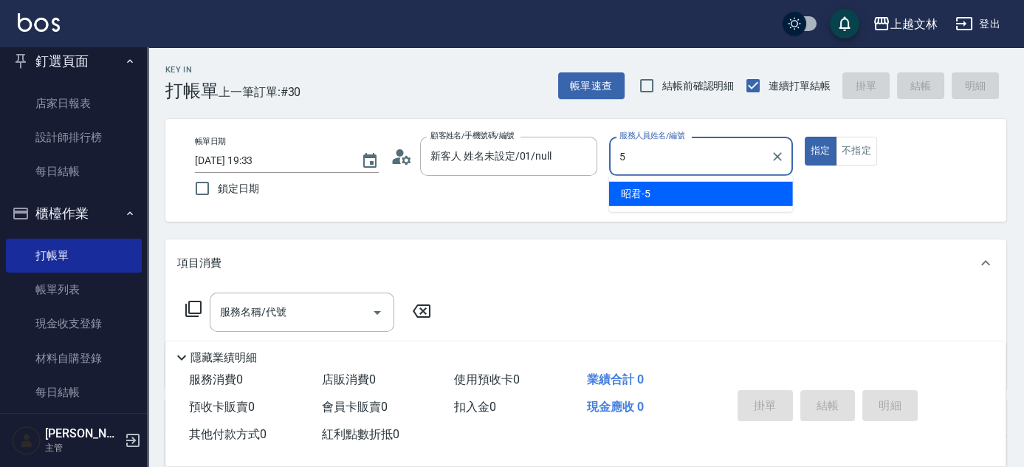
type input "昭君-5"
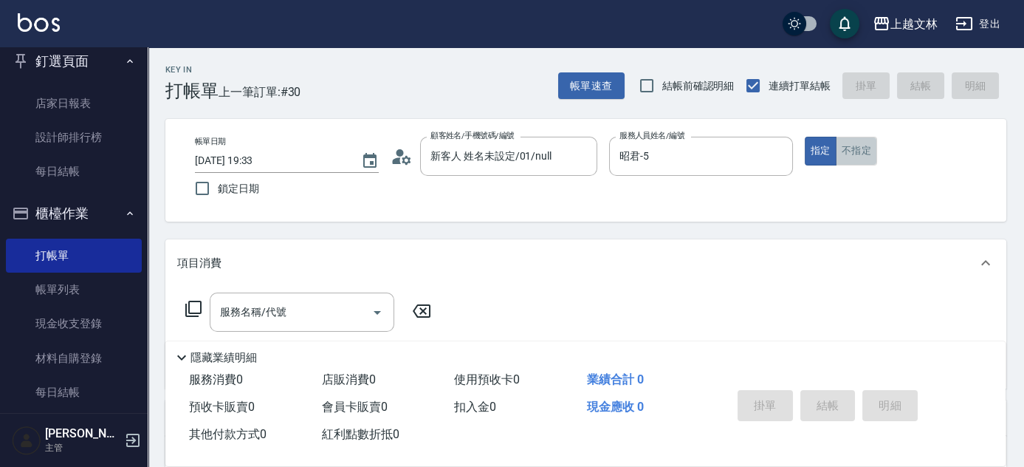
click at [847, 137] on button "不指定" at bounding box center [856, 151] width 41 height 29
click at [315, 329] on div "服務名稱/代號" at bounding box center [302, 311] width 185 height 39
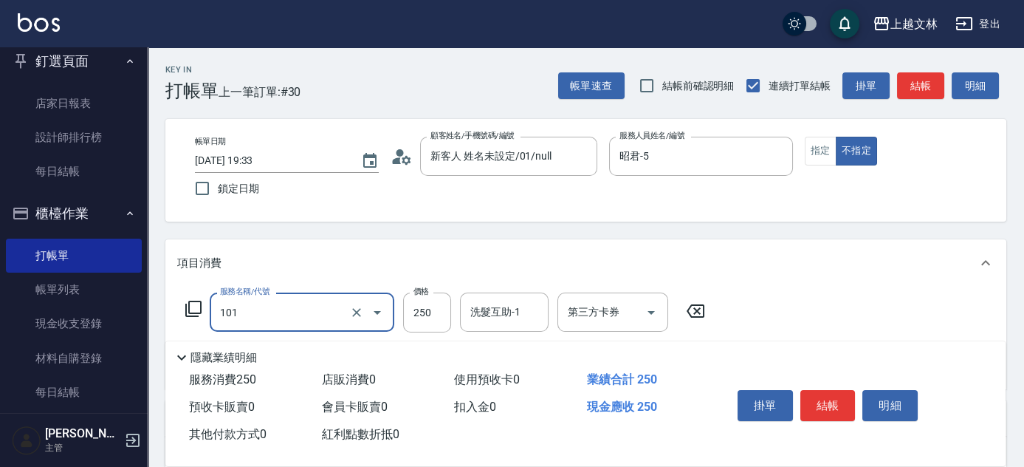
type input "洗髮(101)"
type input "699"
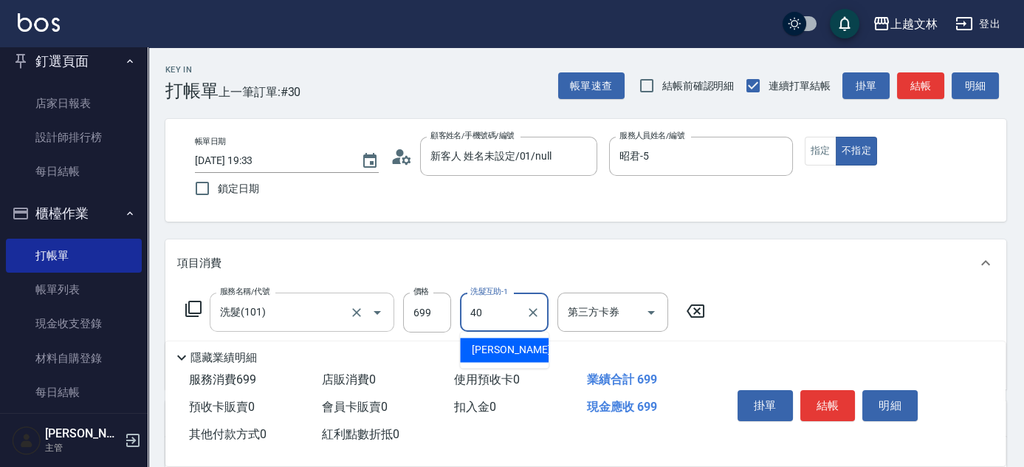
type input "彭佳琦-40"
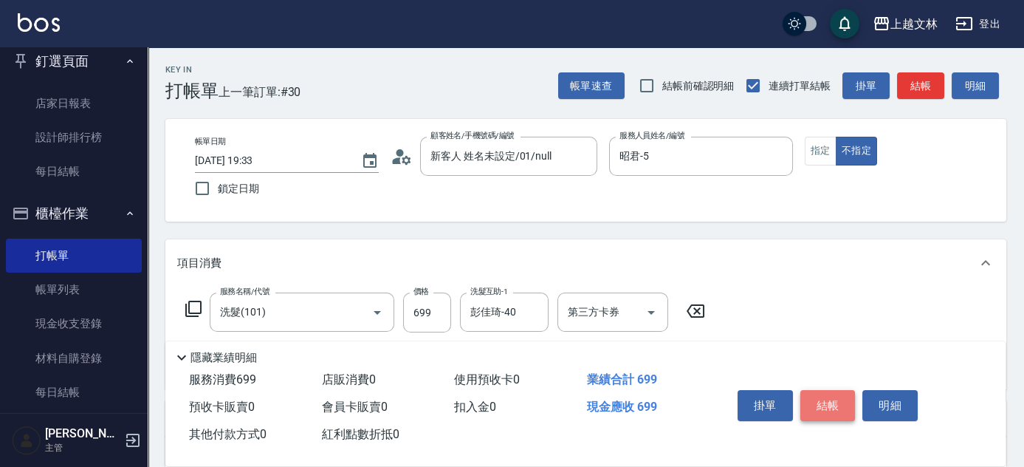
click at [828, 403] on button "結帳" at bounding box center [828, 405] width 55 height 31
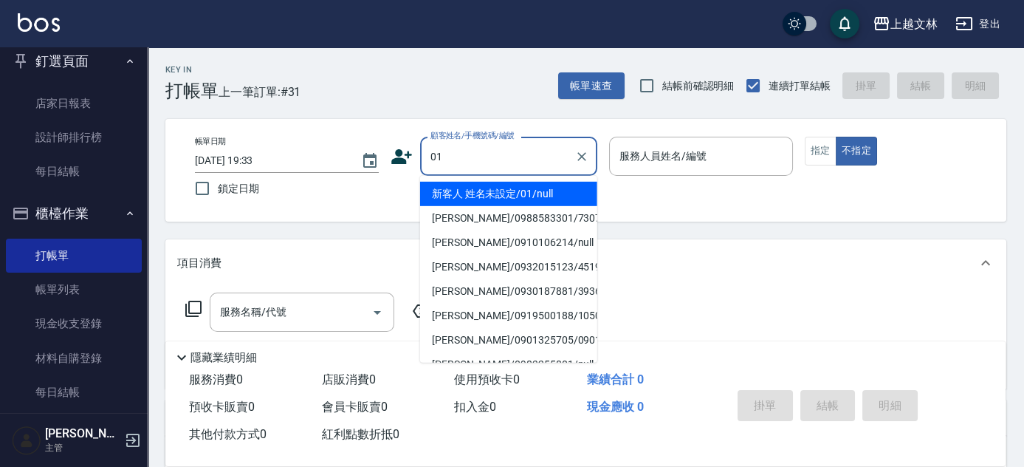
type input "01"
type input "5"
type input "新客人 姓名未設定/01/null"
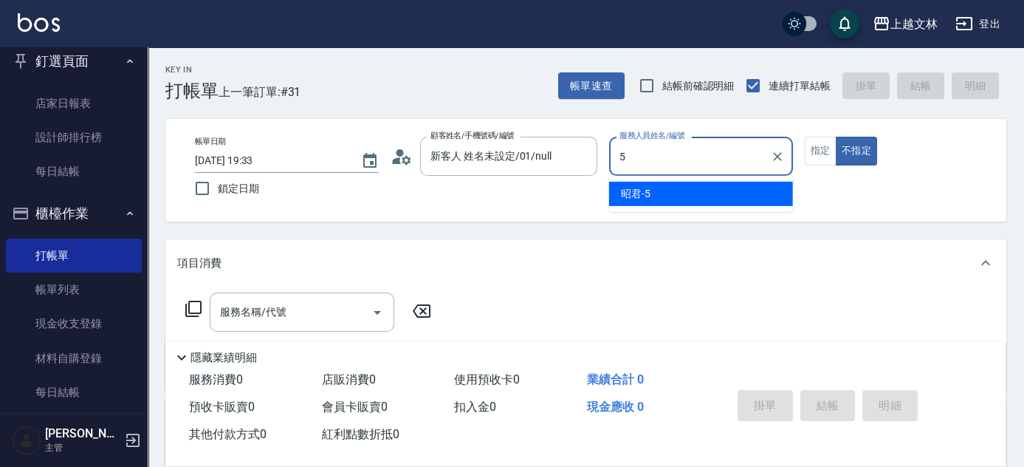
type input "昭君-5"
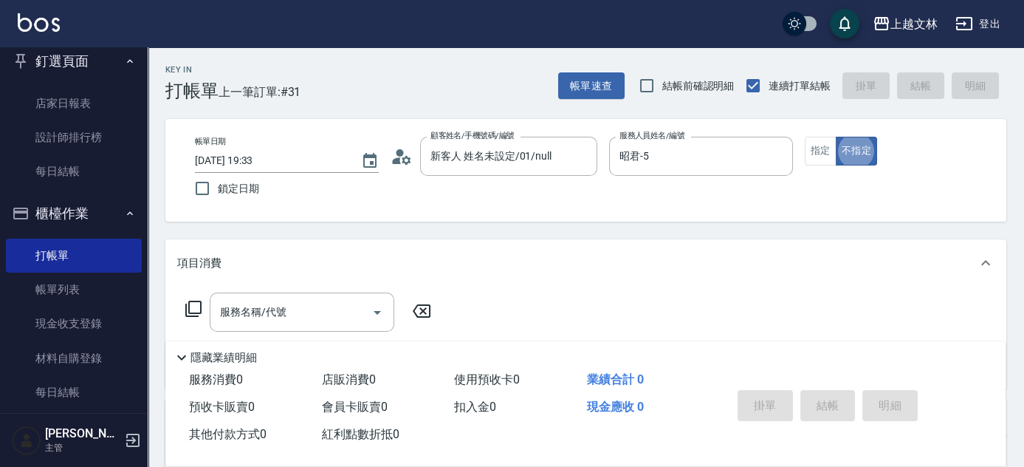
click at [284, 316] on div "服務名稱/代號 服務名稱/代號" at bounding box center [302, 311] width 185 height 39
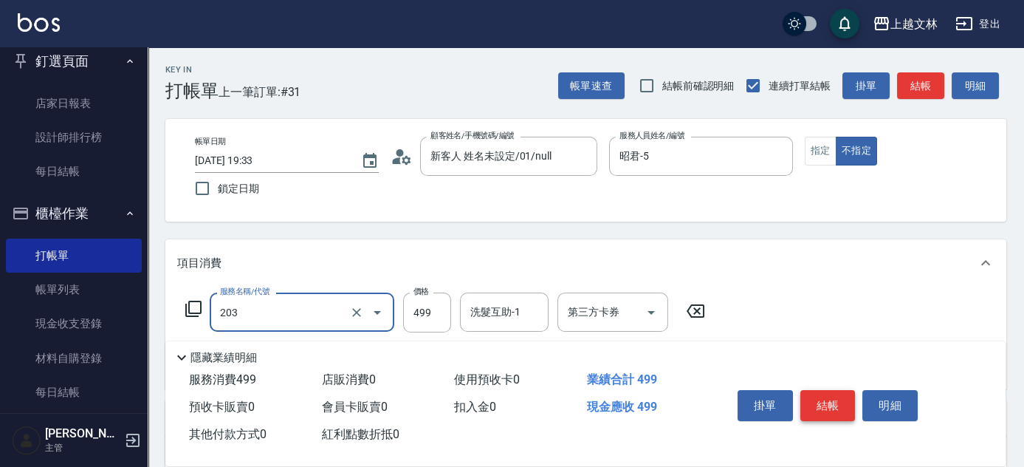
type input "B級洗+剪(203)"
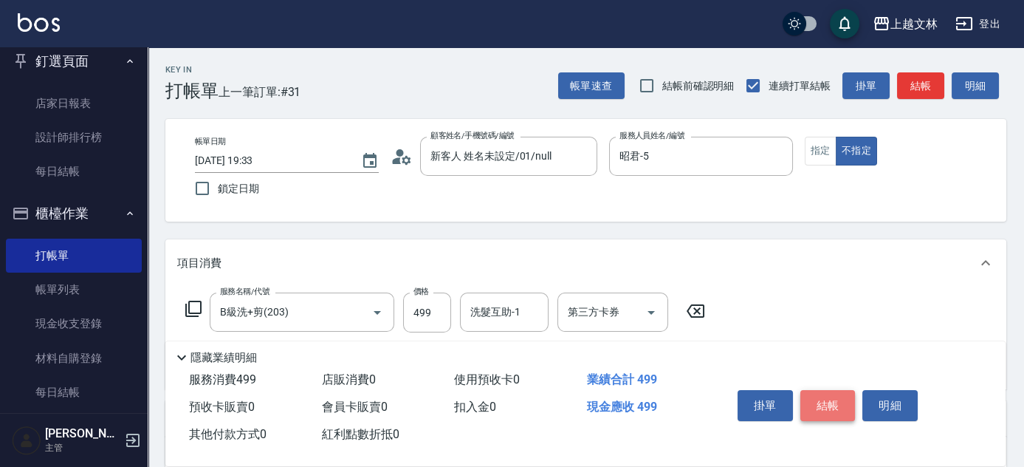
click at [830, 405] on button "結帳" at bounding box center [828, 405] width 55 height 31
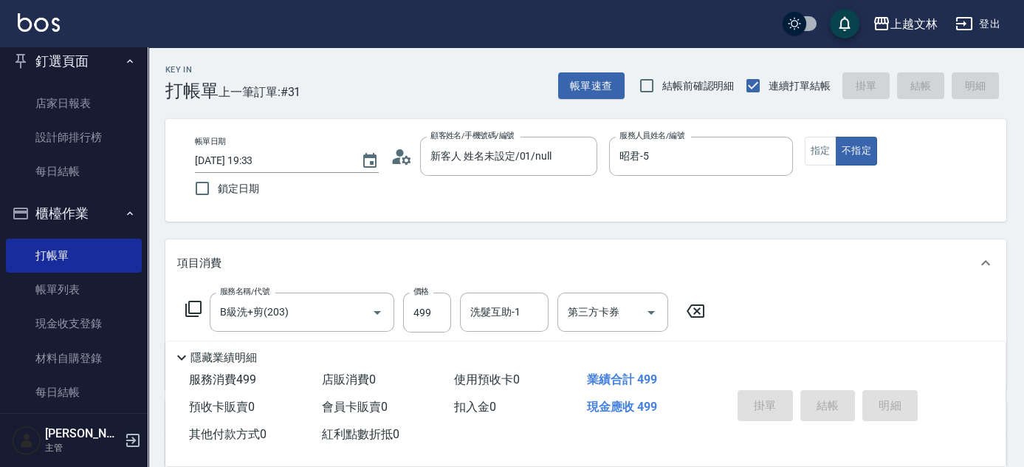
type input "2025/08/10 19:34"
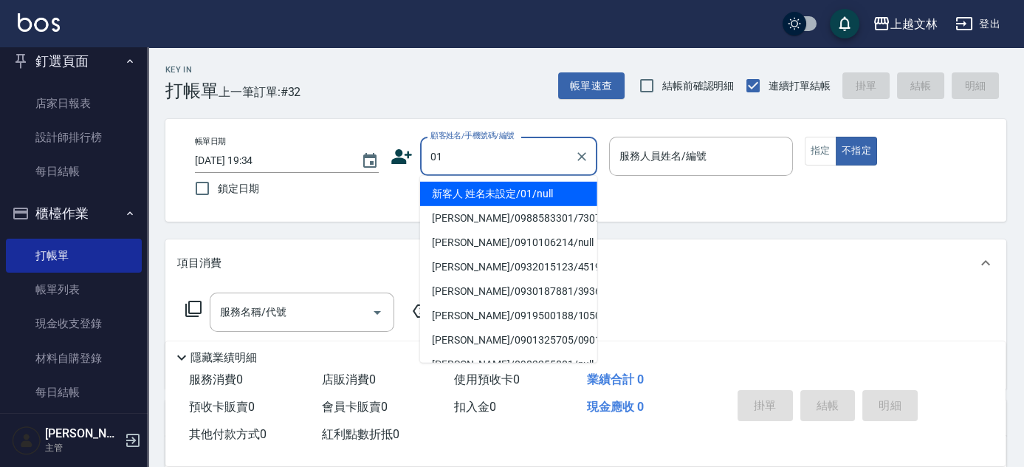
type input "01"
type input "5"
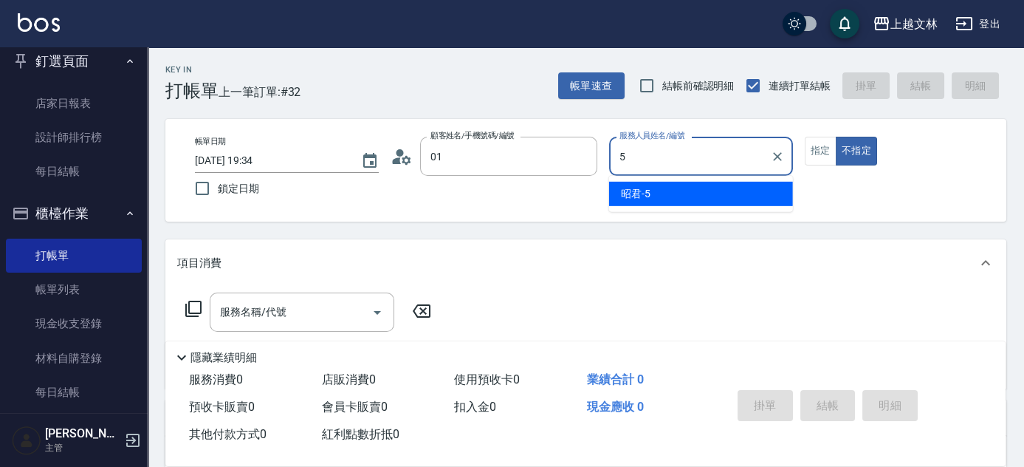
type input "新客人 姓名未設定/01/null"
type input "昭君-5"
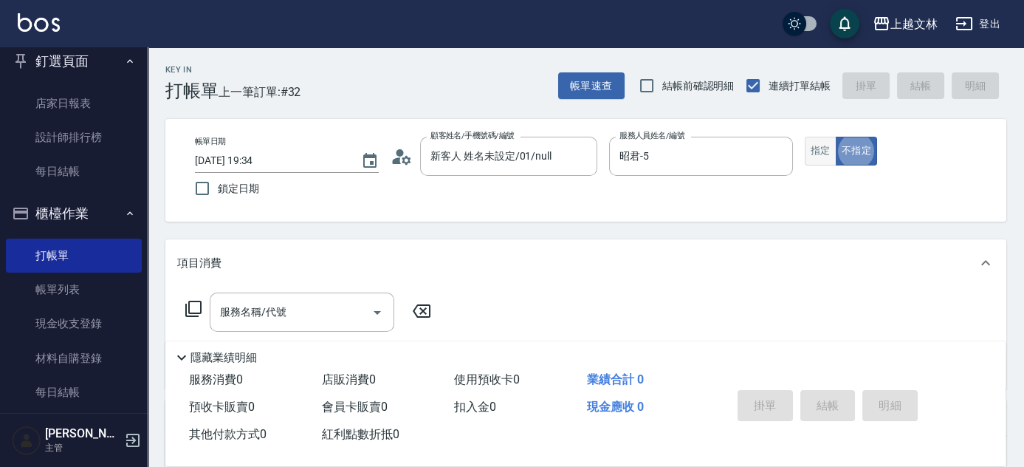
click at [818, 151] on button "指定" at bounding box center [821, 151] width 32 height 29
click at [322, 318] on input "服務名稱/代號" at bounding box center [290, 312] width 149 height 26
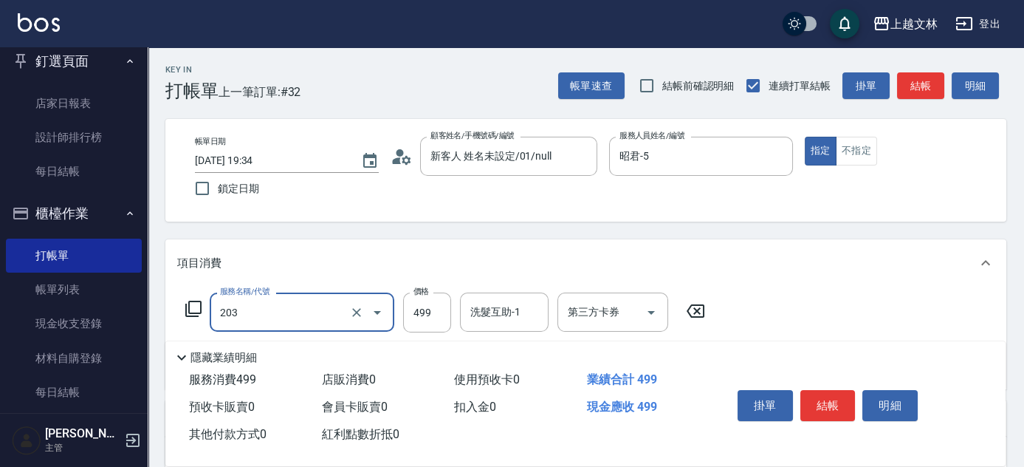
type input "B級洗+剪(203)"
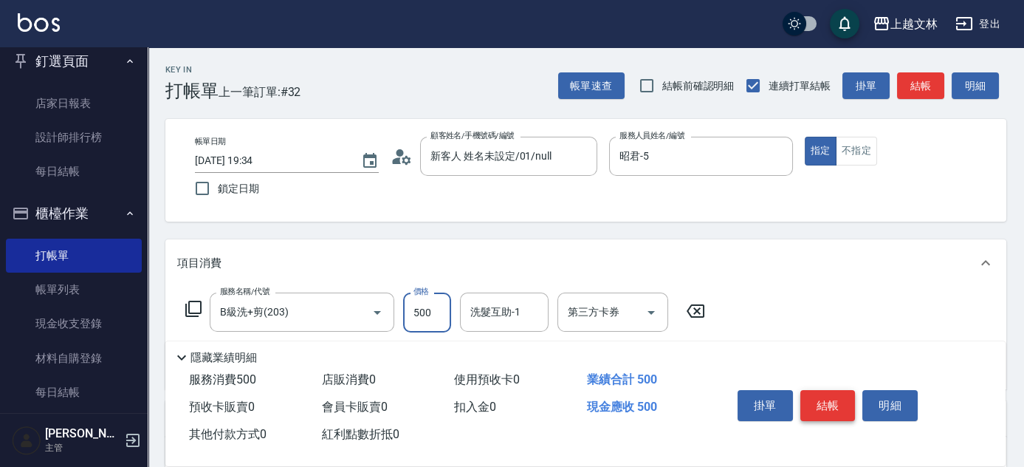
type input "500"
click at [843, 405] on button "結帳" at bounding box center [828, 405] width 55 height 31
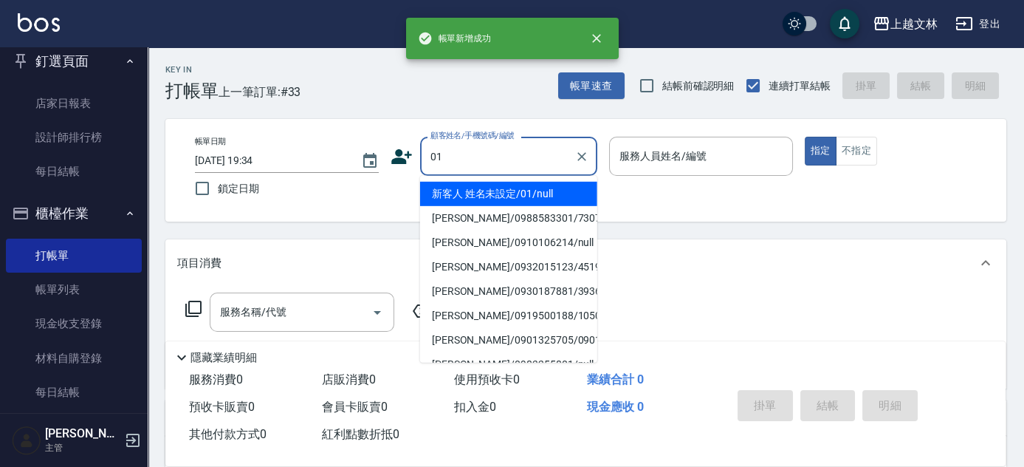
type input "新客人 姓名未設定/01/null"
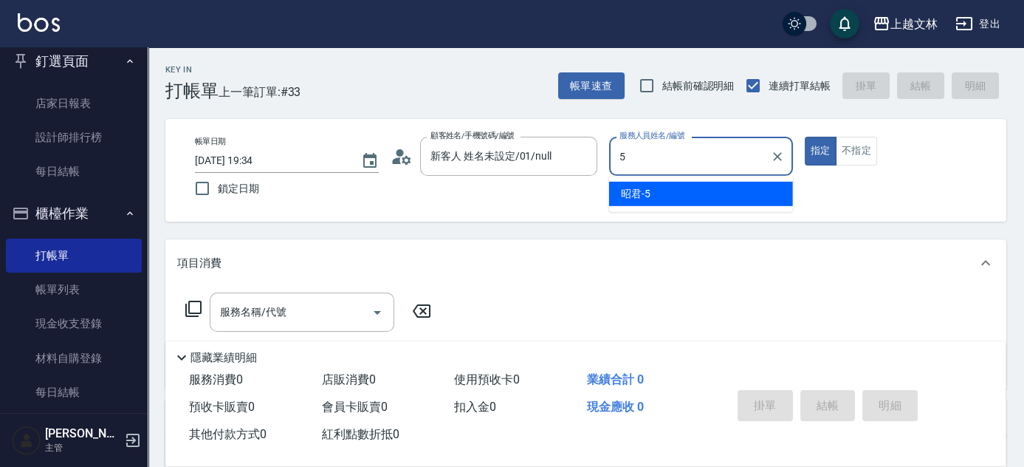
type input "昭君-5"
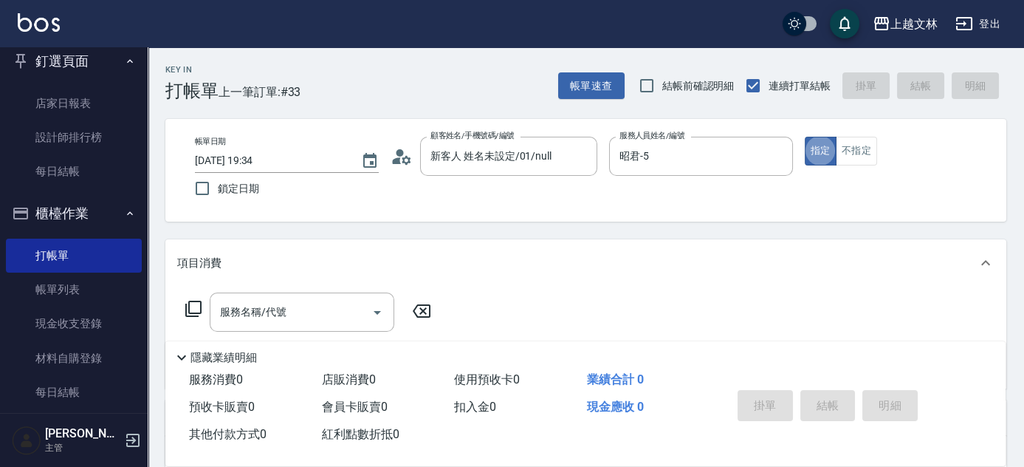
click at [194, 303] on icon at bounding box center [194, 309] width 18 height 18
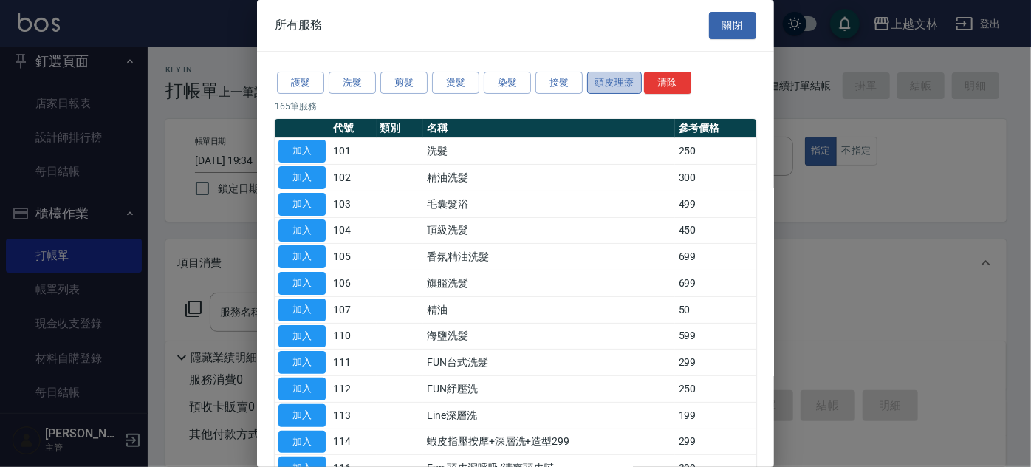
click at [601, 78] on button "頭皮理療" at bounding box center [614, 83] width 55 height 23
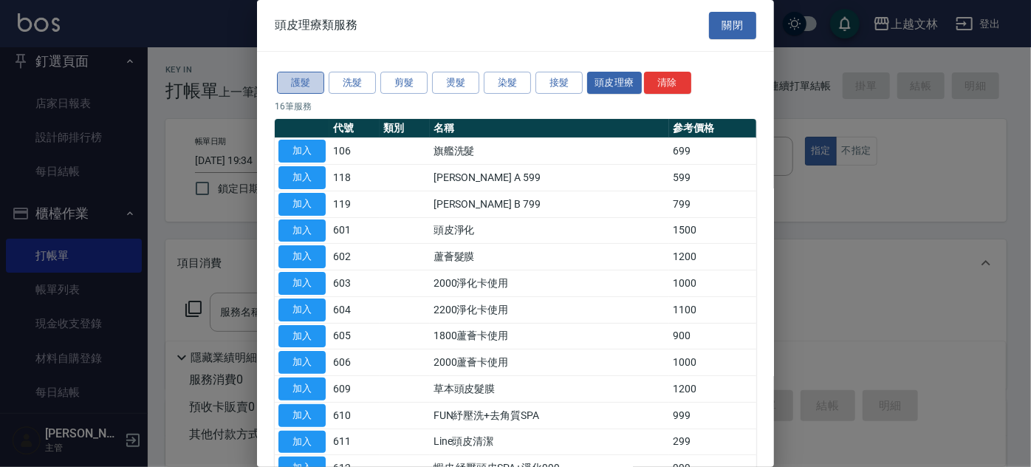
click at [301, 84] on button "護髮" at bounding box center [300, 83] width 47 height 23
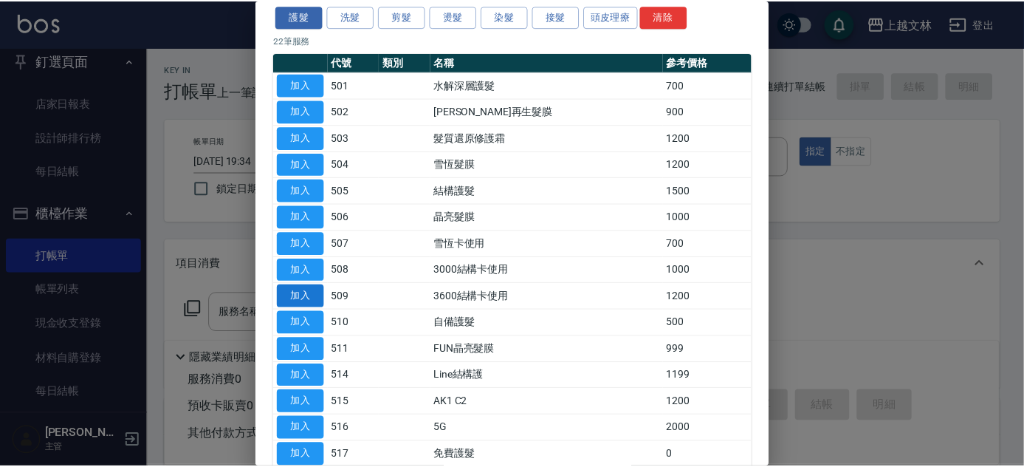
scroll to position [134, 0]
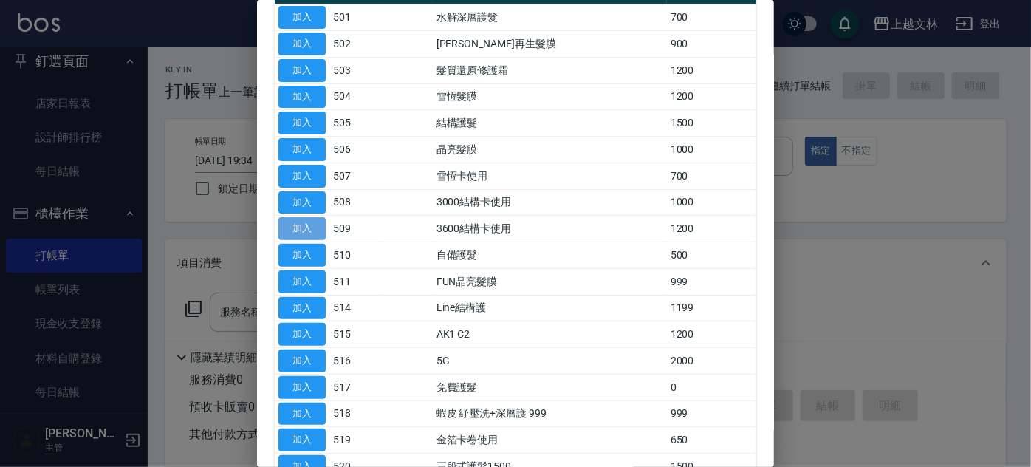
click at [309, 228] on button "加入" at bounding box center [301, 228] width 47 height 23
type input "3600結構卡使用(509)"
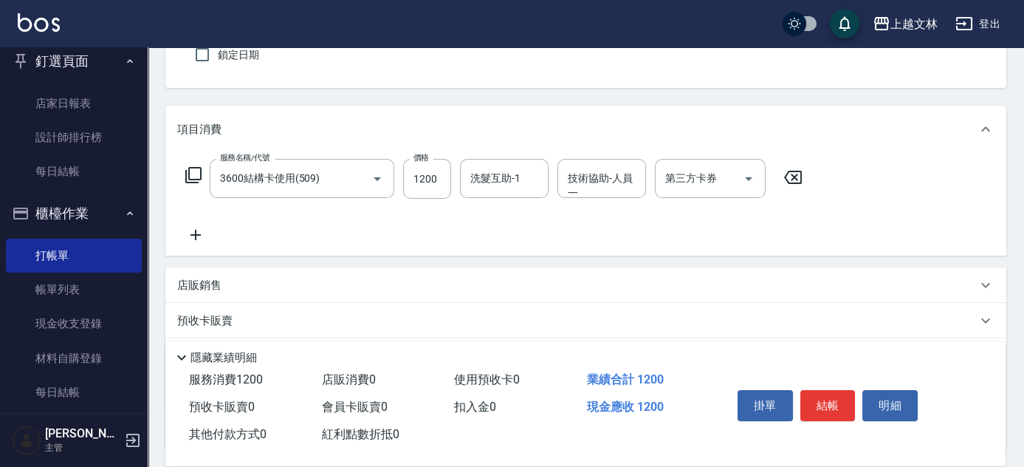
click at [195, 238] on icon at bounding box center [196, 235] width 10 height 10
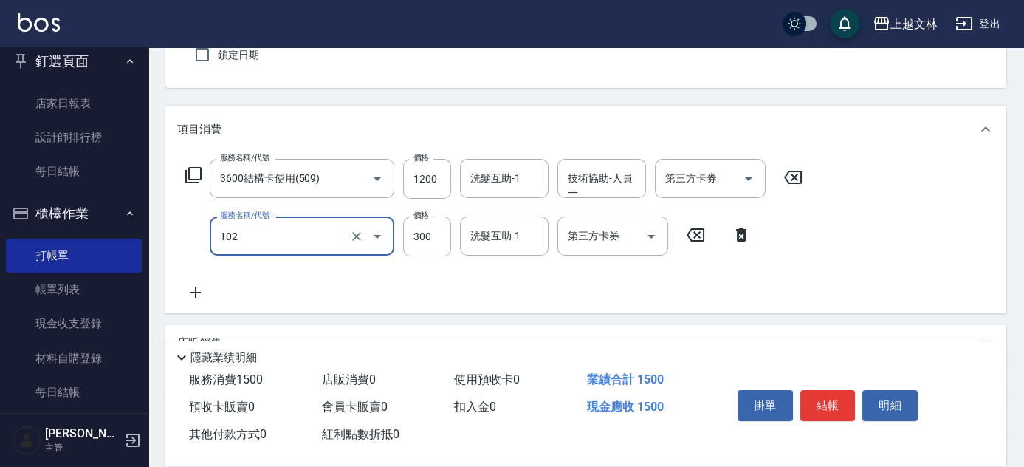
type input "精油洗髮(102)"
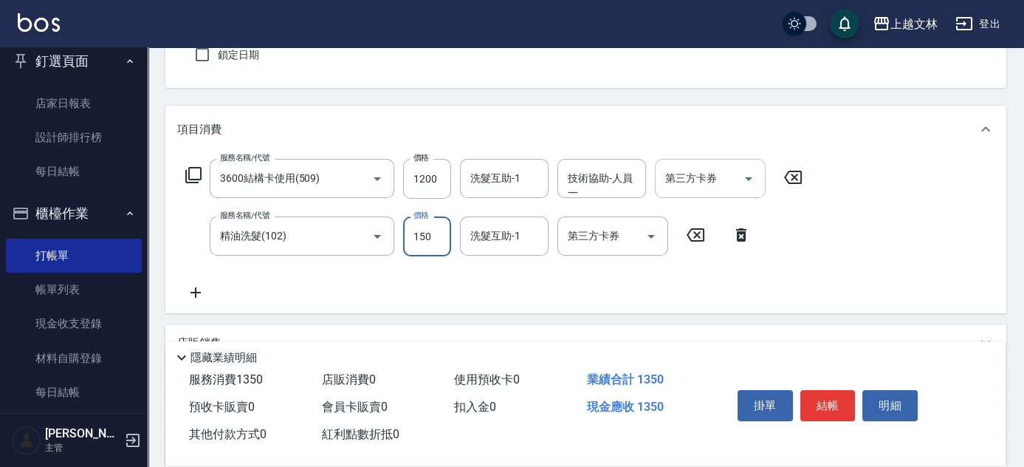
type input "150"
click at [697, 179] on div "第三方卡券 第三方卡券" at bounding box center [710, 178] width 111 height 39
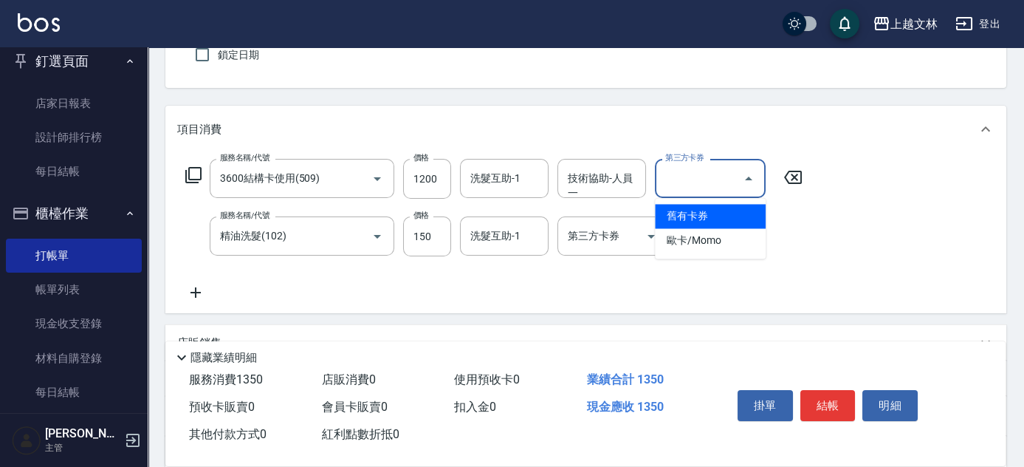
click at [694, 216] on span "舊有卡券" at bounding box center [710, 216] width 111 height 24
type input "舊有卡券"
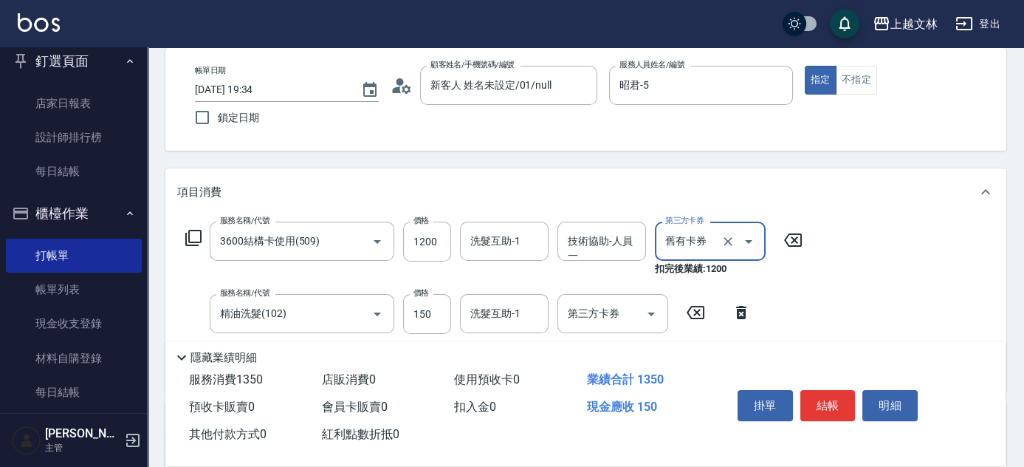
scroll to position [0, 0]
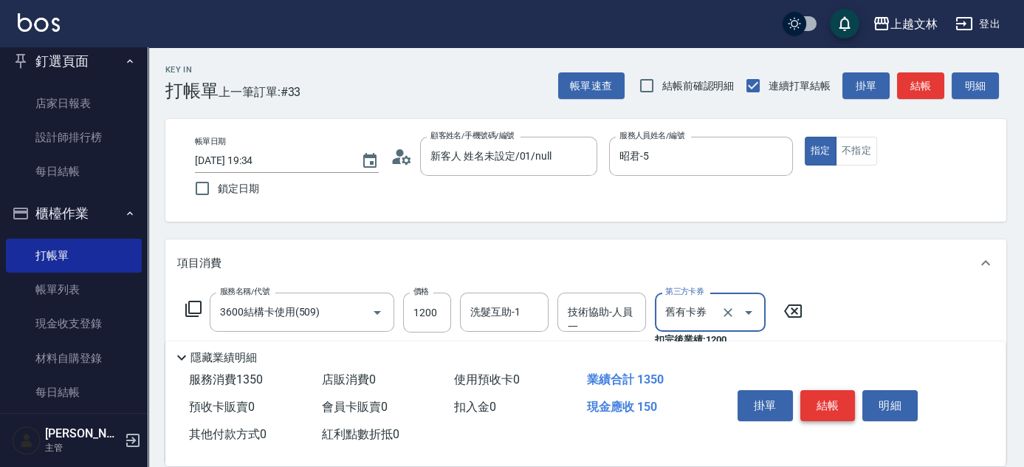
click at [829, 403] on button "結帳" at bounding box center [828, 405] width 55 height 31
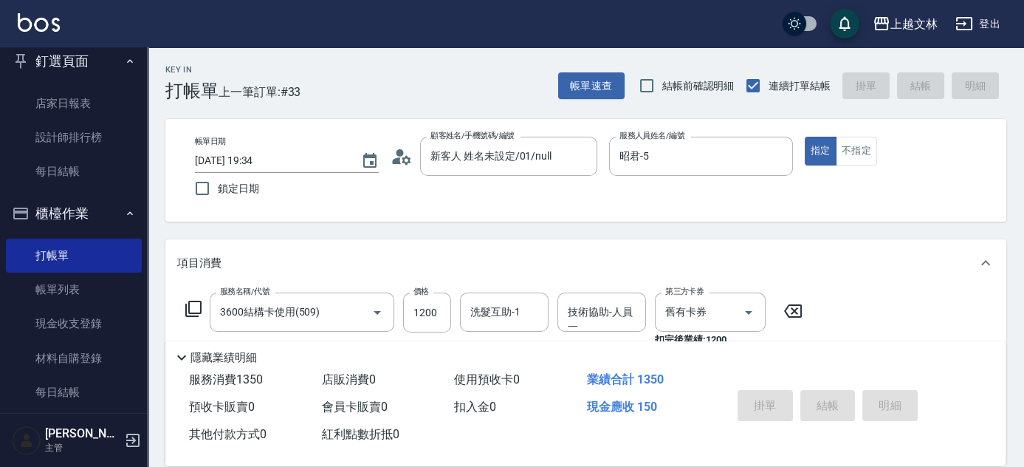
type input "2025/08/10 19:35"
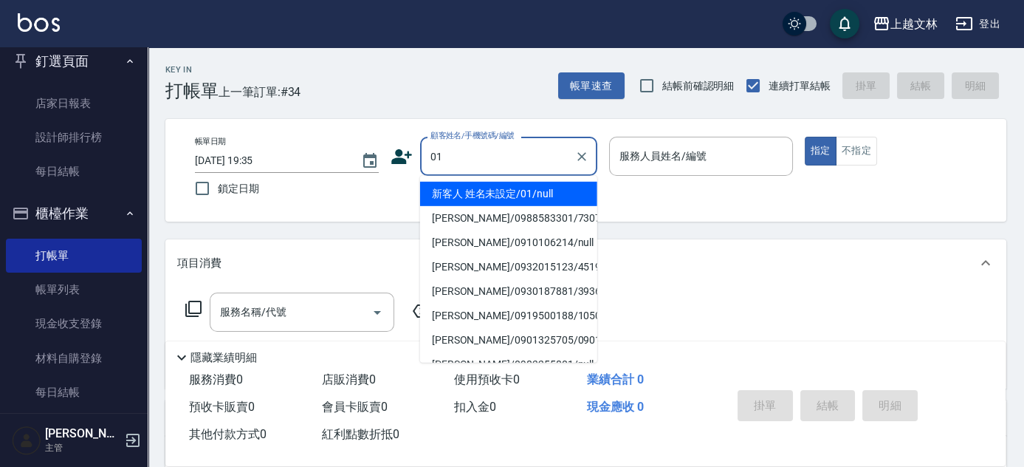
type input "01"
type input "5"
type input "新客人 姓名未設定/01/null"
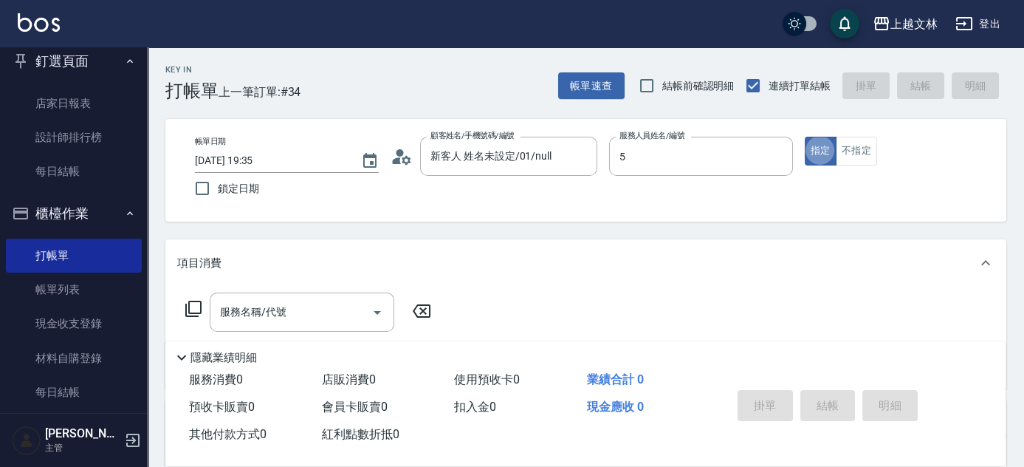
type input "昭君-5"
click at [846, 157] on button "不指定" at bounding box center [856, 151] width 41 height 29
click at [303, 317] on input "服務名稱/代號" at bounding box center [290, 312] width 149 height 26
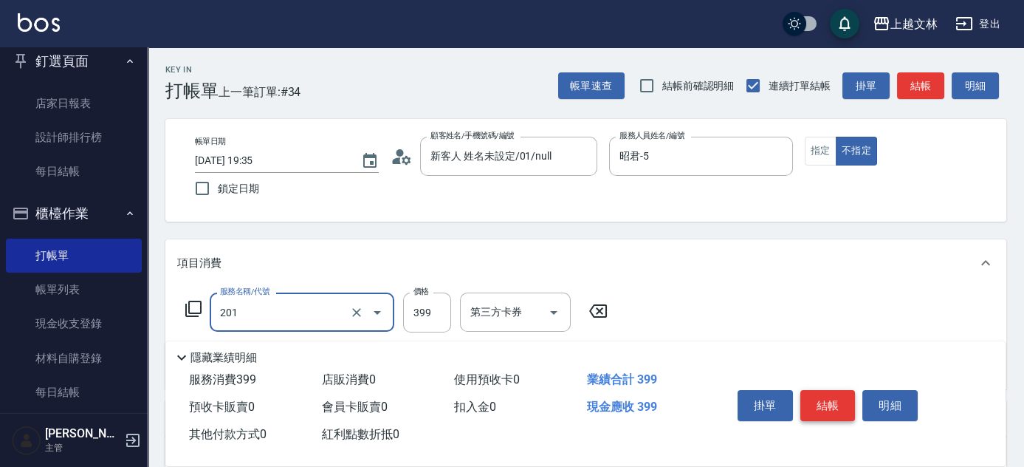
type input "B級單剪(201)"
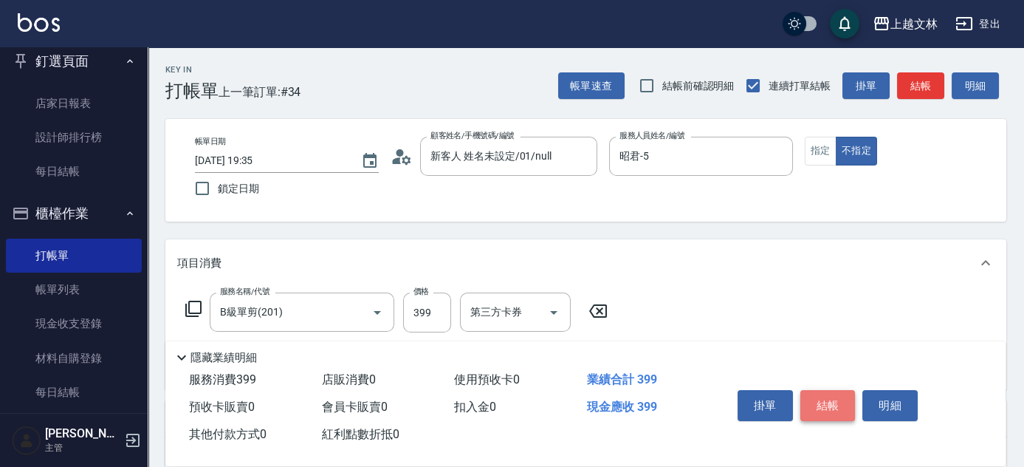
click at [825, 400] on button "結帳" at bounding box center [828, 405] width 55 height 31
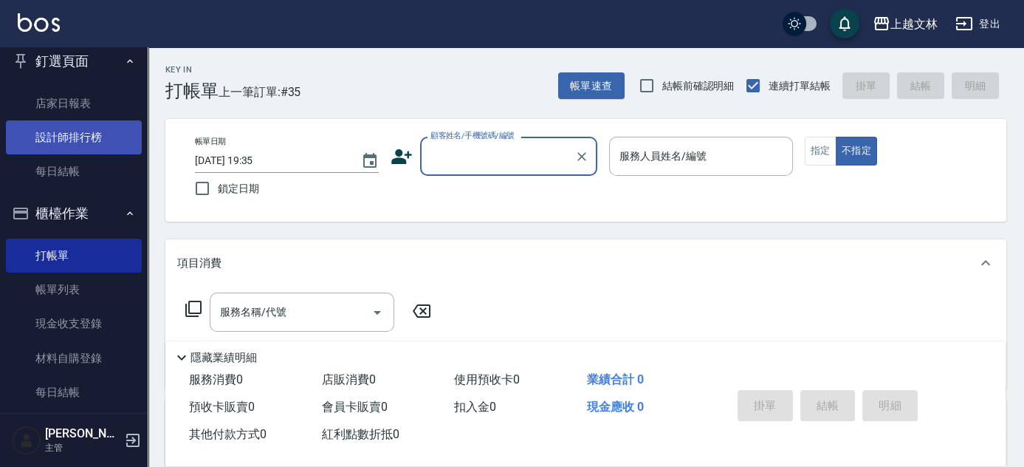
click at [76, 140] on link "設計師排行榜" at bounding box center [74, 137] width 136 height 34
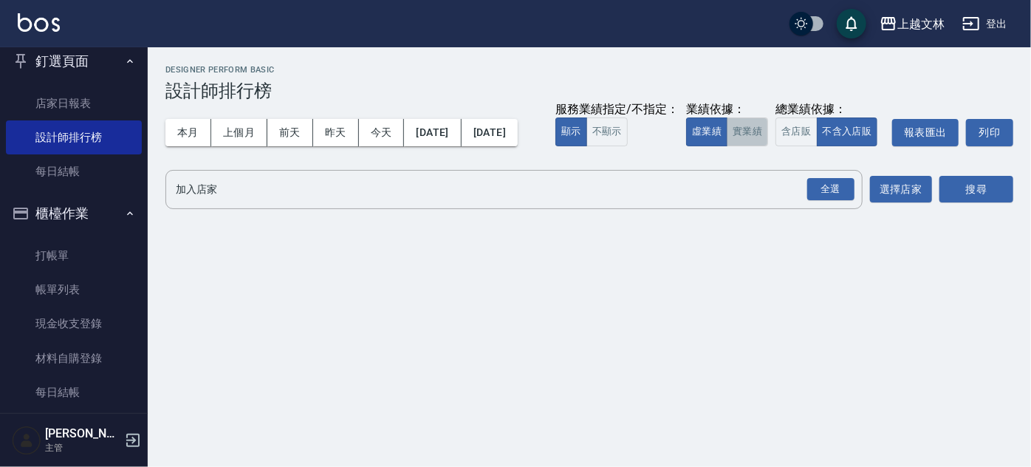
click at [727, 146] on button "實業績" at bounding box center [747, 131] width 41 height 29
click at [823, 201] on div "全選" at bounding box center [830, 189] width 47 height 23
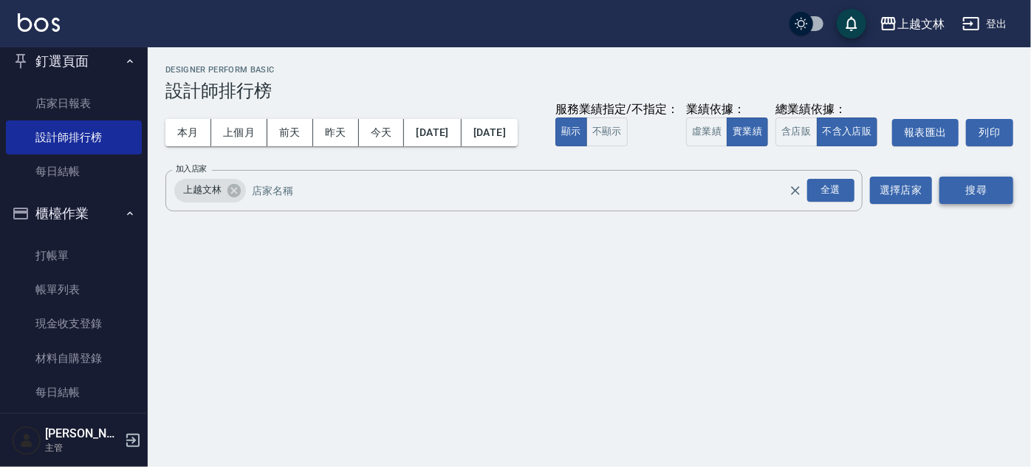
click at [976, 204] on button "搜尋" at bounding box center [976, 190] width 74 height 27
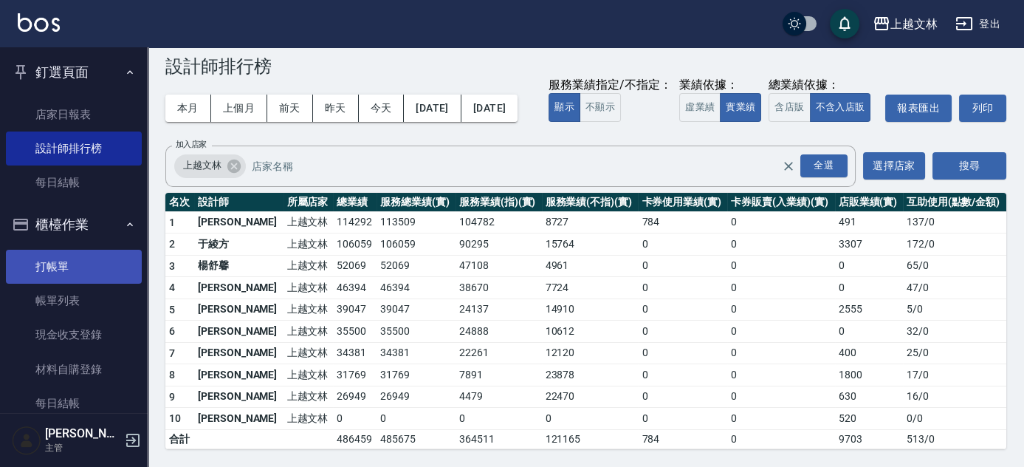
click at [59, 270] on link "打帳單" at bounding box center [74, 267] width 136 height 34
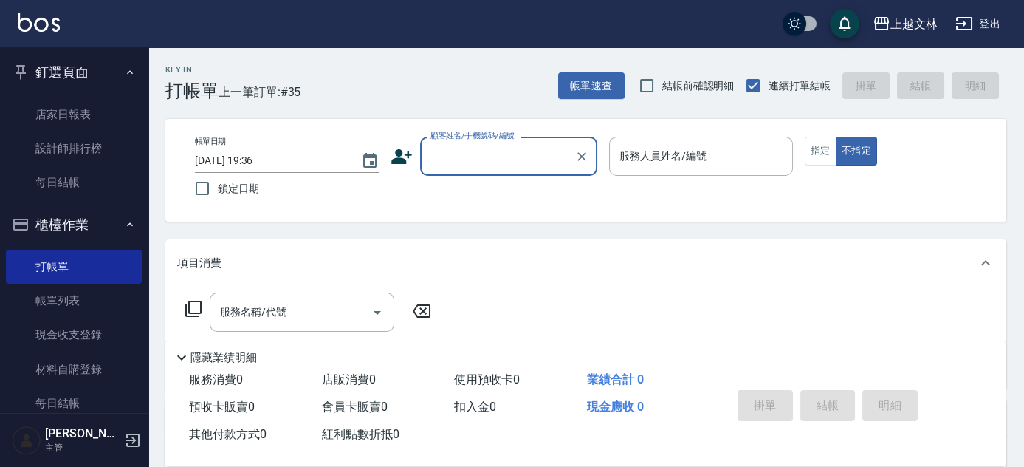
click at [477, 174] on div "顧客姓名/手機號碼/編號" at bounding box center [508, 156] width 177 height 39
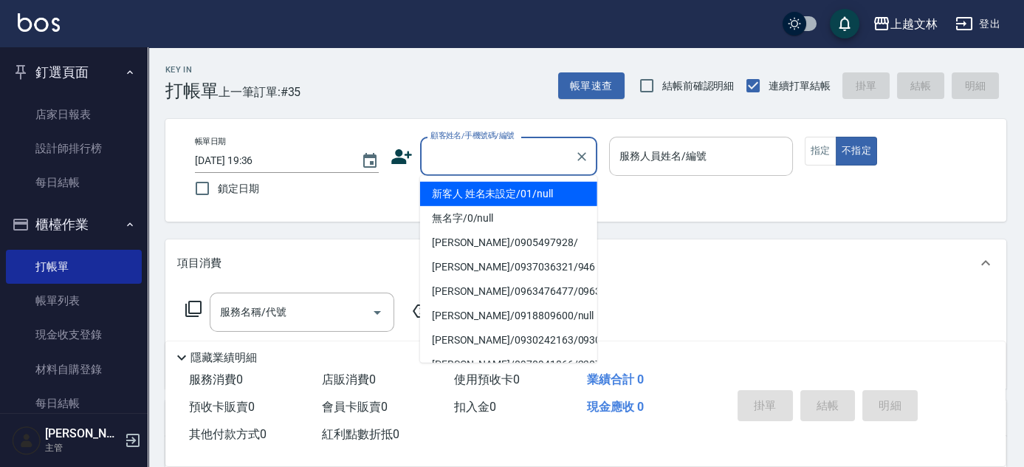
drag, startPoint x: 528, startPoint y: 199, endPoint x: 647, endPoint y: 173, distance: 121.8
click at [528, 198] on li "新客人 姓名未設定/01/null" at bounding box center [508, 194] width 177 height 24
type input "新客人 姓名未設定/01/null"
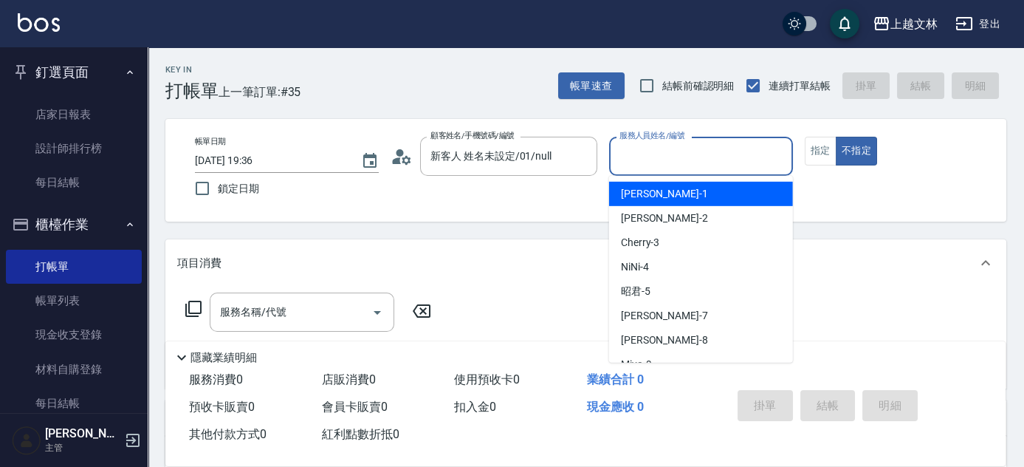
drag, startPoint x: 657, startPoint y: 165, endPoint x: 666, endPoint y: 168, distance: 9.6
click at [658, 162] on input "服務人員姓名/編號" at bounding box center [701, 156] width 171 height 26
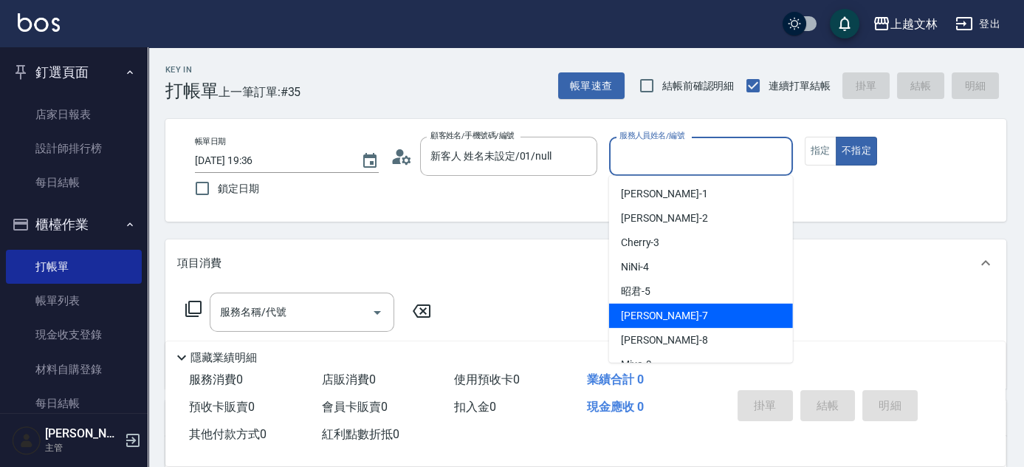
drag, startPoint x: 656, startPoint y: 321, endPoint x: 665, endPoint y: 317, distance: 10.3
click at [657, 318] on span "Tiffany -7" at bounding box center [664, 316] width 87 height 16
type input "Tiffany-7"
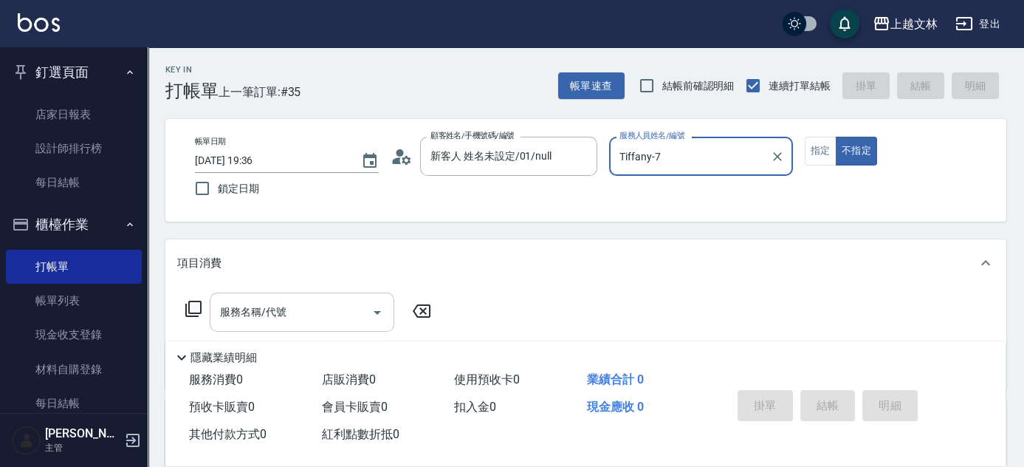
click at [335, 321] on input "服務名稱/代號" at bounding box center [290, 312] width 149 height 26
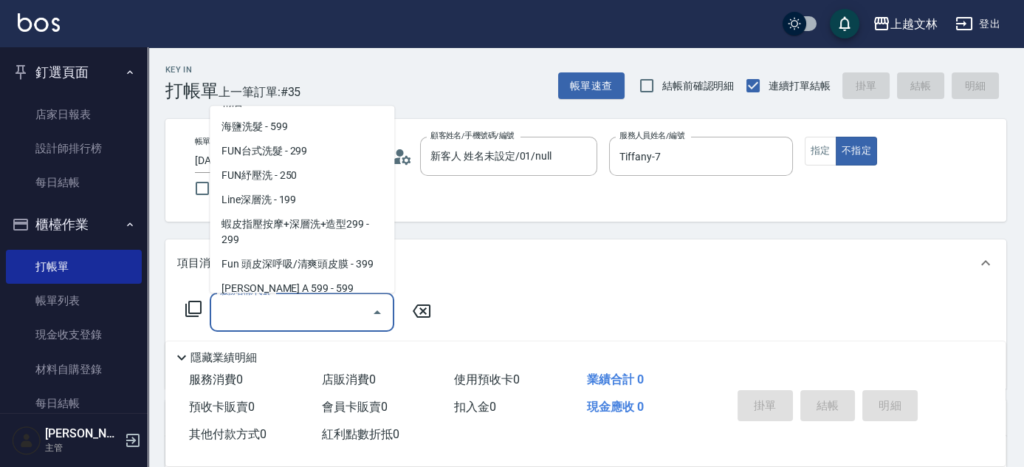
scroll to position [326, 0]
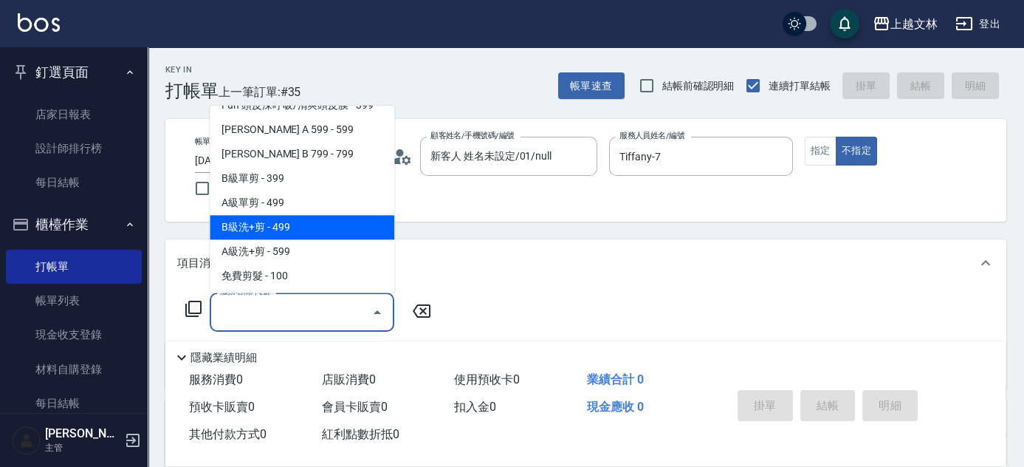
click at [337, 228] on span "B級洗+剪 - 499" at bounding box center [302, 228] width 185 height 24
type input "B級洗+剪(203)"
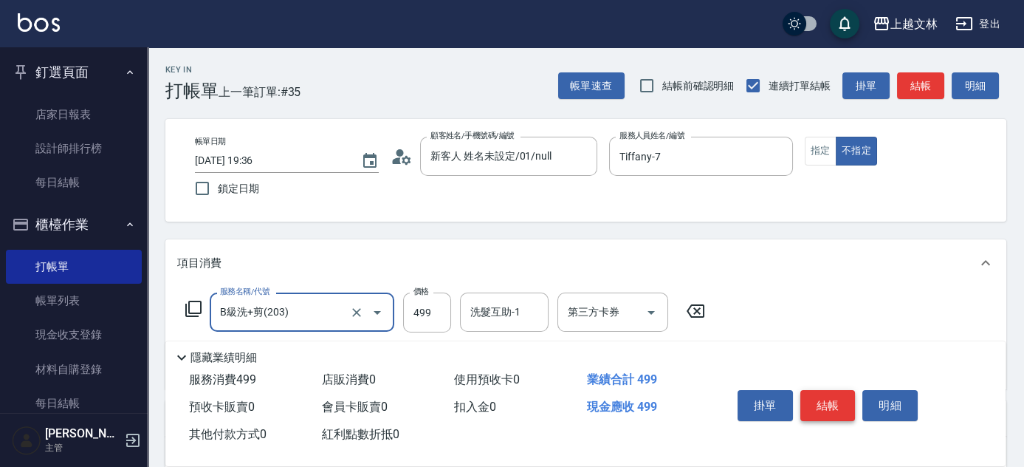
click at [809, 391] on button "結帳" at bounding box center [828, 405] width 55 height 31
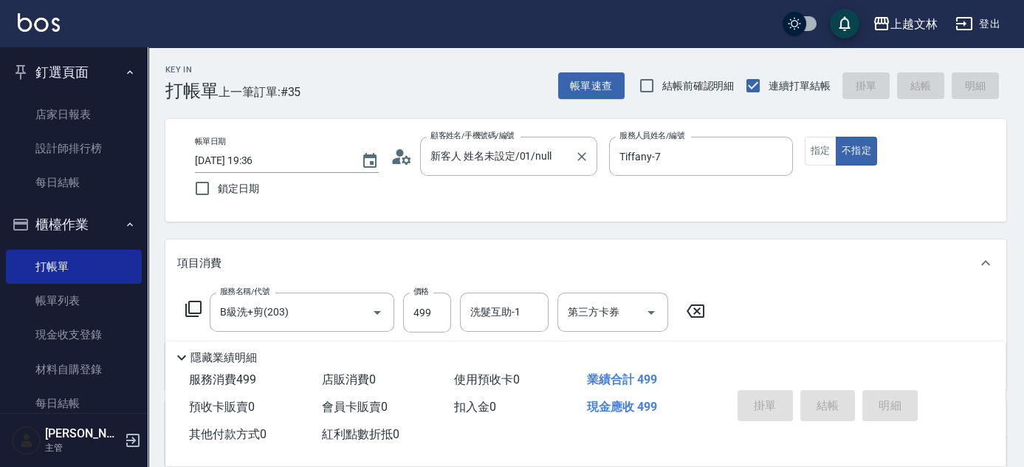
type input "2025/08/10 19:38"
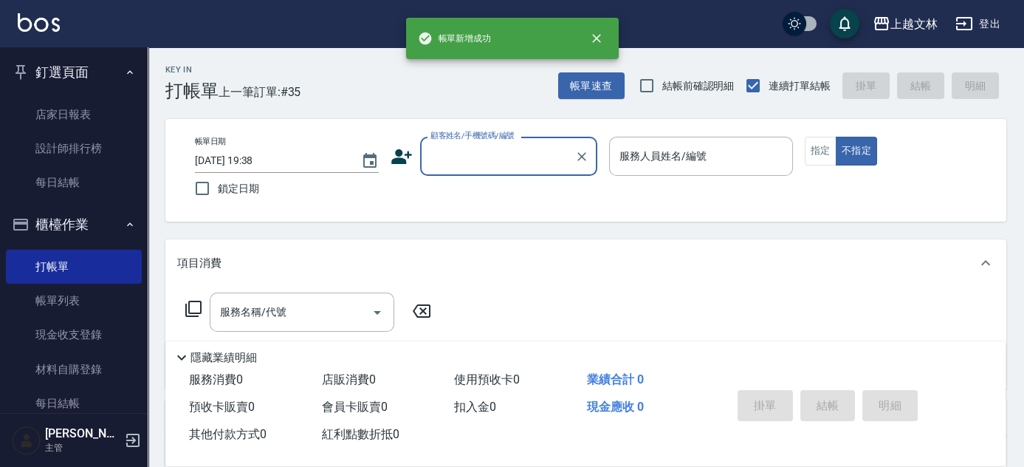
click at [484, 148] on input "顧客姓名/手機號碼/編號" at bounding box center [498, 156] width 142 height 26
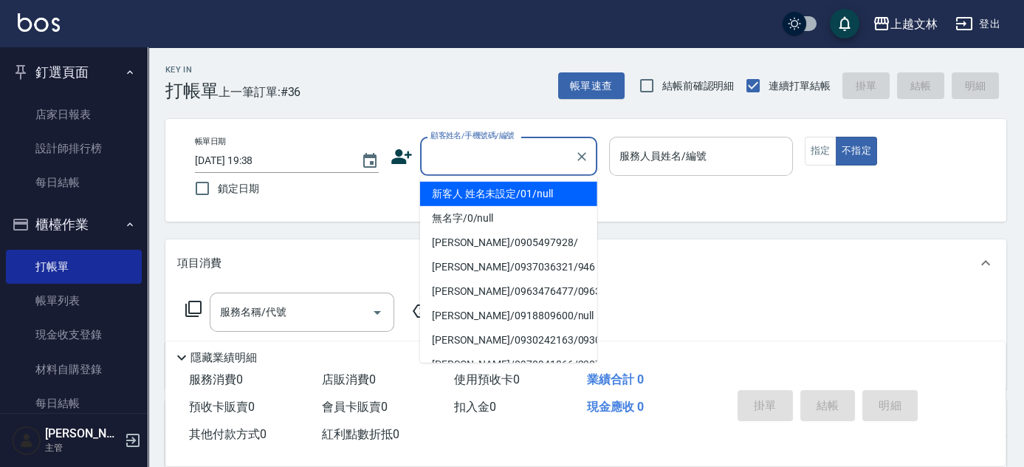
drag, startPoint x: 508, startPoint y: 191, endPoint x: 684, endPoint y: 165, distance: 177.7
click at [509, 191] on li "新客人 姓名未設定/01/null" at bounding box center [508, 194] width 177 height 24
type input "新客人 姓名未設定/01/null"
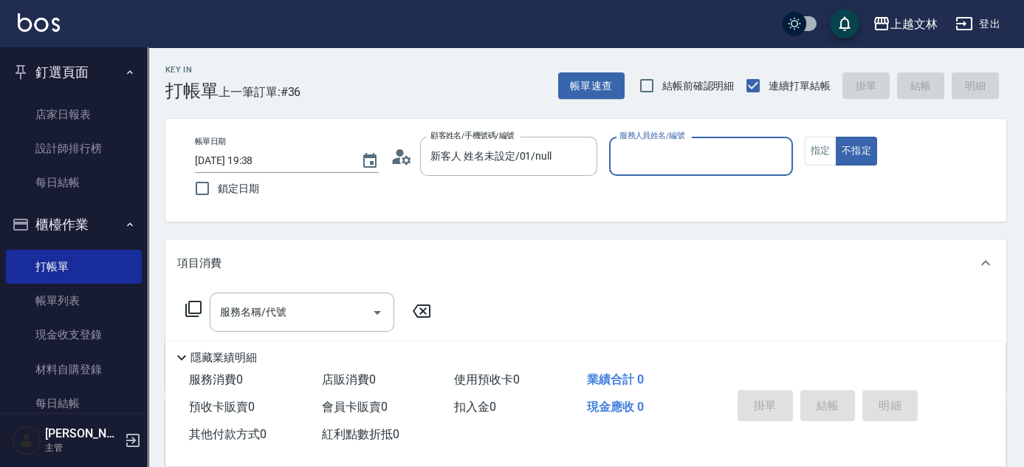
click at [682, 162] on input "服務人員姓名/編號" at bounding box center [701, 156] width 171 height 26
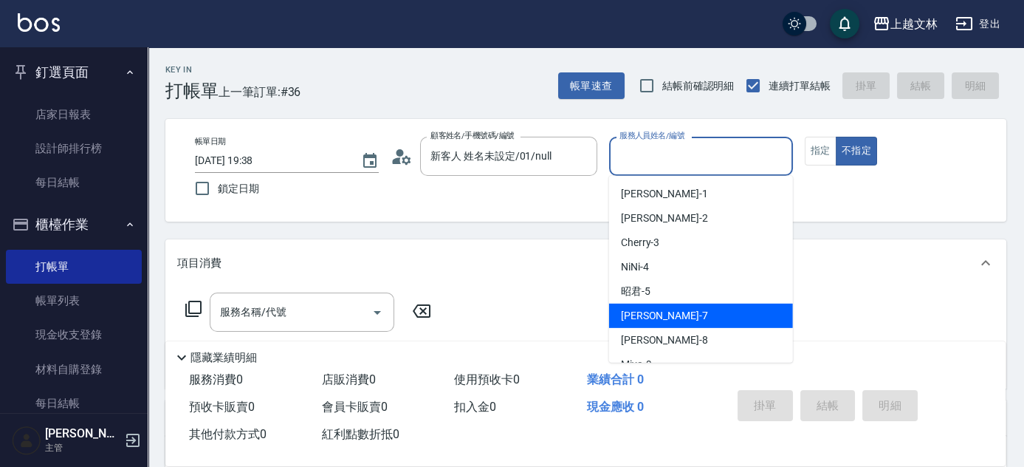
click at [674, 322] on div "Tiffany -7" at bounding box center [701, 316] width 184 height 24
type input "Tiffany-7"
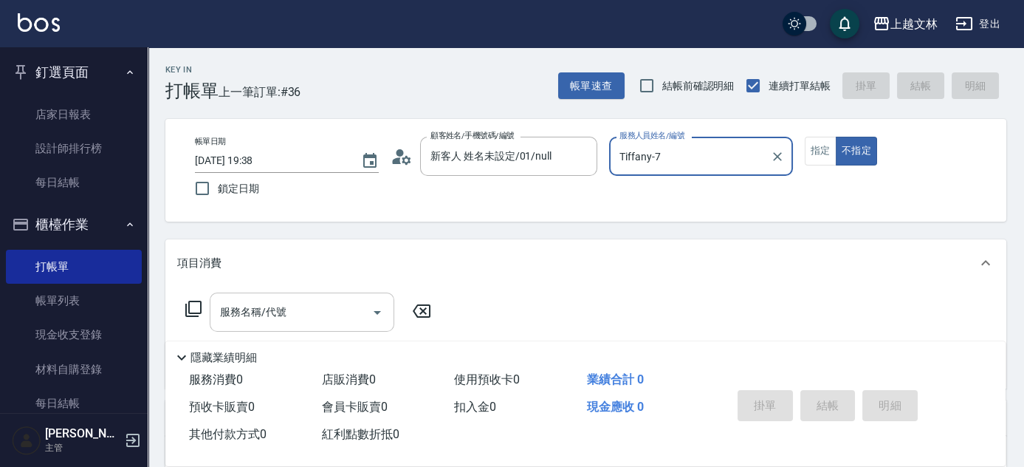
click at [349, 318] on input "服務名稱/代號" at bounding box center [290, 312] width 149 height 26
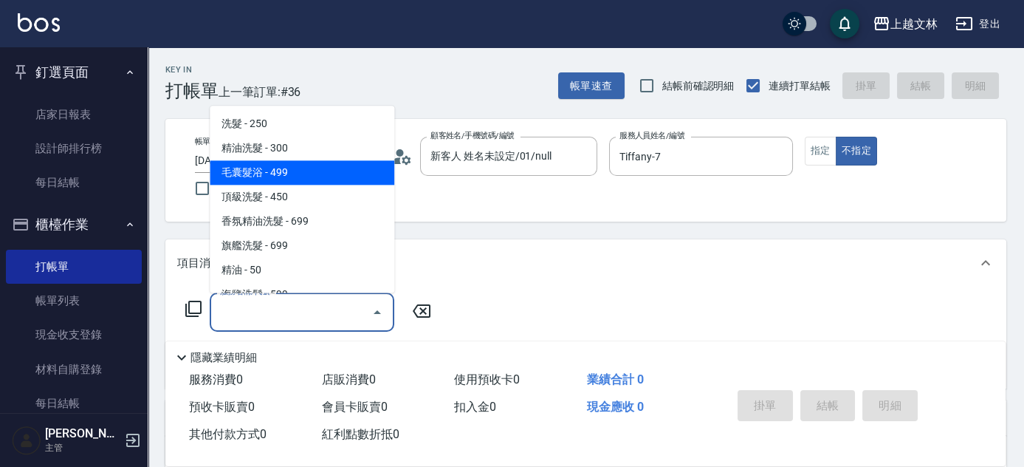
click at [362, 149] on span "精油洗髮 - 300" at bounding box center [302, 149] width 185 height 24
type input "精油洗髮(102)"
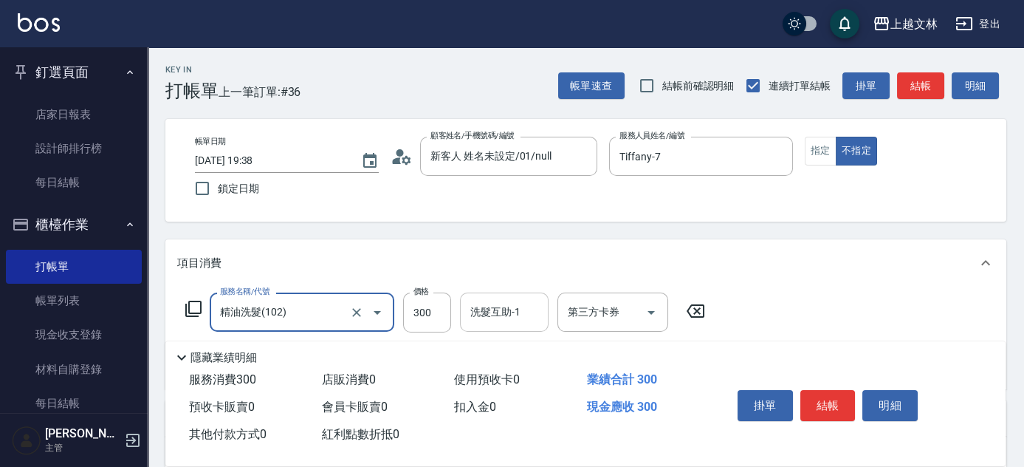
click at [523, 318] on input "洗髮互助-1" at bounding box center [504, 312] width 75 height 26
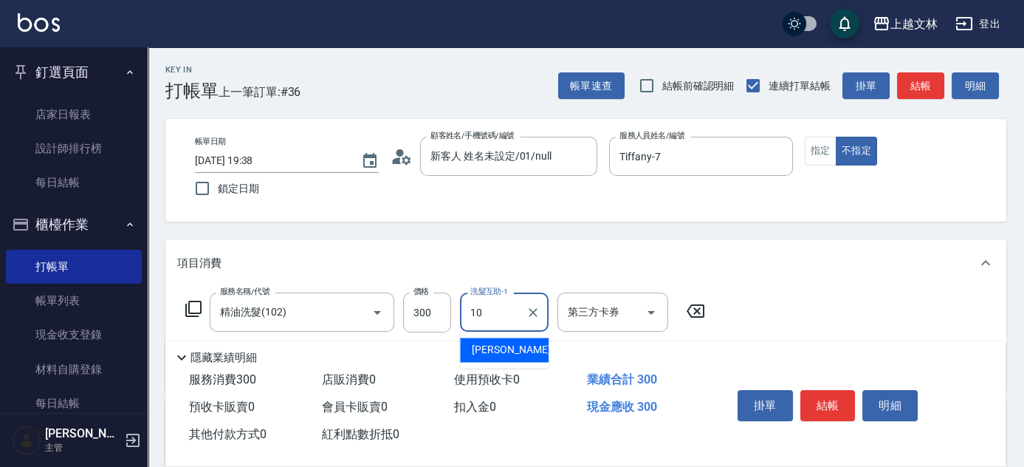
type input "1"
click at [516, 357] on span "彭佳琦 -40" at bounding box center [518, 350] width 93 height 16
type input "彭佳琦-40"
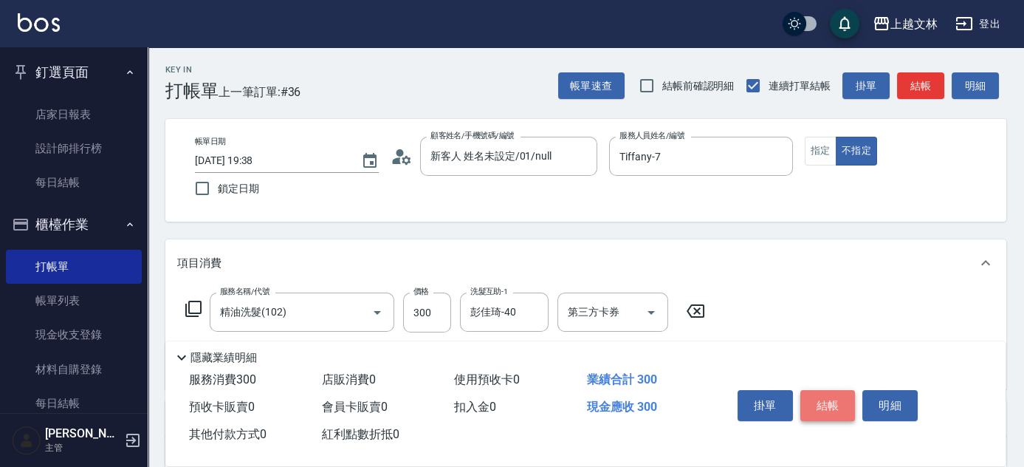
click at [833, 401] on button "結帳" at bounding box center [828, 405] width 55 height 31
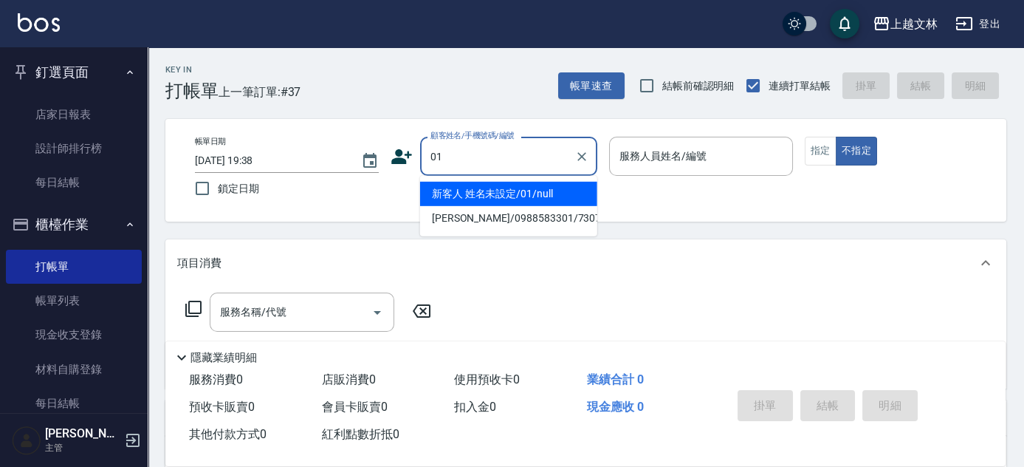
type input "01"
type input "7"
type button "false"
type input "新客人 姓名未設定/01/null"
type input "Tiffany-7"
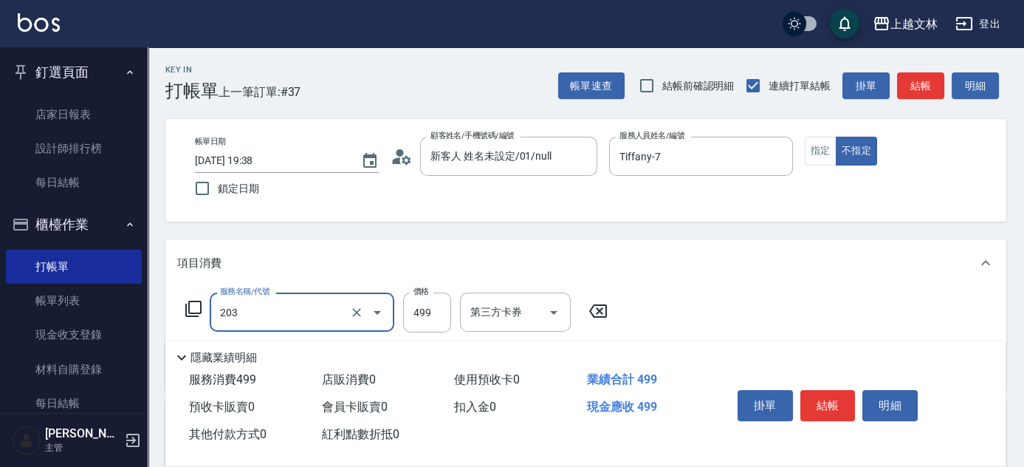
type input "B級洗+剪(203)"
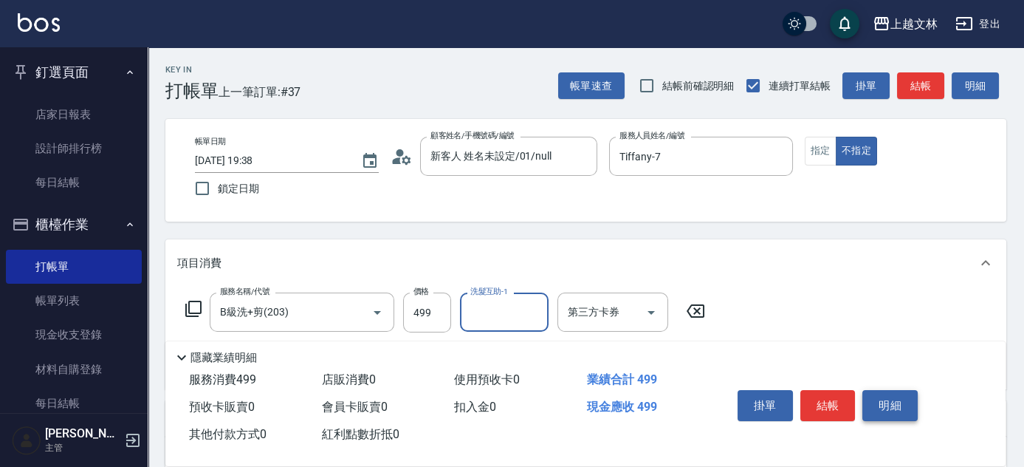
click at [874, 405] on button "明細" at bounding box center [890, 405] width 55 height 31
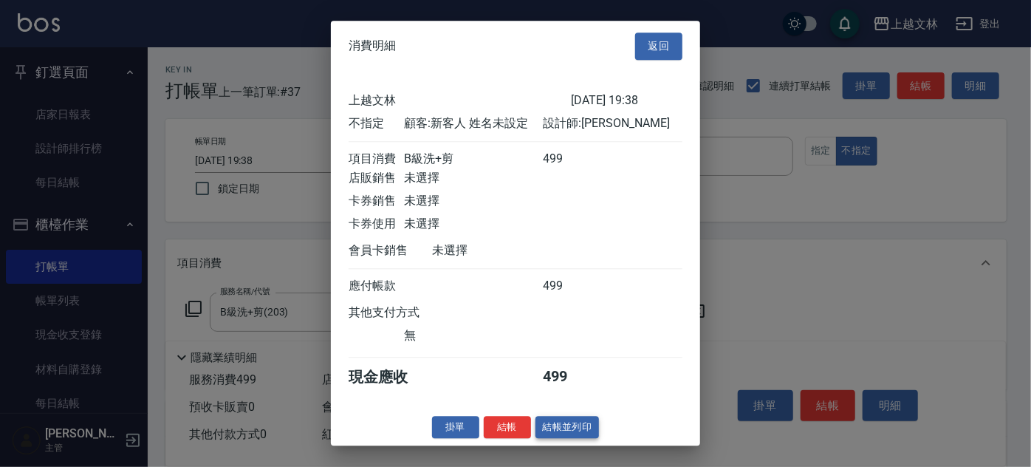
click at [565, 436] on button "結帳並列印" at bounding box center [567, 427] width 64 height 23
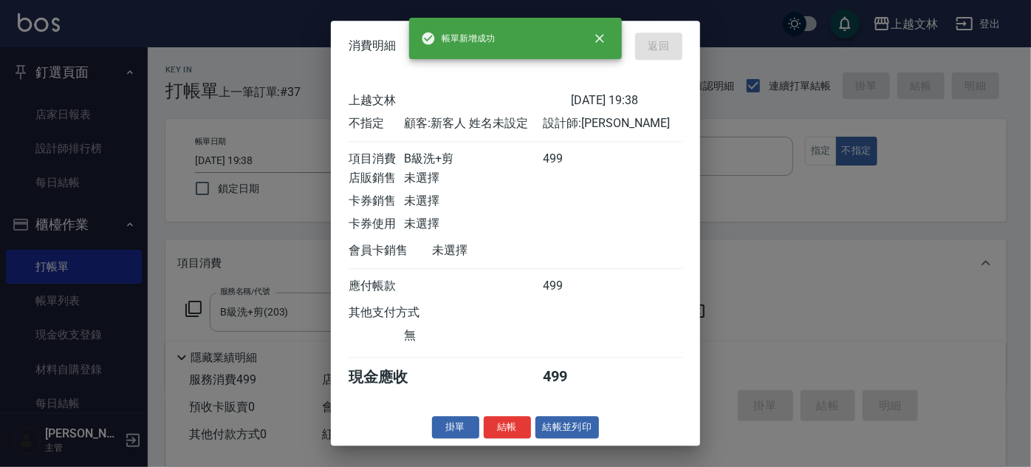
type input "2025/08/10 19:51"
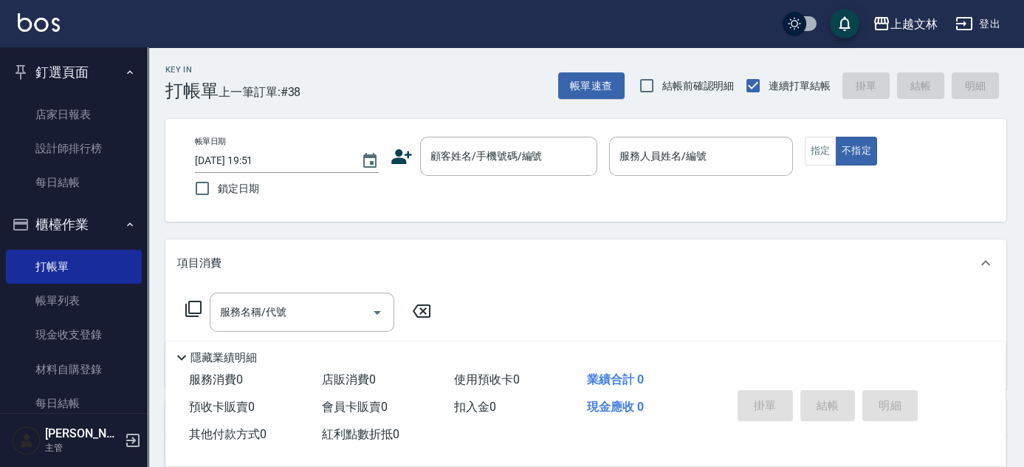
click at [98, 50] on ul "釘選頁面 店家日報表 設計師排行榜 每日結帳" at bounding box center [74, 126] width 136 height 158
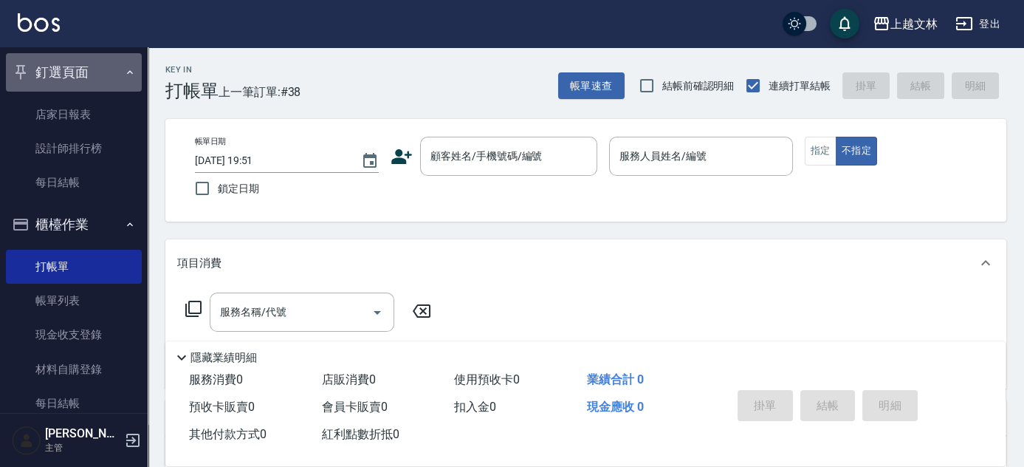
click at [100, 62] on button "釘選頁面" at bounding box center [74, 72] width 136 height 38
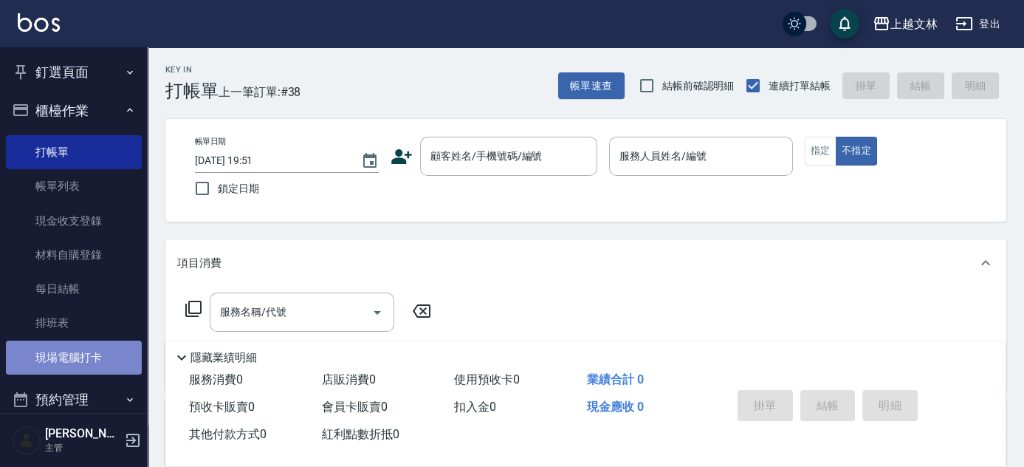
click at [97, 357] on link "現場電腦打卡" at bounding box center [74, 357] width 136 height 34
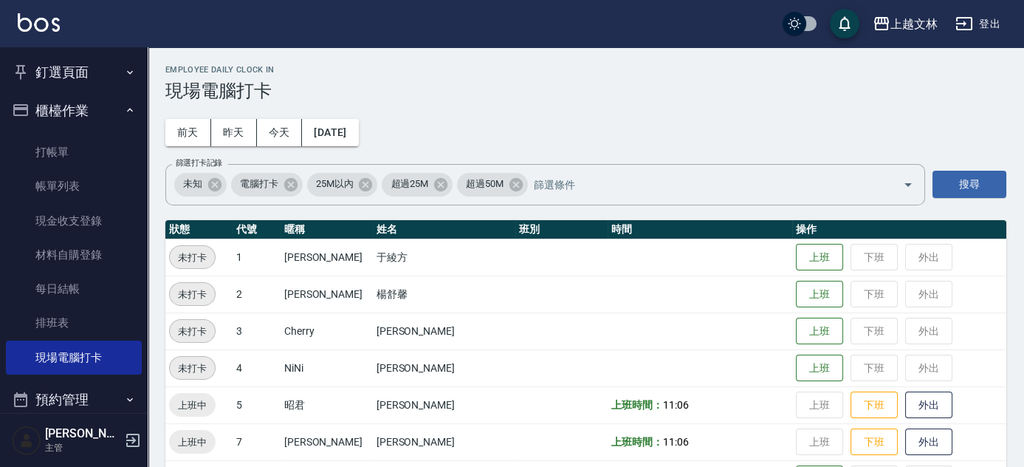
scroll to position [408, 0]
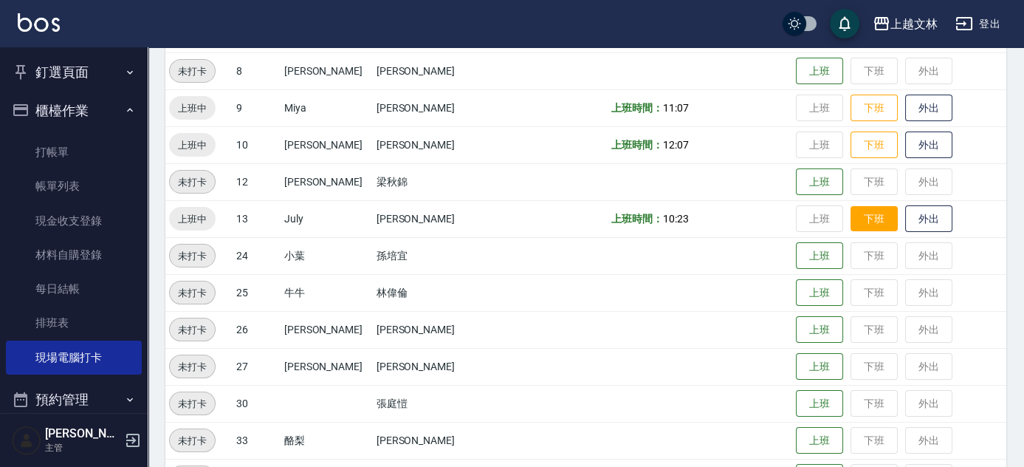
click at [861, 221] on button "下班" at bounding box center [874, 219] width 47 height 26
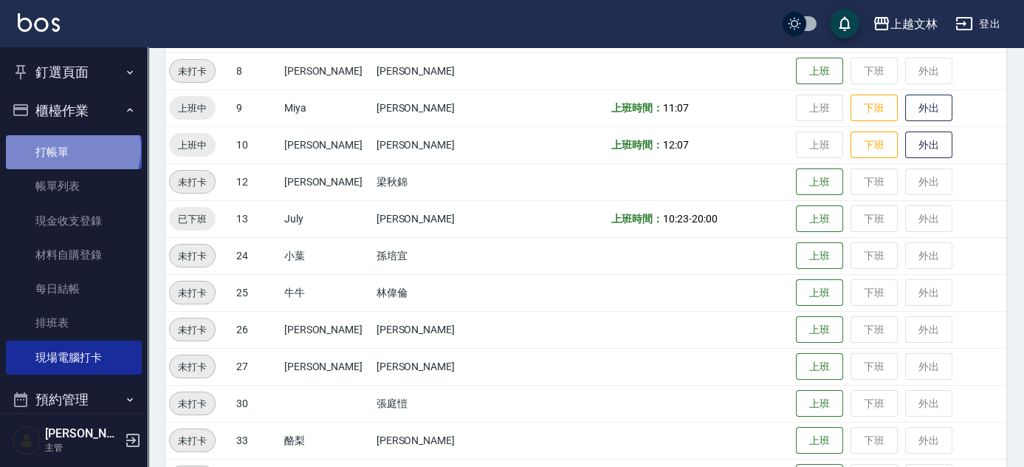
click at [72, 149] on link "打帳單" at bounding box center [74, 152] width 136 height 34
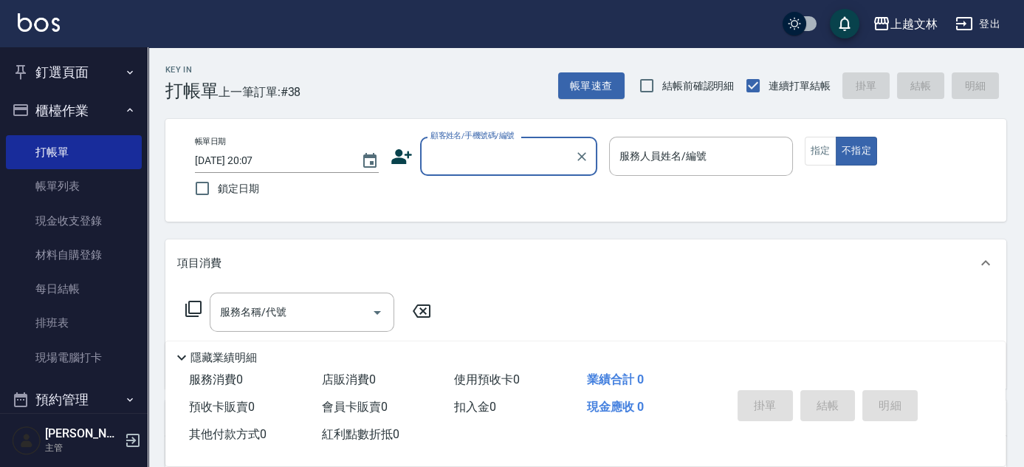
drag, startPoint x: 485, startPoint y: 143, endPoint x: 449, endPoint y: 140, distance: 36.3
click at [457, 141] on div "顧客姓名/手機號碼/編號 顧客姓名/手機號碼/編號" at bounding box center [508, 156] width 177 height 39
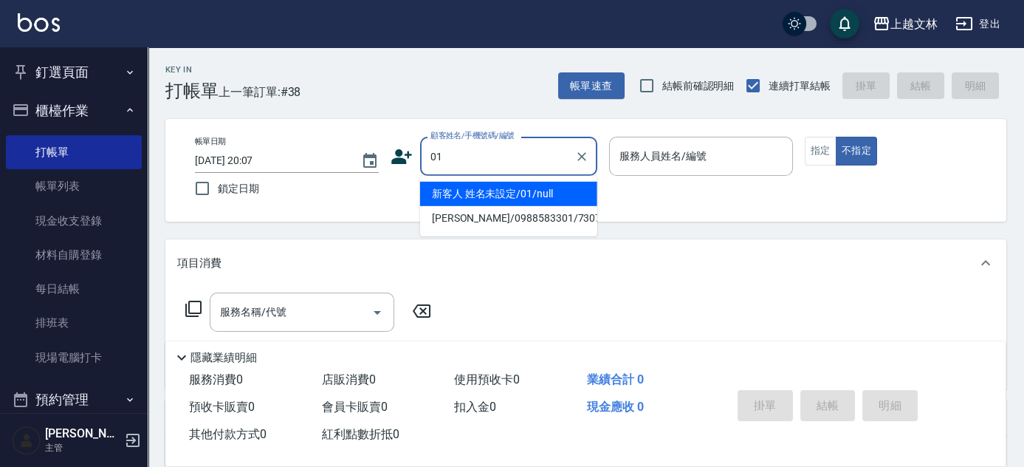
type input "新客人 姓名未設定/01/null"
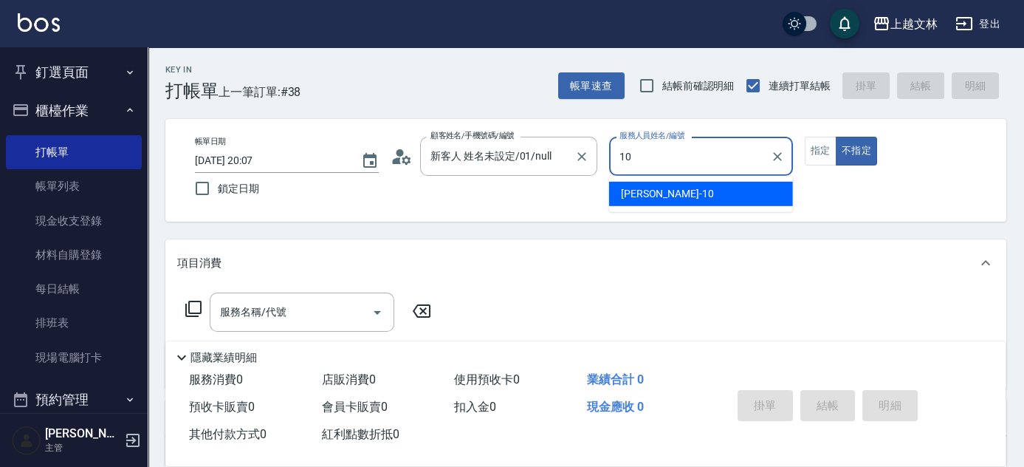
type input "Amy-10"
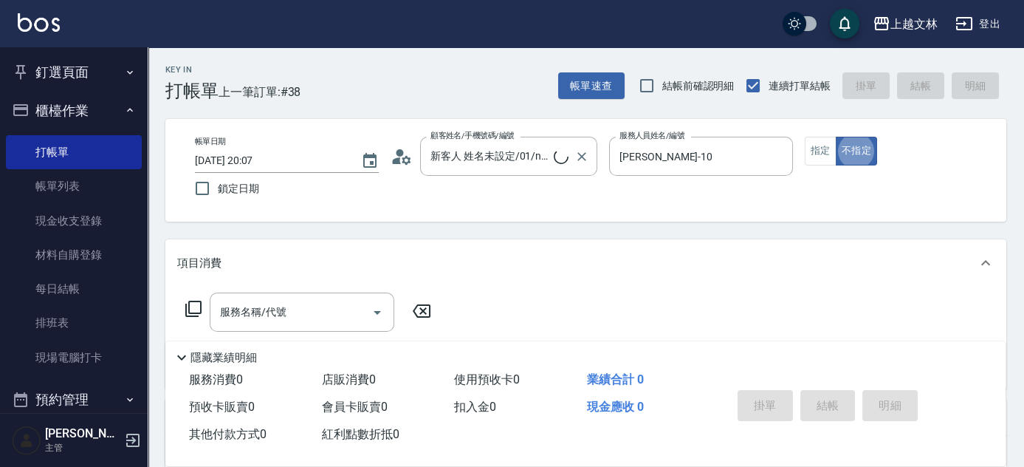
type button "false"
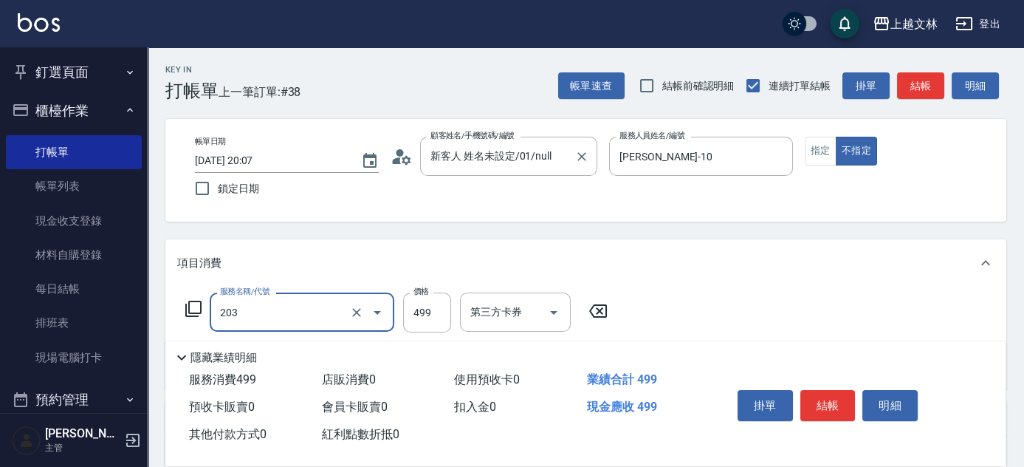
type input "B級洗+剪(203)"
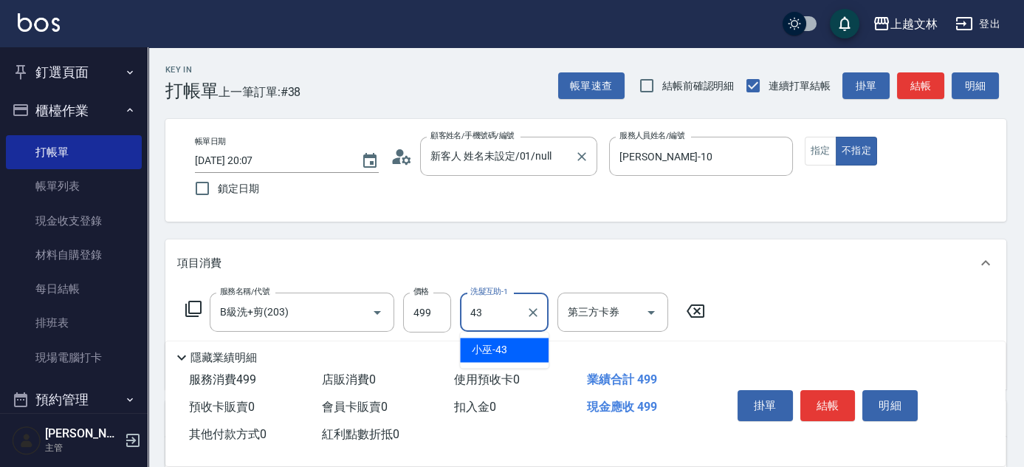
type input "小巫-43"
type input "精油(107)"
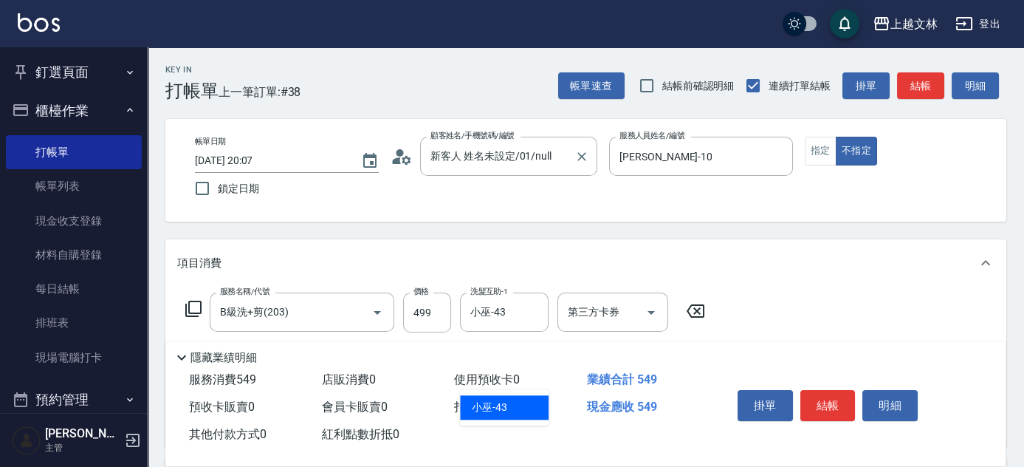
type input "小巫-43"
click at [821, 411] on button "結帳" at bounding box center [828, 405] width 55 height 31
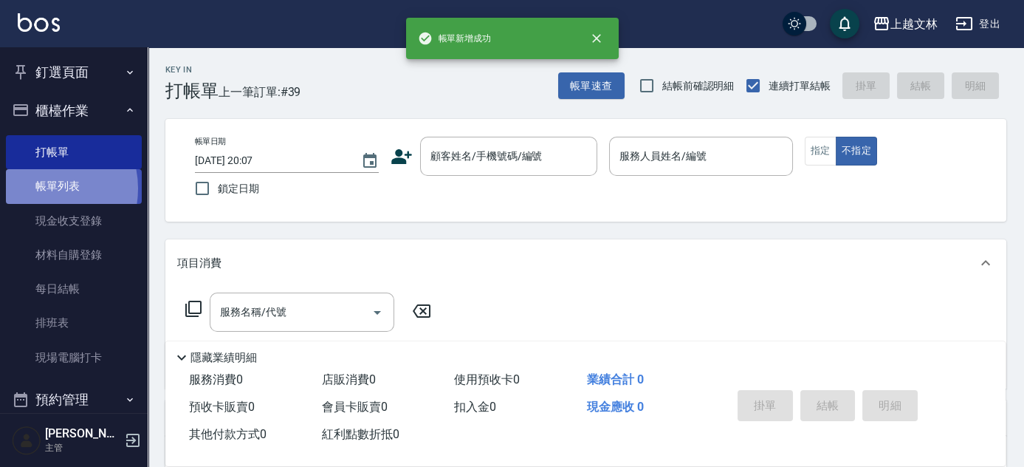
click at [40, 188] on link "帳單列表" at bounding box center [74, 186] width 136 height 34
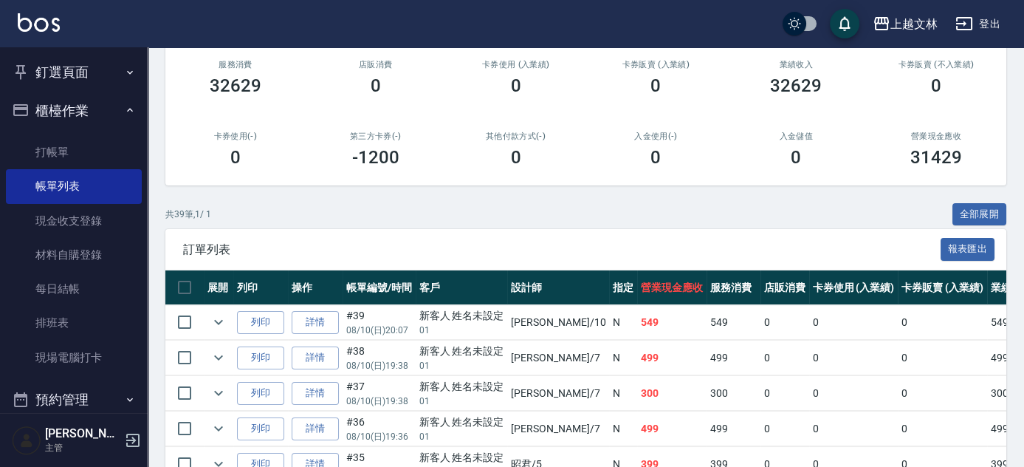
scroll to position [193, 0]
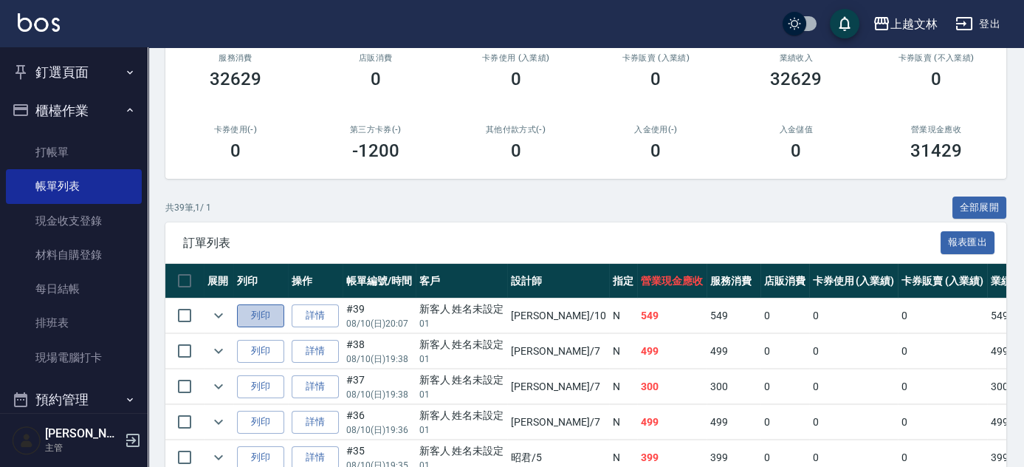
click at [249, 313] on button "列印" at bounding box center [260, 315] width 47 height 23
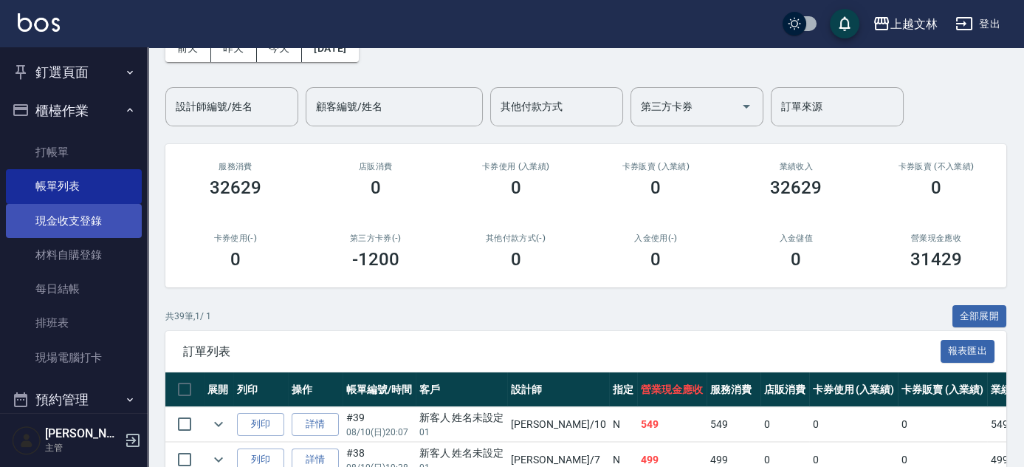
scroll to position [0, 0]
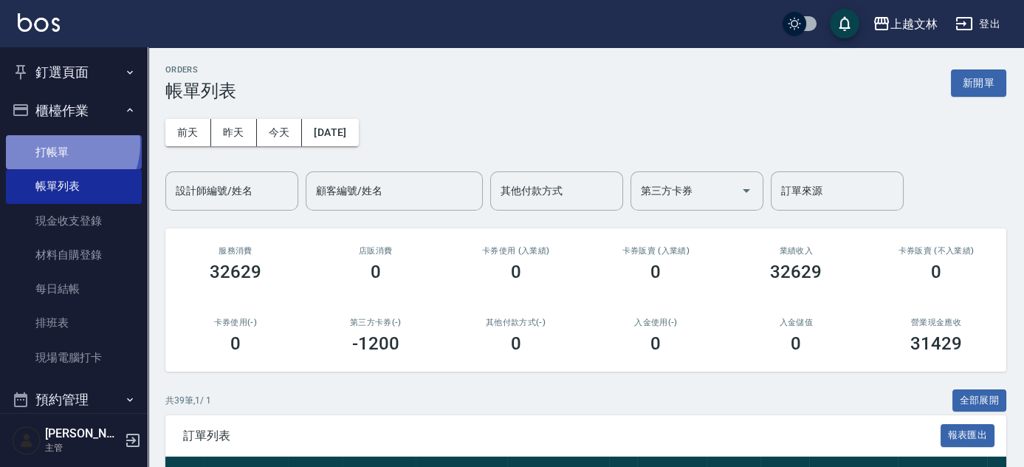
click at [55, 143] on link "打帳單" at bounding box center [74, 152] width 136 height 34
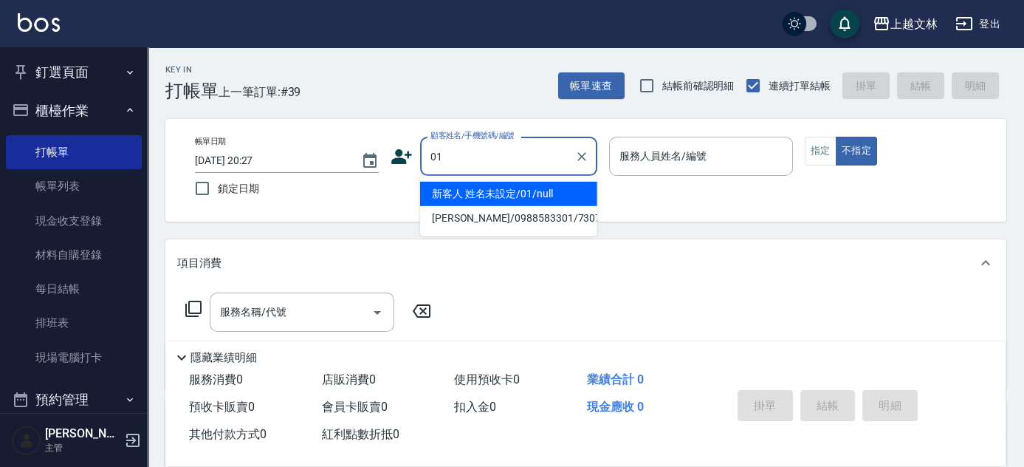
type input "01"
type input "5"
type input "新客人 姓名未設定/01/null"
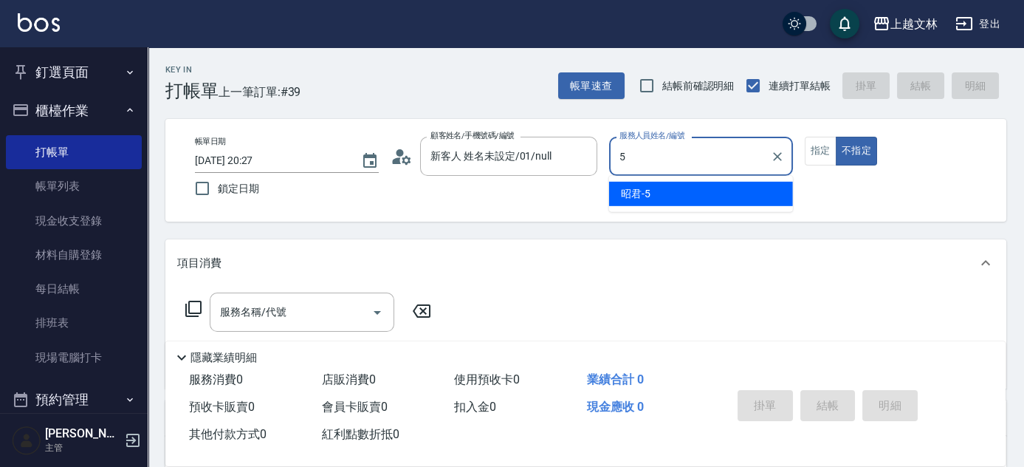
type input "5"
type button "false"
type input "昭君-5"
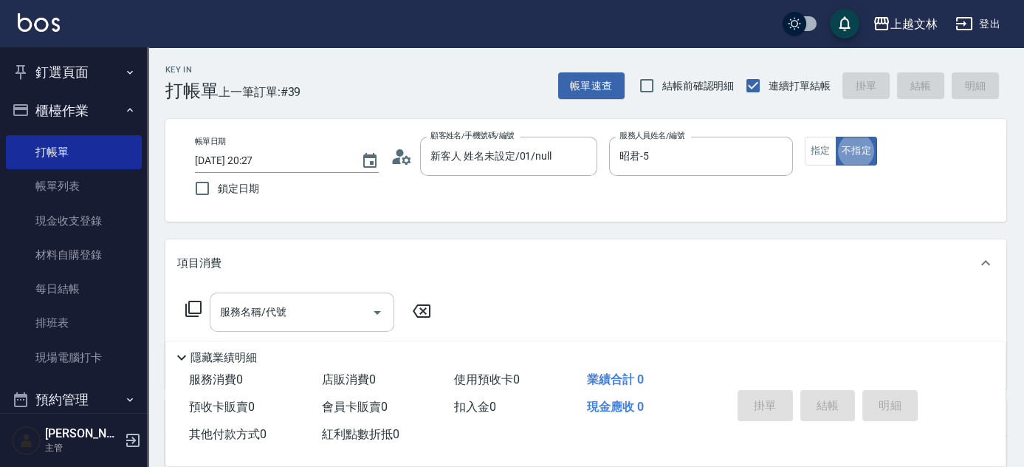
click at [351, 319] on input "服務名稱/代號" at bounding box center [290, 312] width 149 height 26
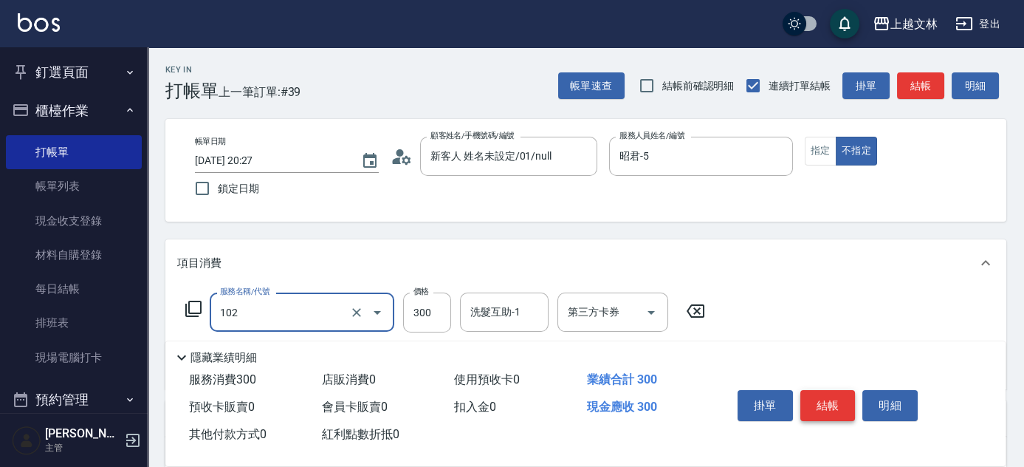
type input "精油洗髮(102)"
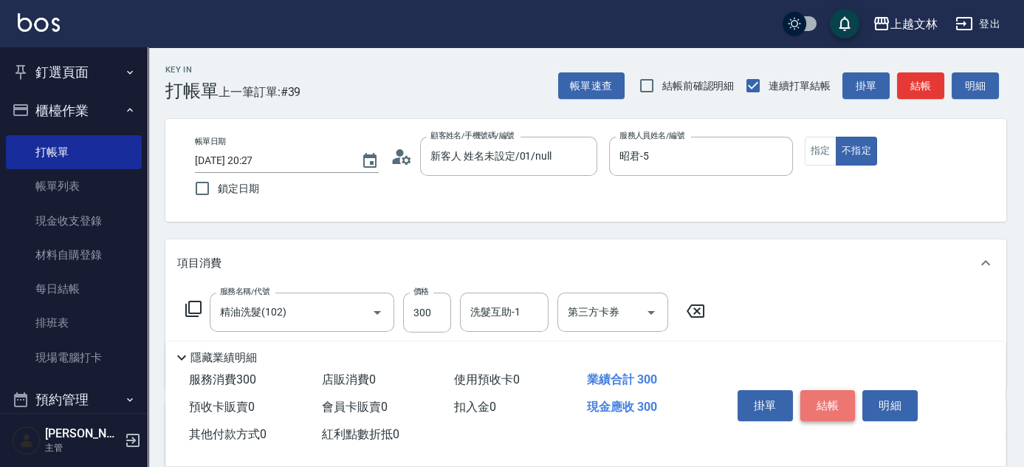
click at [823, 400] on button "結帳" at bounding box center [828, 405] width 55 height 31
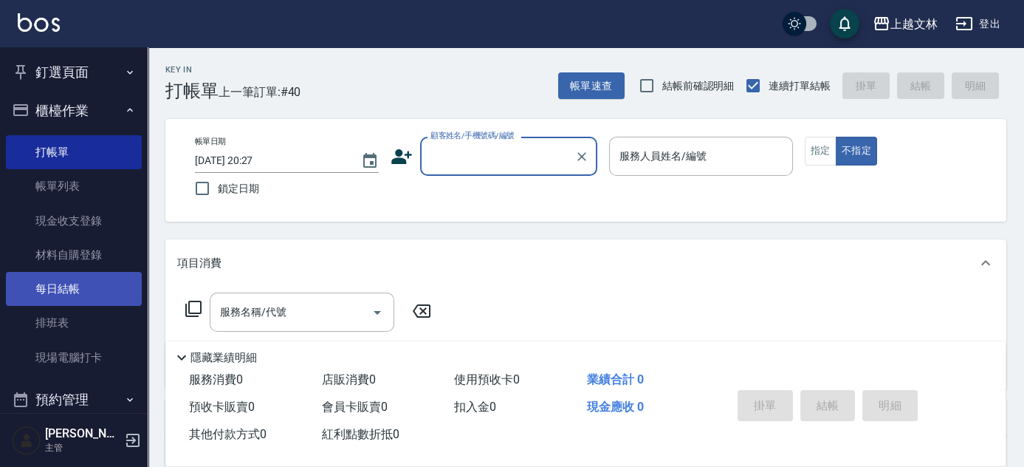
click at [75, 293] on link "每日結帳" at bounding box center [74, 289] width 136 height 34
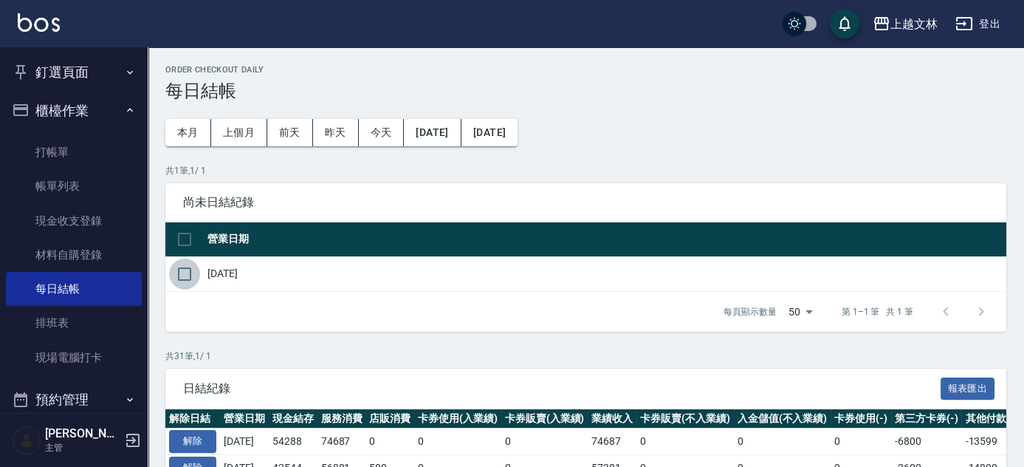
click at [188, 272] on input "checkbox" at bounding box center [184, 273] width 31 height 31
checkbox input "true"
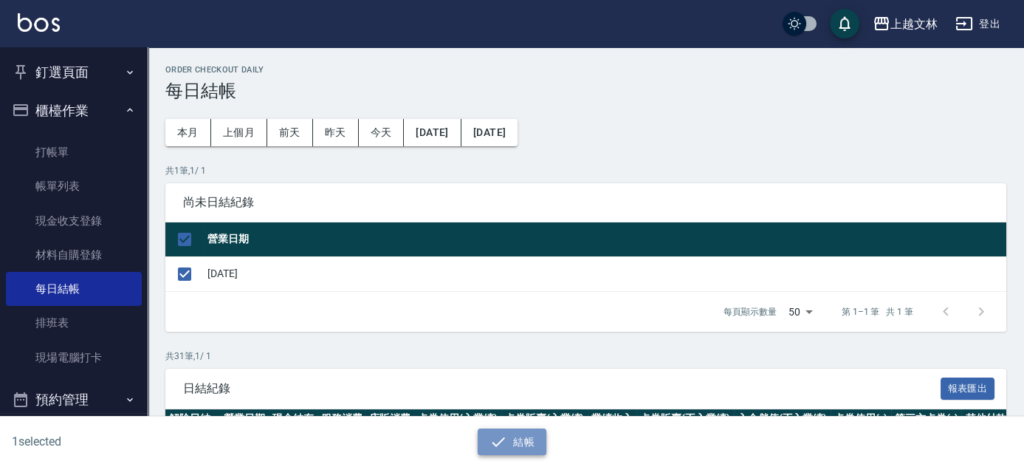
click at [504, 444] on icon "button" at bounding box center [499, 442] width 18 height 18
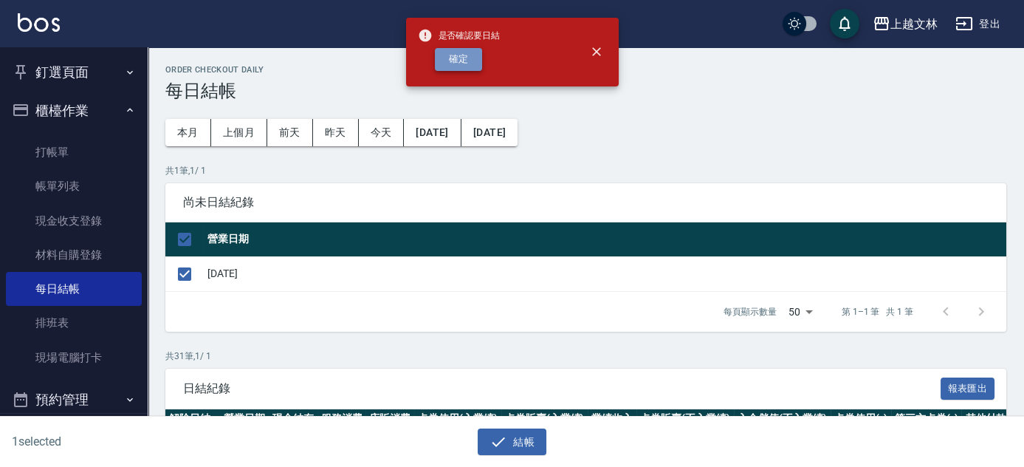
click at [464, 58] on button "確定" at bounding box center [458, 59] width 47 height 23
checkbox input "false"
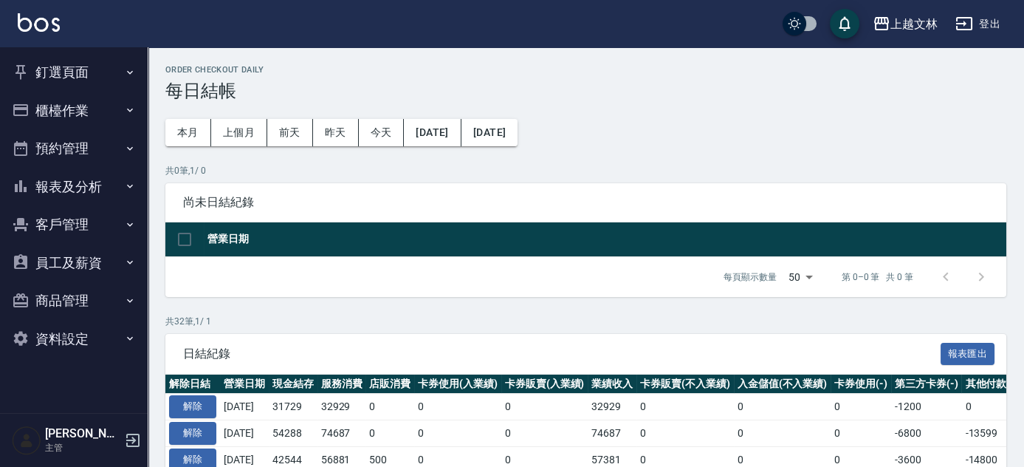
click at [59, 67] on button "釘選頁面" at bounding box center [74, 72] width 136 height 38
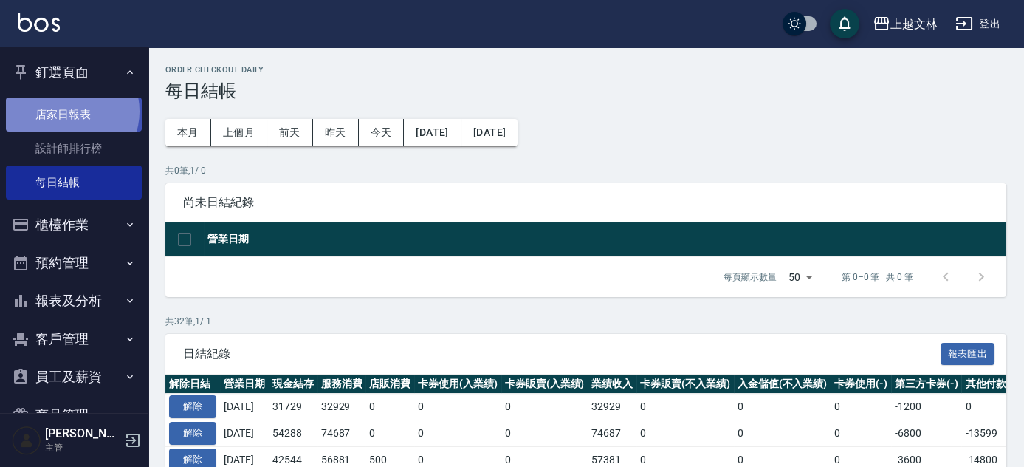
click at [71, 111] on link "店家日報表" at bounding box center [74, 114] width 136 height 34
